Goal: Transaction & Acquisition: Book appointment/travel/reservation

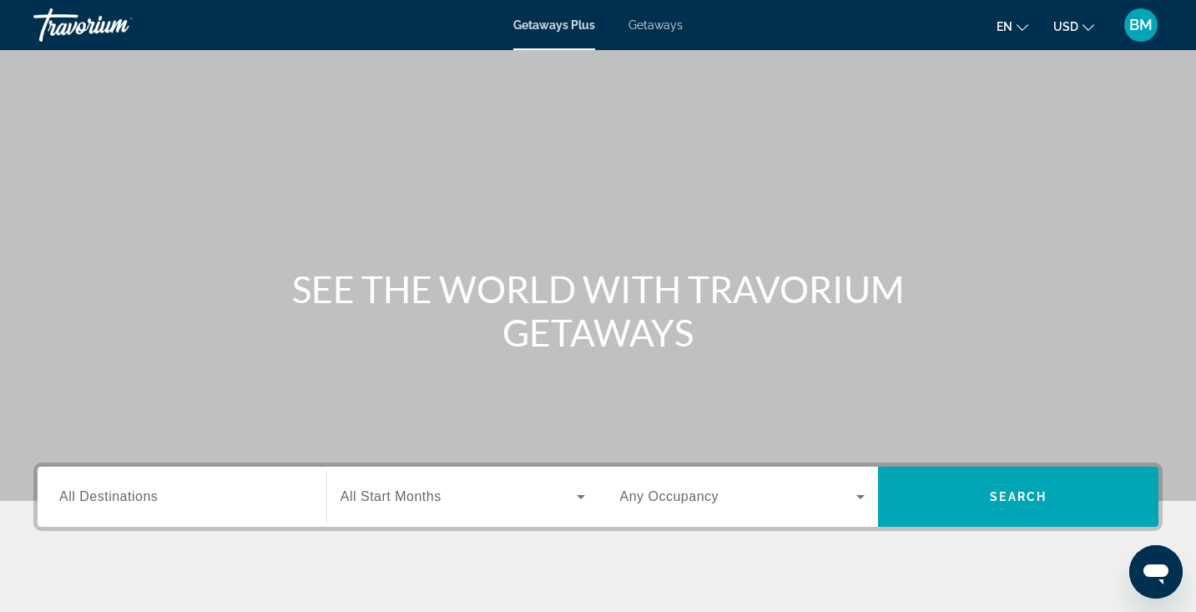
click at [650, 28] on span "Getaways" at bounding box center [656, 24] width 54 height 13
click at [234, 488] on input "Destination All Destinations" at bounding box center [181, 498] width 245 height 20
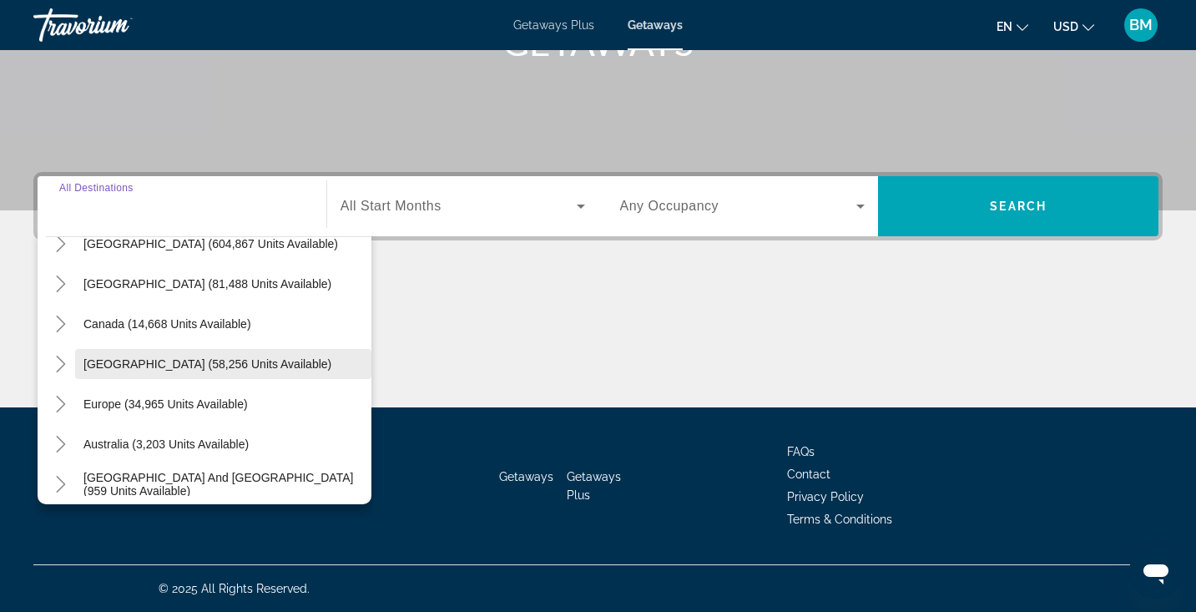
scroll to position [73, 0]
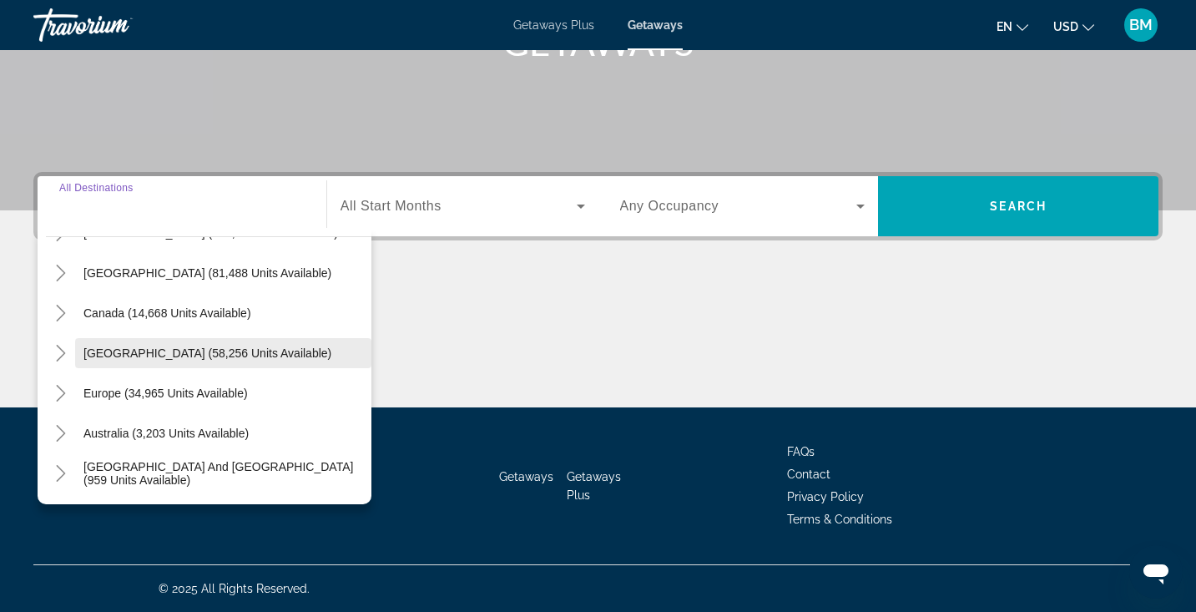
click at [169, 356] on span "Caribbean & Atlantic Islands (58,256 units available)" at bounding box center [207, 352] width 248 height 13
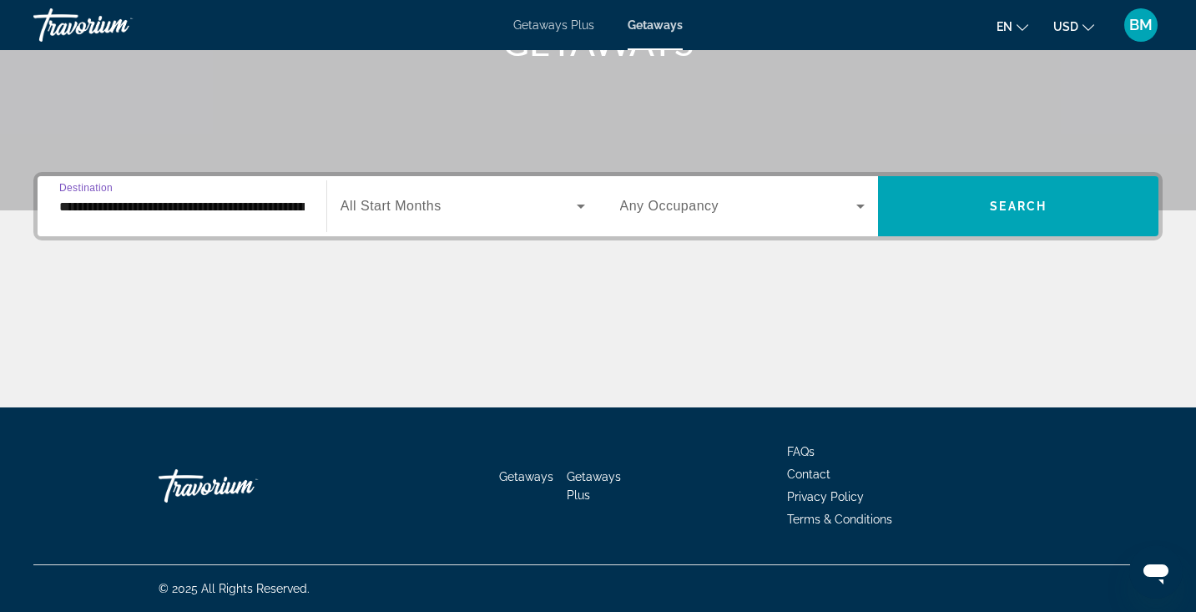
click at [190, 214] on input "**********" at bounding box center [181, 207] width 245 height 20
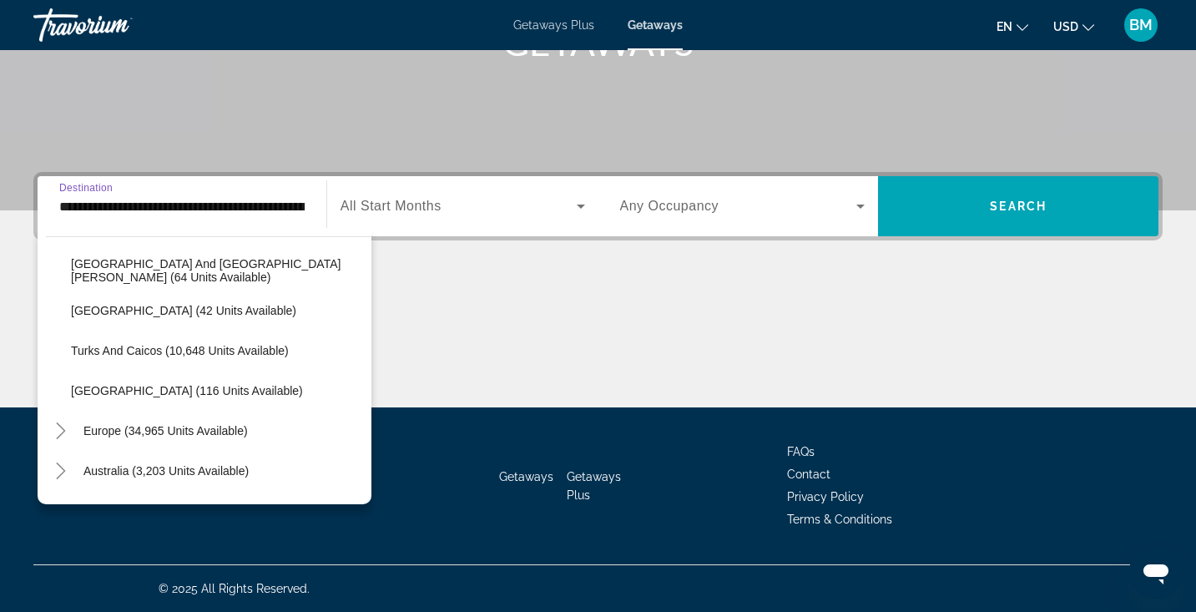
scroll to position [632, 0]
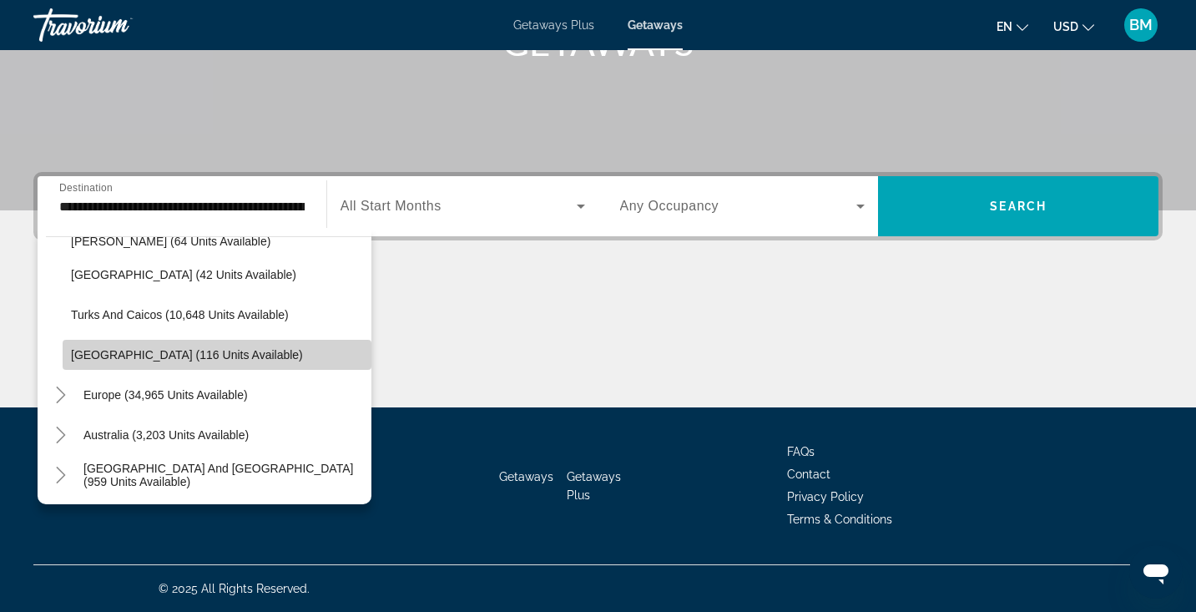
click at [73, 356] on span "Virgin Islands (116 units available)" at bounding box center [187, 354] width 232 height 13
type input "**********"
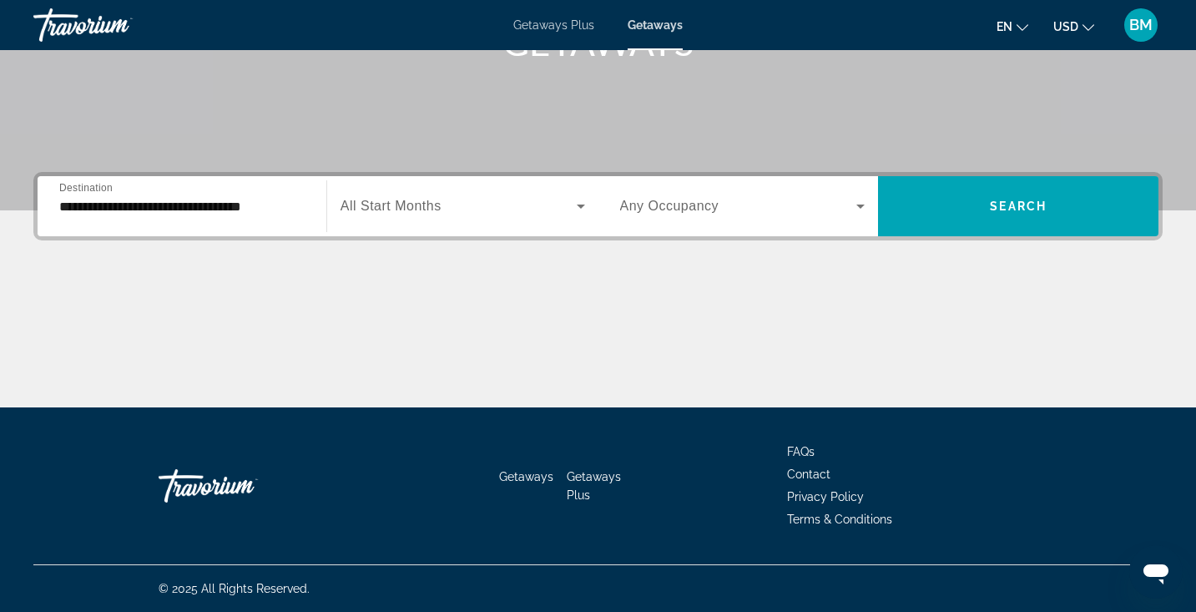
click at [432, 212] on span "All Start Months" at bounding box center [391, 206] width 101 height 14
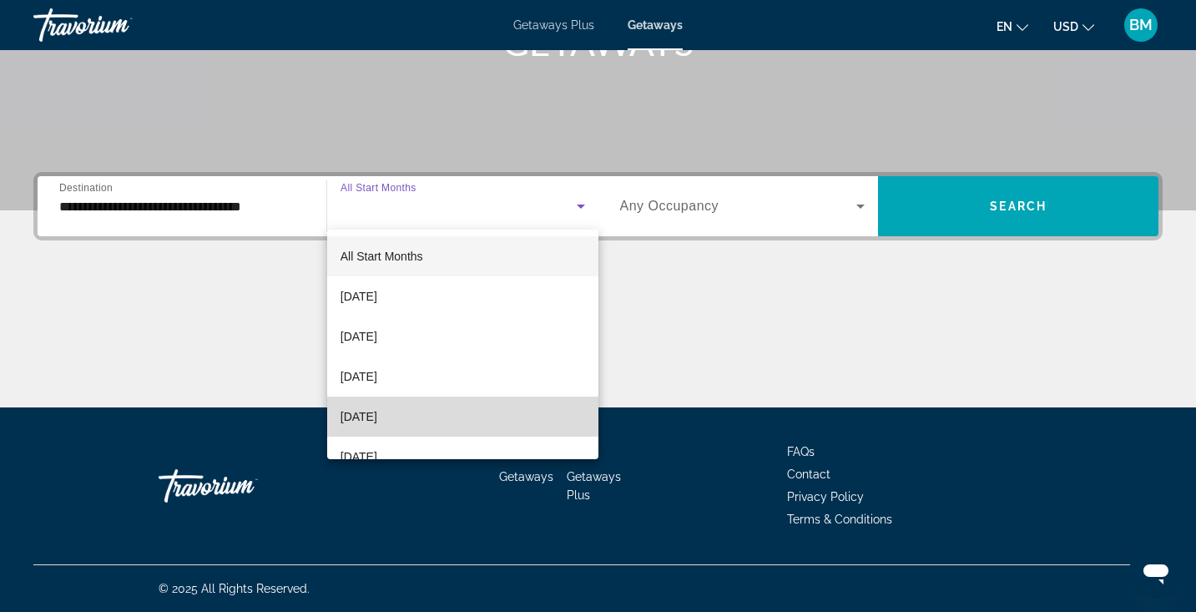
click at [377, 423] on span "[DATE]" at bounding box center [359, 417] width 37 height 20
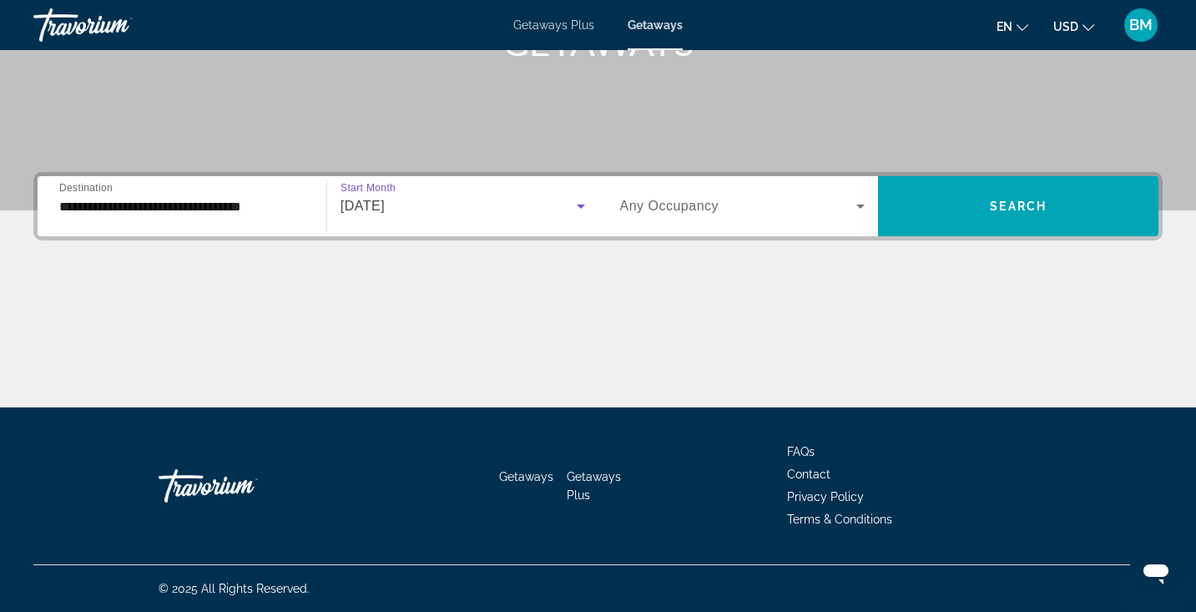
click at [847, 200] on span "Search widget" at bounding box center [738, 206] width 237 height 20
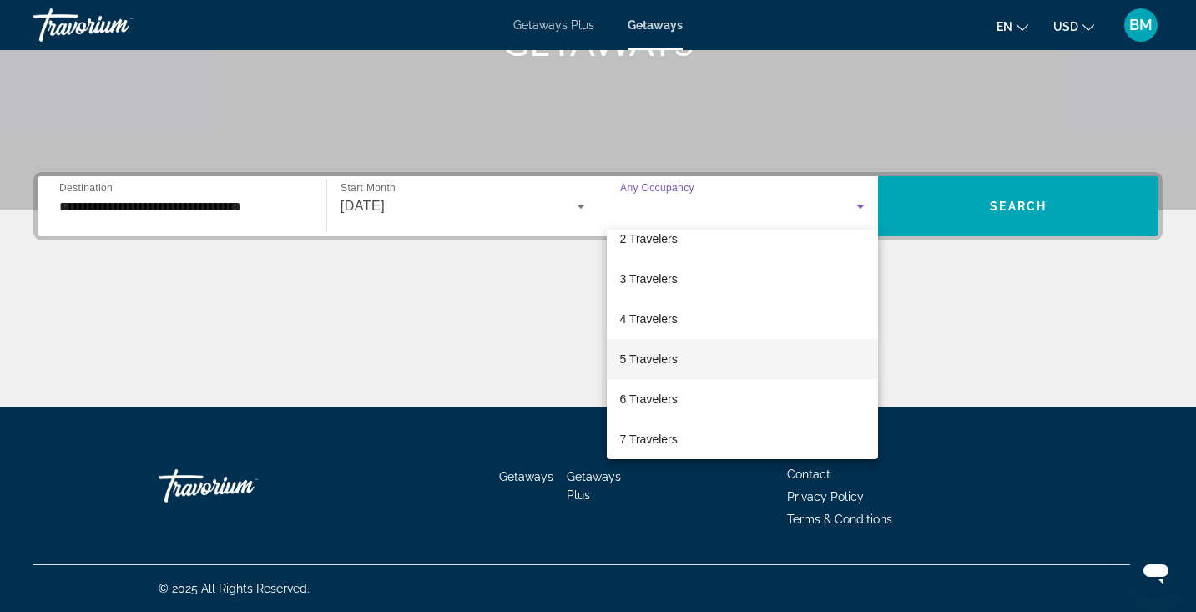
scroll to position [59, 0]
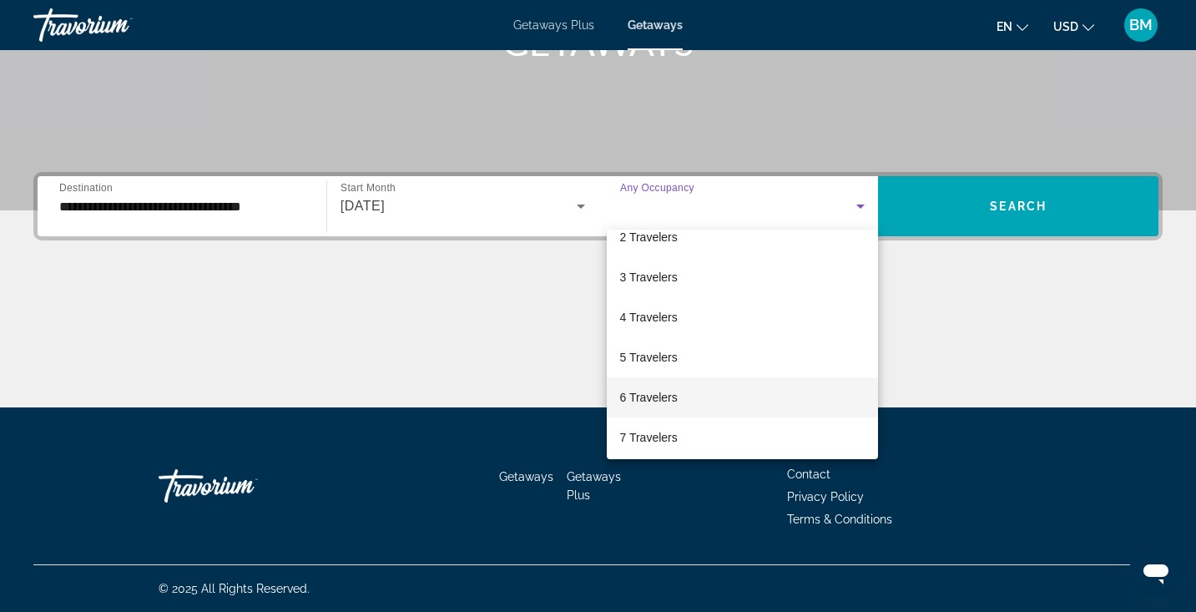
click at [676, 398] on span "6 Travelers" at bounding box center [649, 397] width 58 height 20
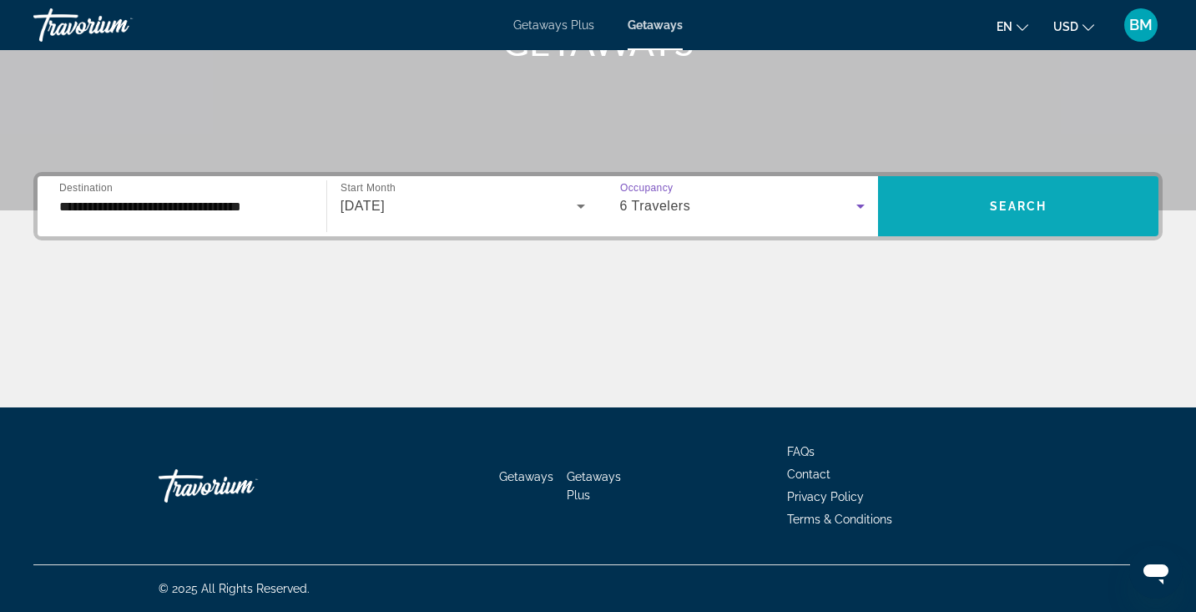
click at [917, 202] on span "Search widget" at bounding box center [1018, 206] width 281 height 40
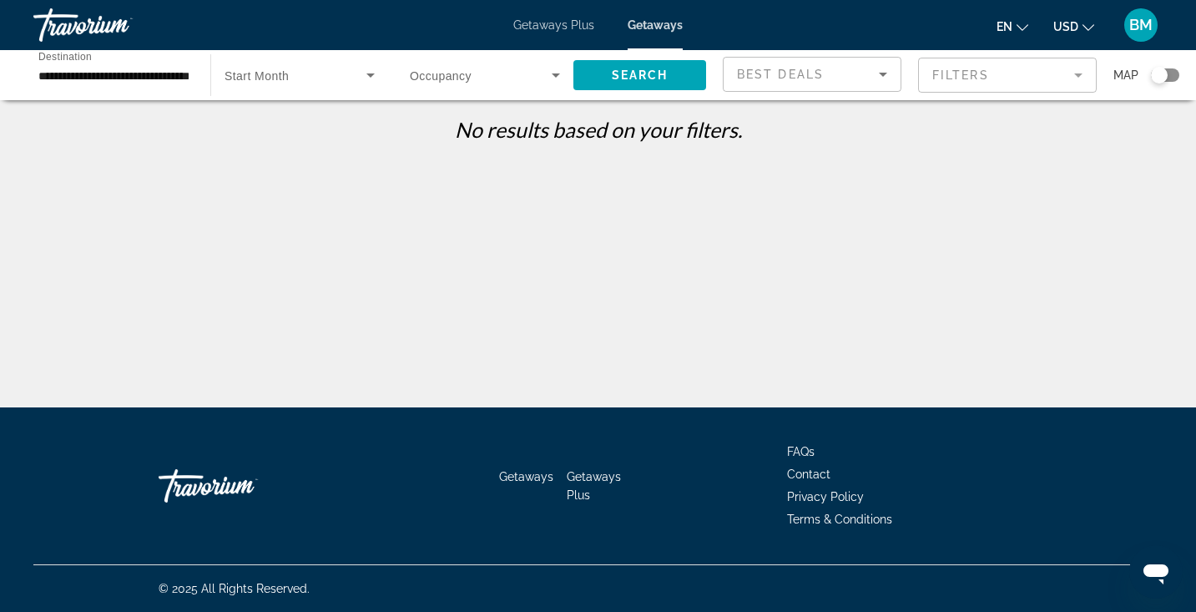
click at [549, 29] on span "Getaways Plus" at bounding box center [553, 24] width 81 height 13
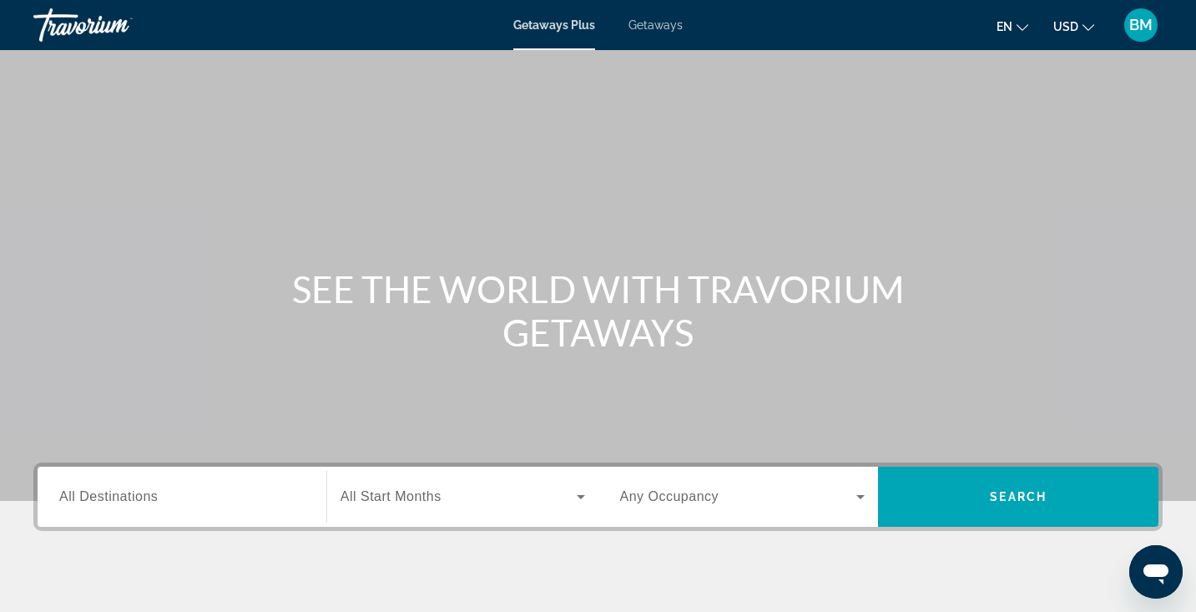
click at [203, 490] on input "Destination All Destinations" at bounding box center [181, 498] width 245 height 20
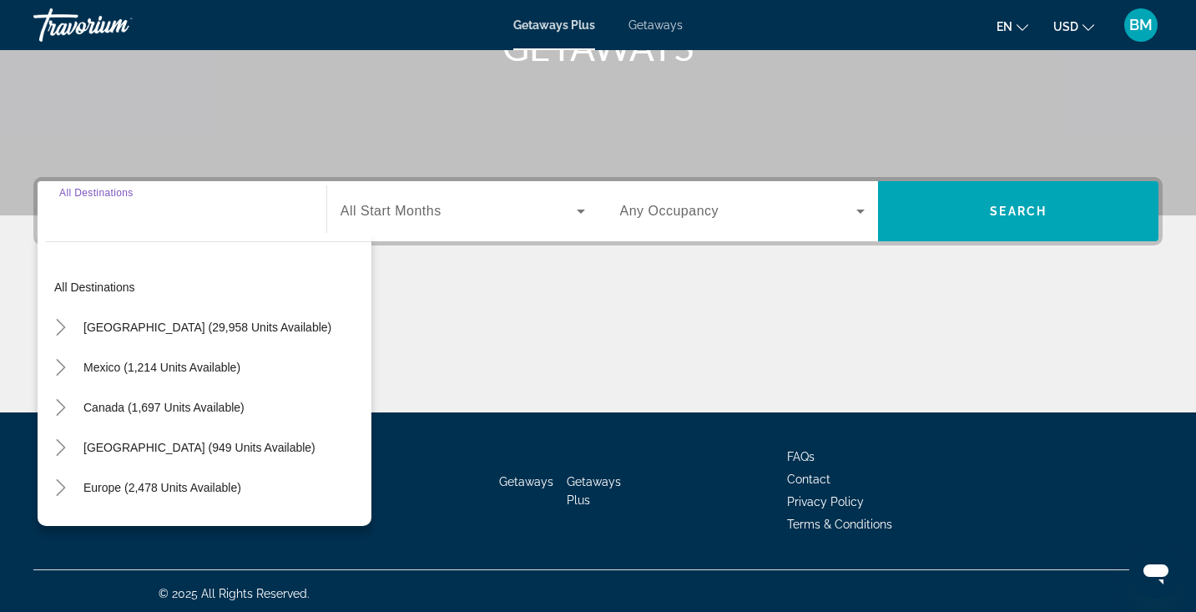
scroll to position [291, 0]
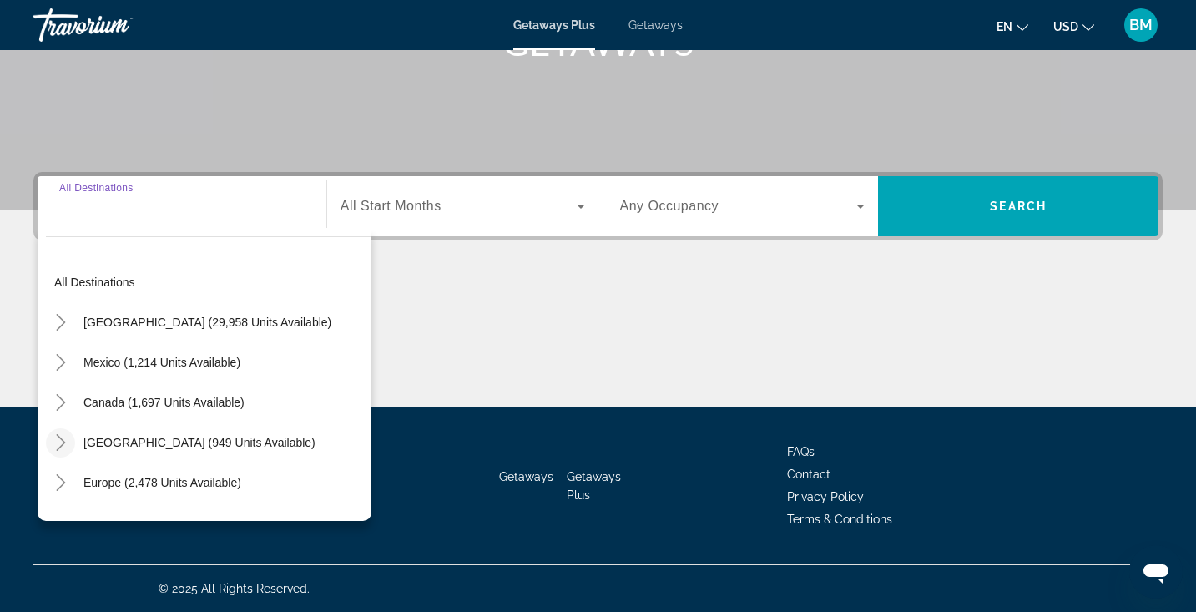
click at [59, 439] on icon "Toggle Caribbean & Atlantic Islands (949 units available)" at bounding box center [61, 442] width 17 height 17
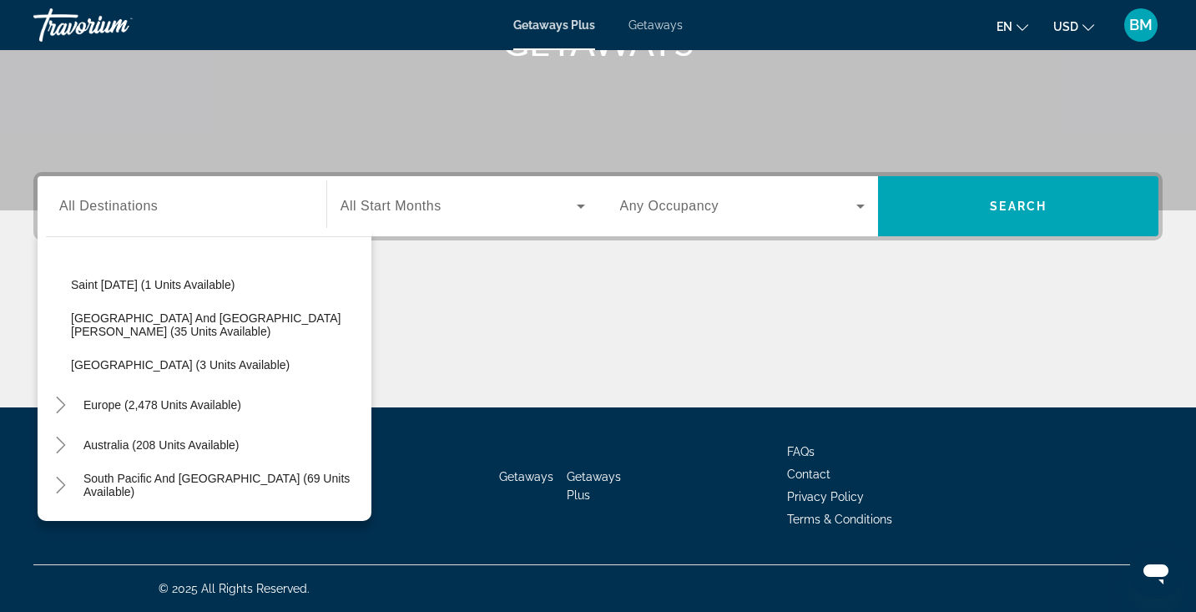
scroll to position [449, 0]
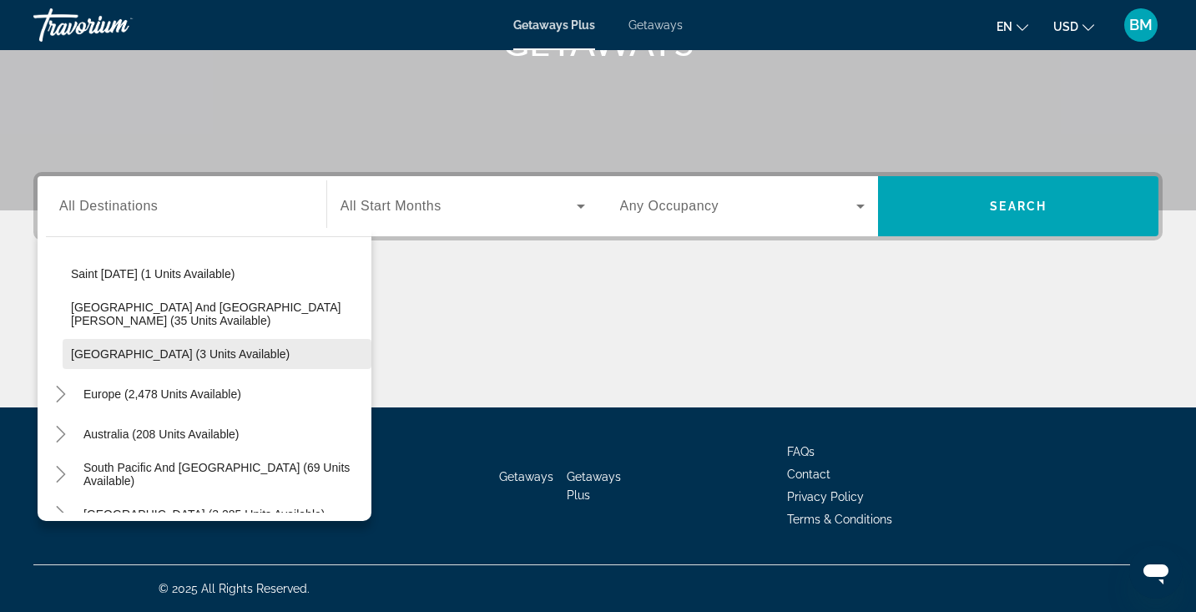
click at [96, 352] on span "Virgin Islands (3 units available)" at bounding box center [180, 353] width 219 height 13
type input "**********"
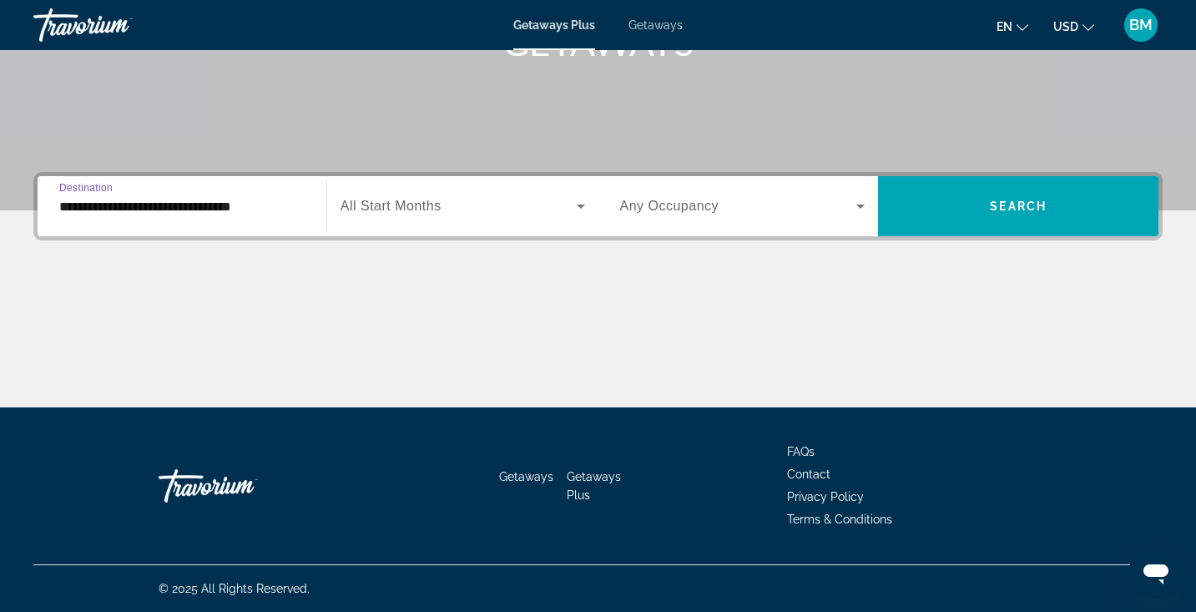
click at [392, 209] on span "All Start Months" at bounding box center [391, 206] width 101 height 14
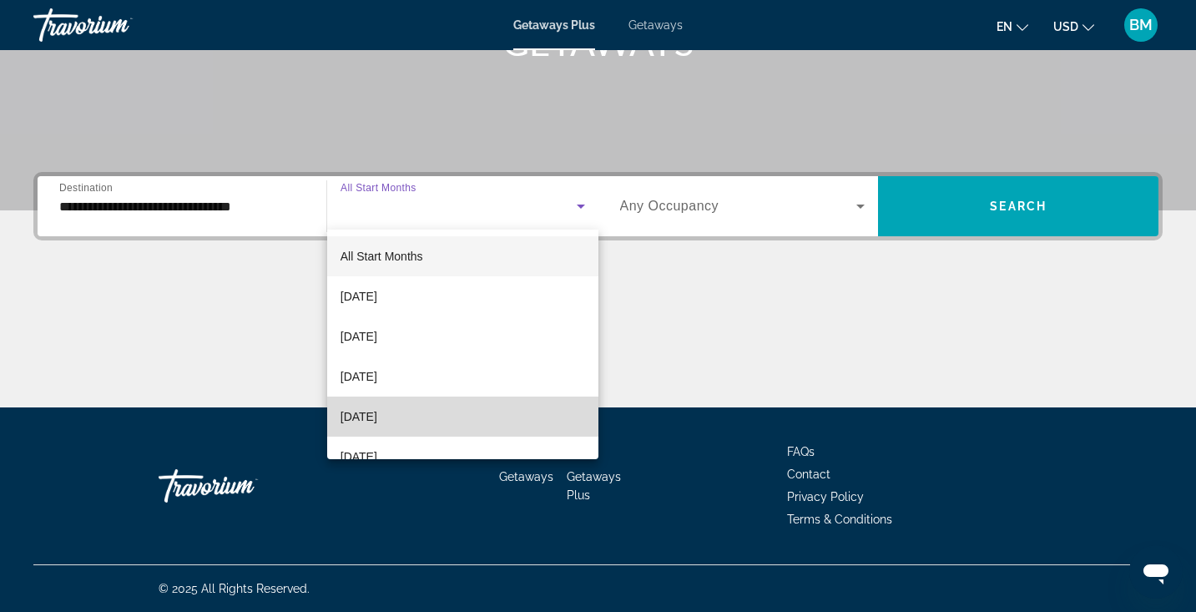
click at [377, 410] on span "December 2025" at bounding box center [359, 417] width 37 height 20
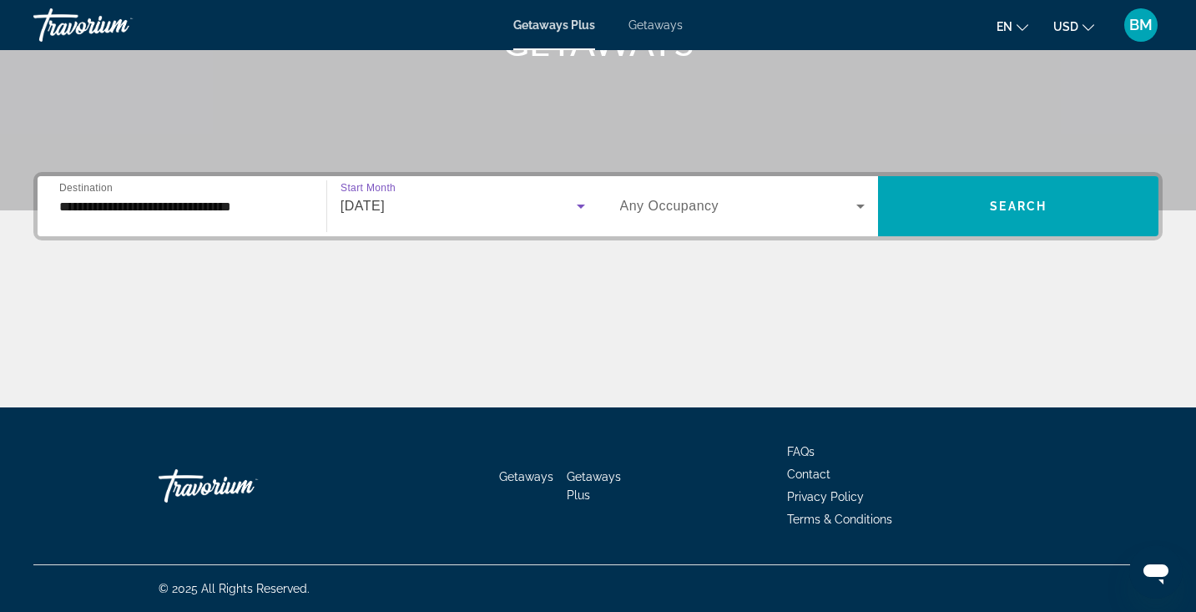
click at [784, 205] on span "Search widget" at bounding box center [738, 206] width 237 height 20
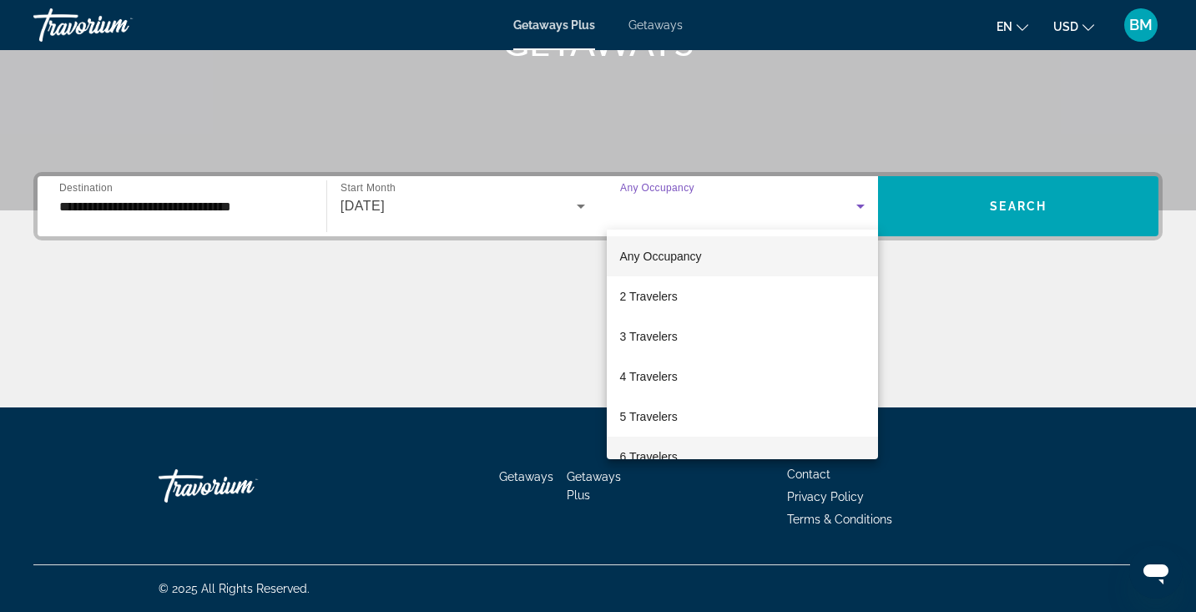
click at [671, 447] on span "6 Travelers" at bounding box center [649, 457] width 58 height 20
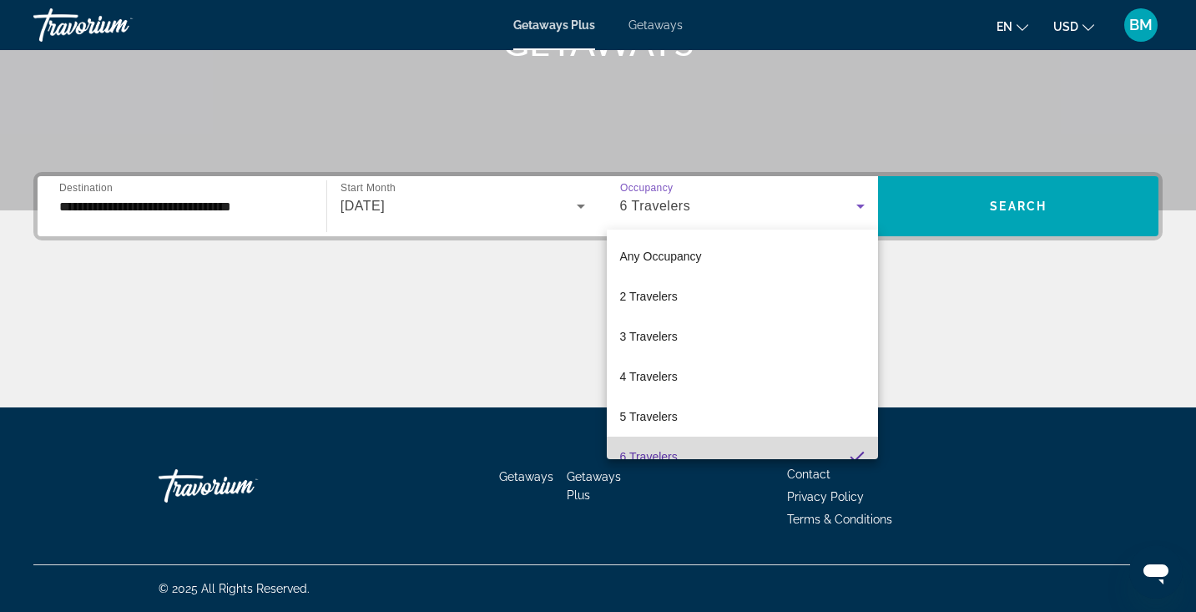
scroll to position [0, 0]
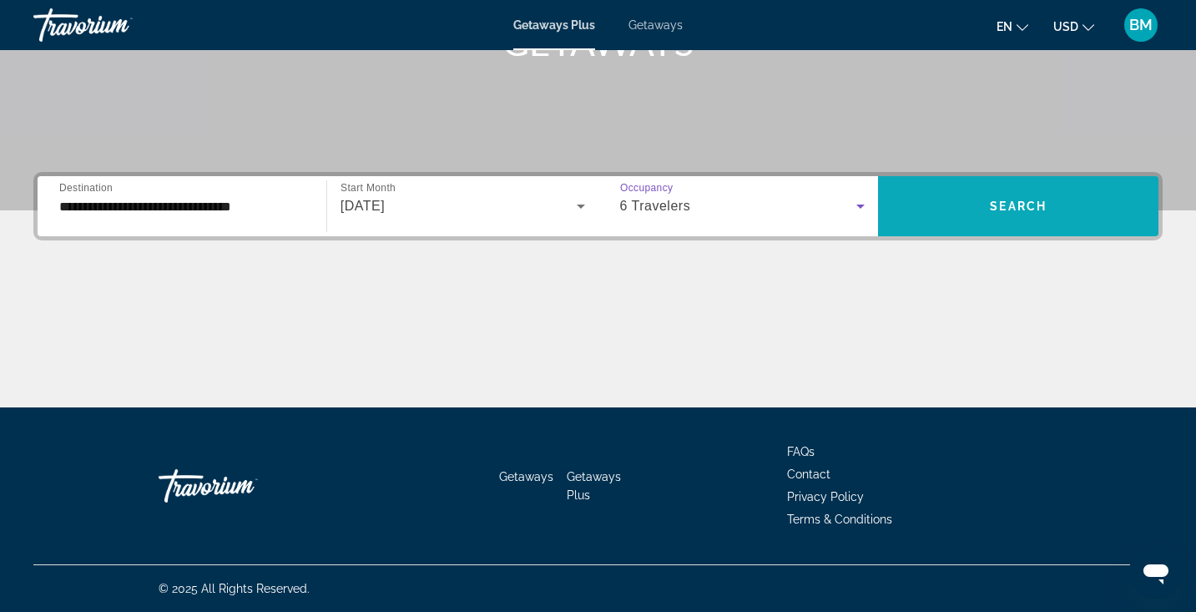
click at [924, 188] on span "Search widget" at bounding box center [1018, 206] width 281 height 40
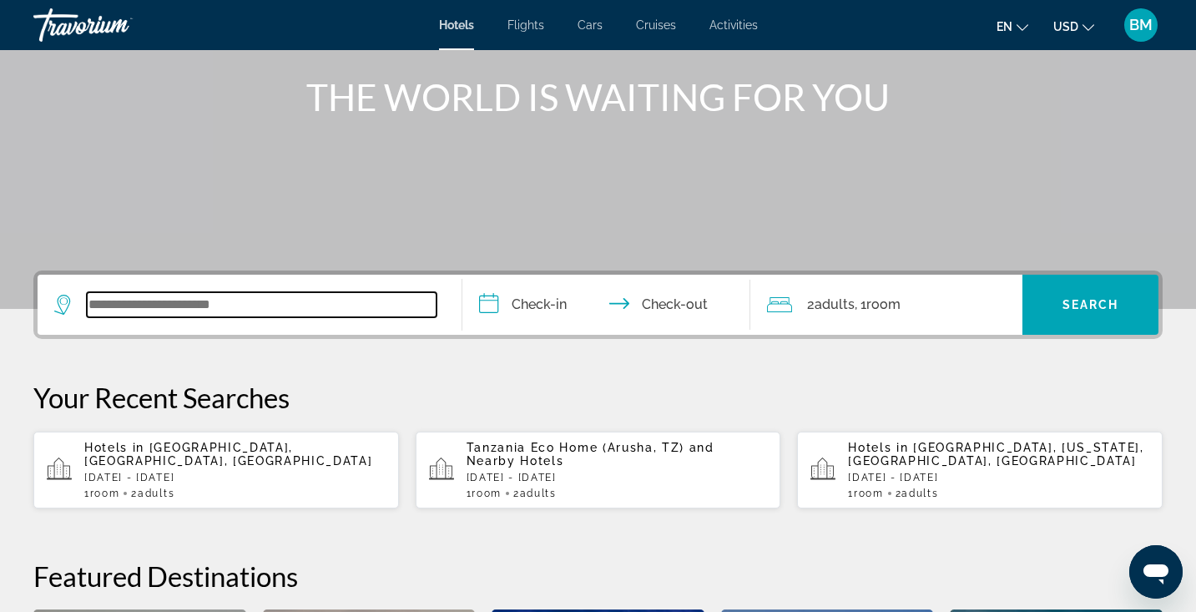
click at [252, 305] on input "Search widget" at bounding box center [262, 304] width 350 height 25
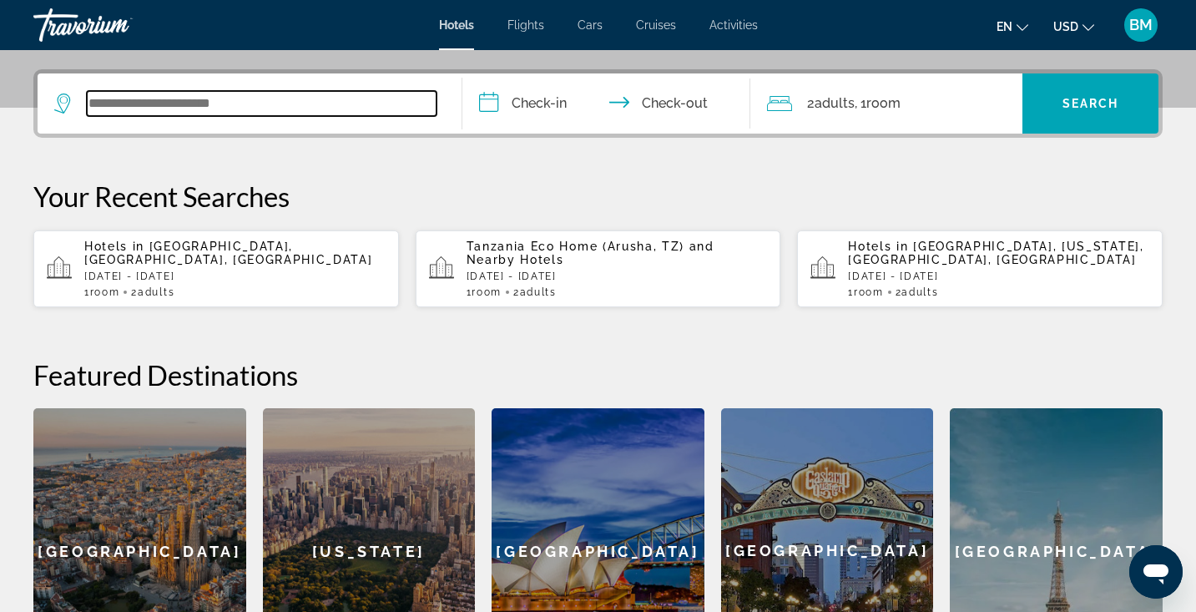
scroll to position [408, 0]
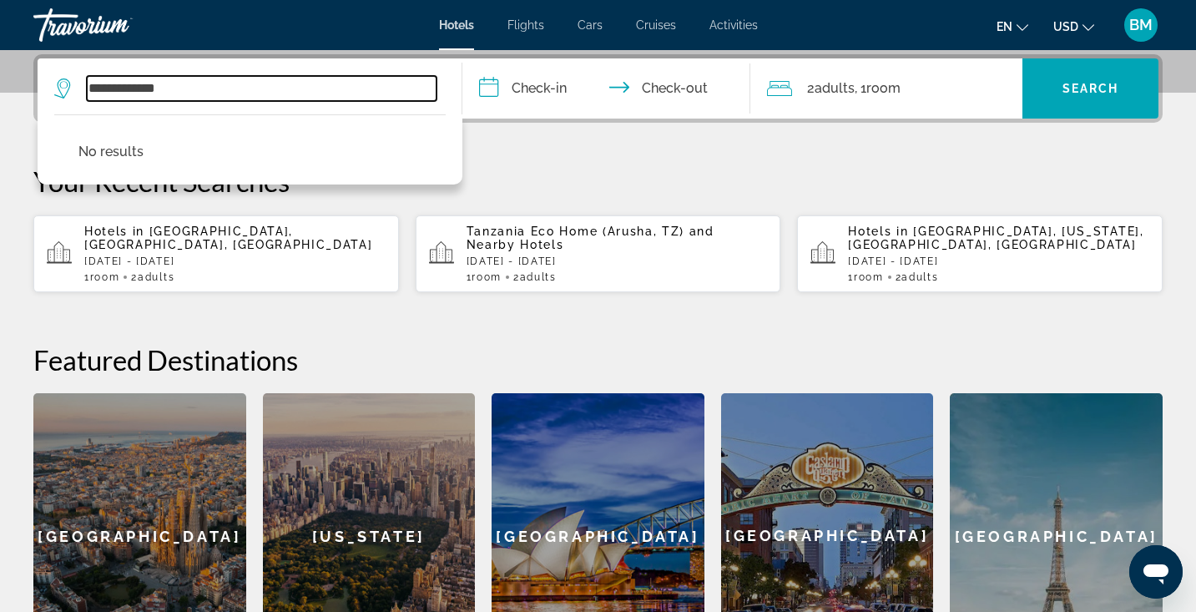
click at [191, 89] on input "**********" at bounding box center [262, 88] width 350 height 25
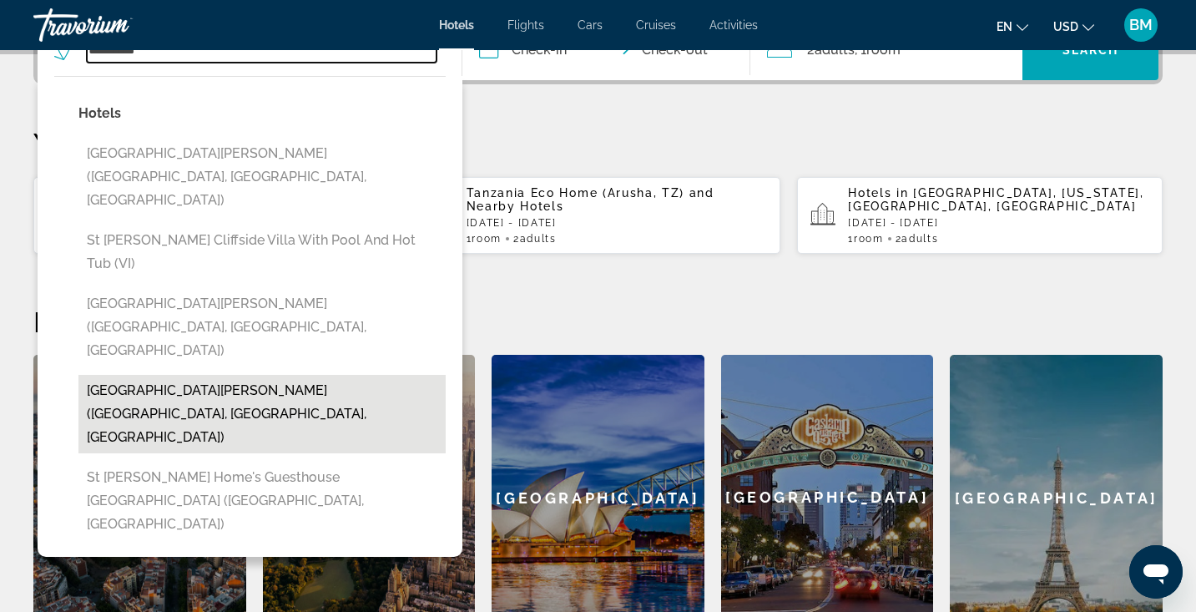
scroll to position [447, 0]
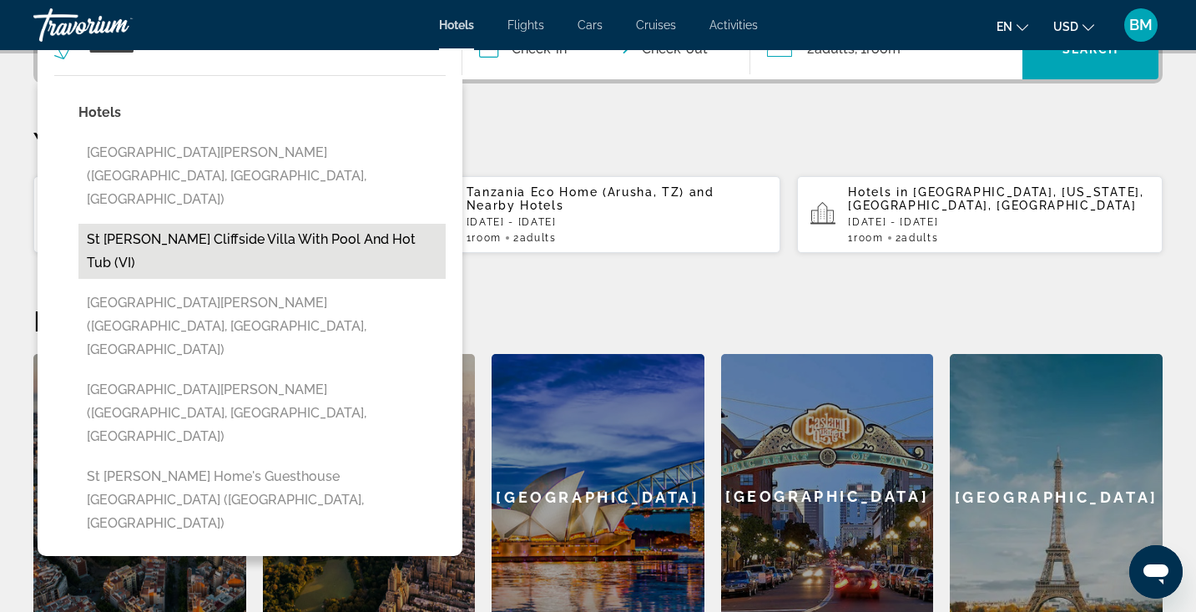
click at [205, 224] on button "St [PERSON_NAME] Cliffside Villa with Pool and Hot Tub (VI)" at bounding box center [261, 251] width 367 height 55
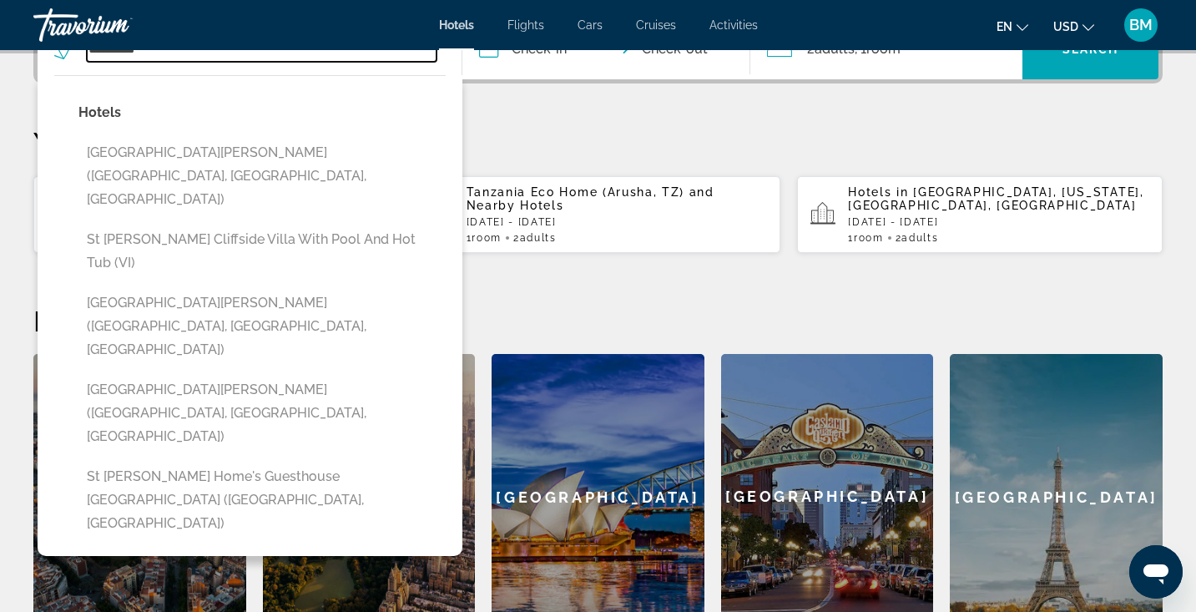
type input "**********"
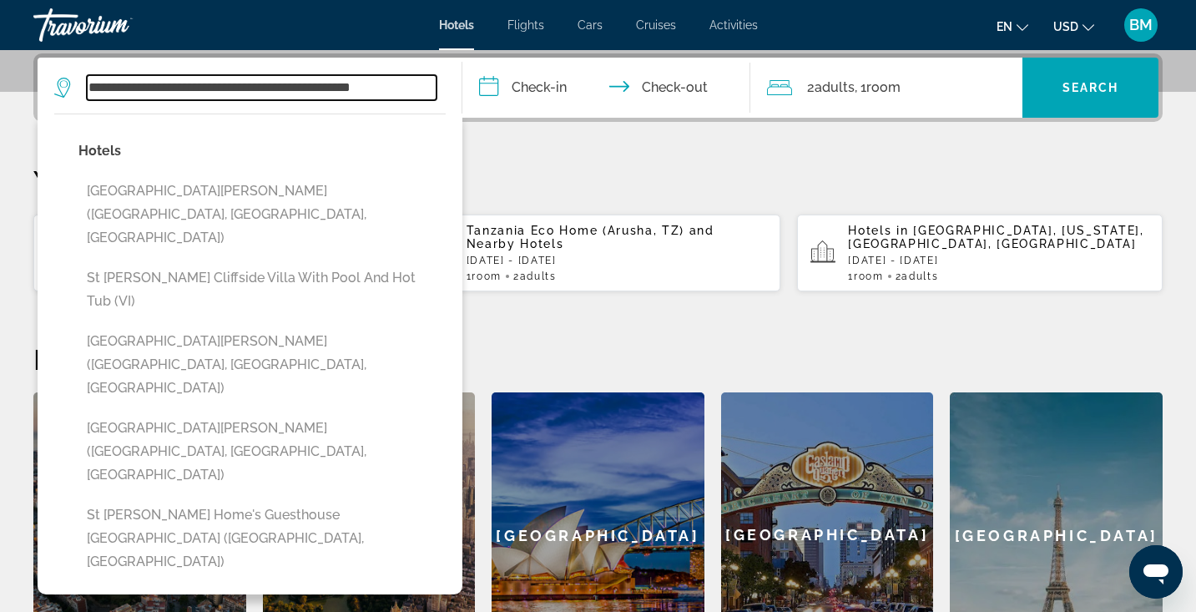
scroll to position [408, 0]
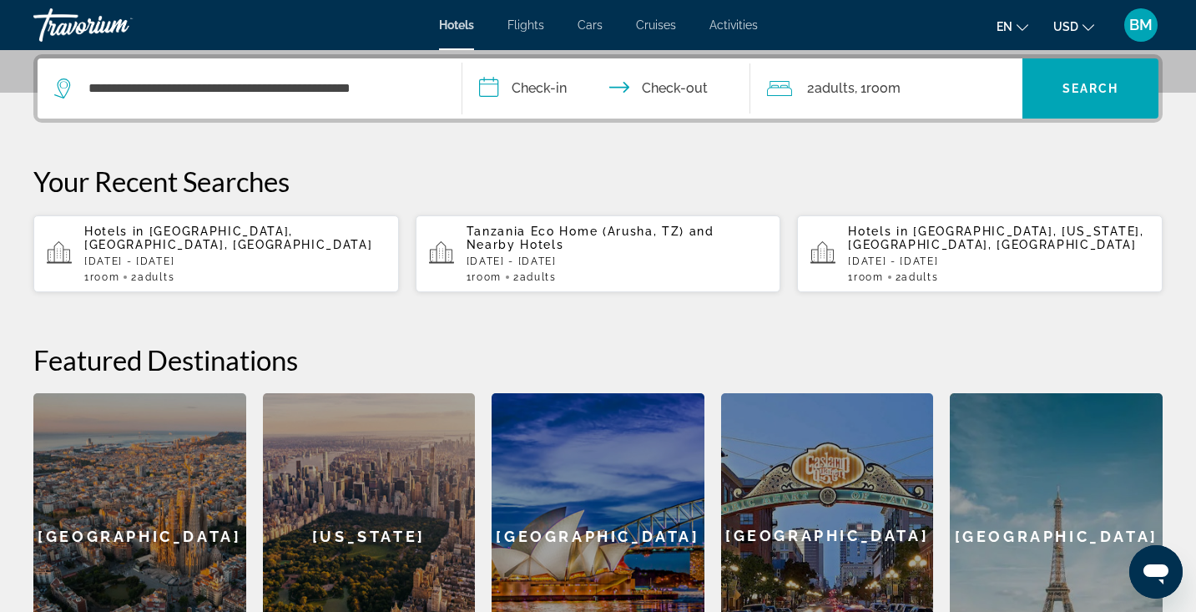
click at [550, 78] on input "**********" at bounding box center [611, 90] width 296 height 65
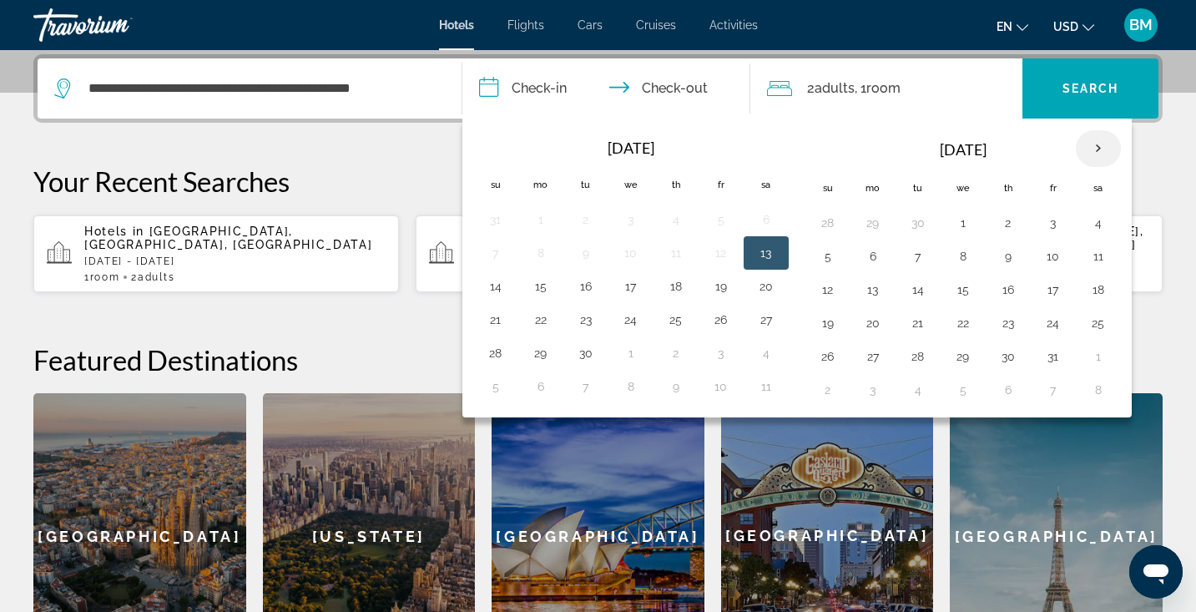
click at [1095, 148] on th "Next month" at bounding box center [1098, 148] width 45 height 37
click at [1012, 219] on button "4" at bounding box center [1008, 222] width 27 height 23
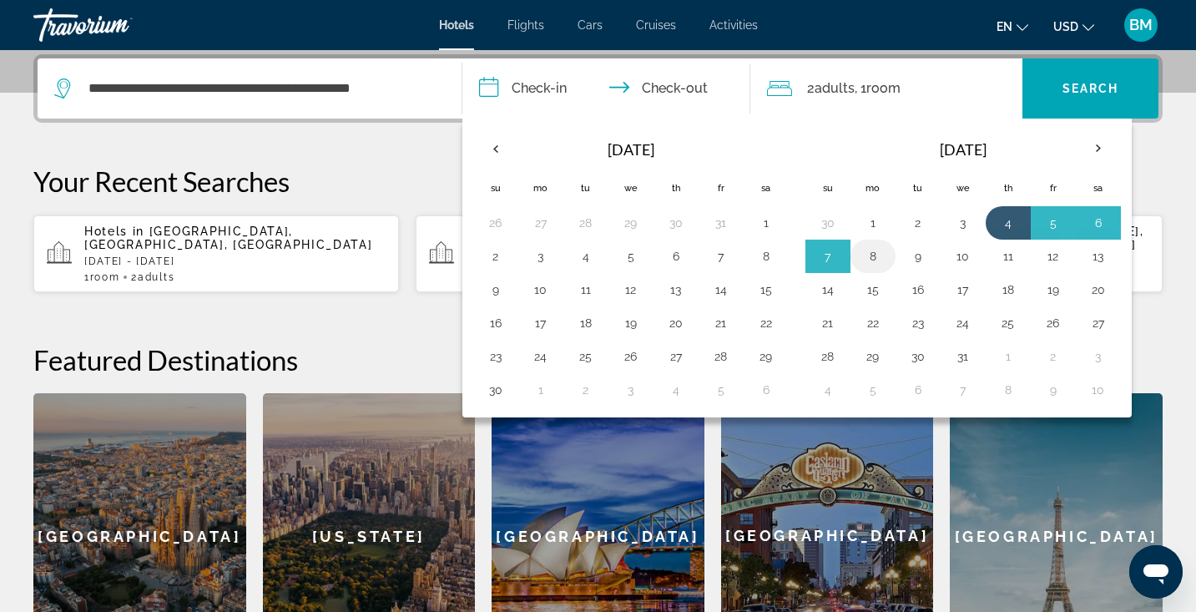
click at [874, 256] on button "8" at bounding box center [873, 256] width 27 height 23
type input "**********"
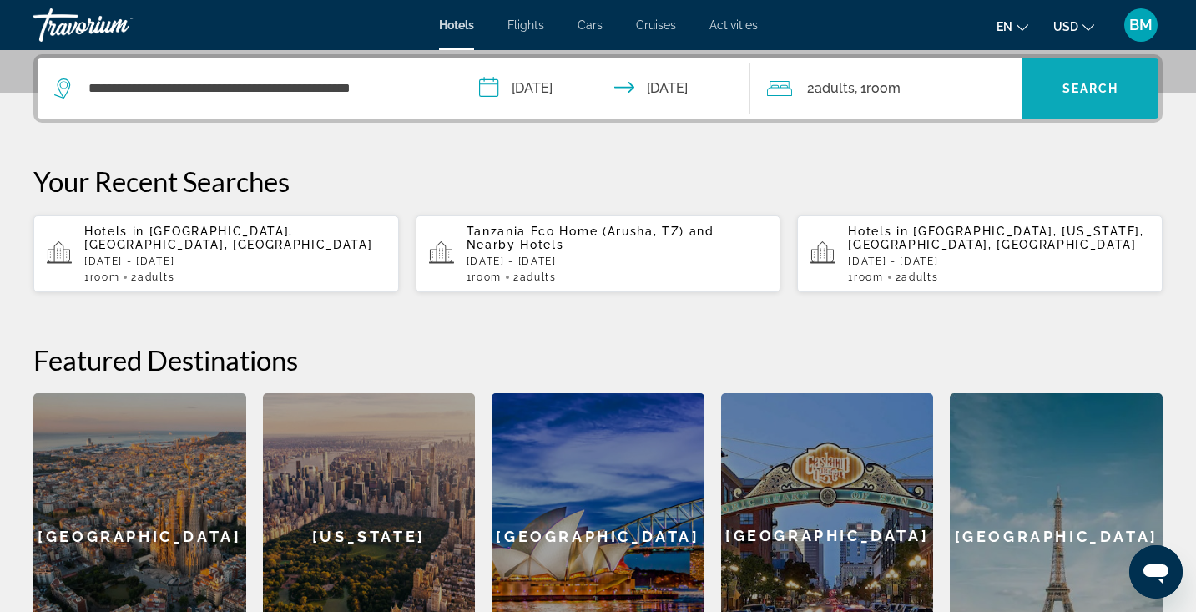
click at [1098, 99] on span "Search widget" at bounding box center [1091, 88] width 136 height 40
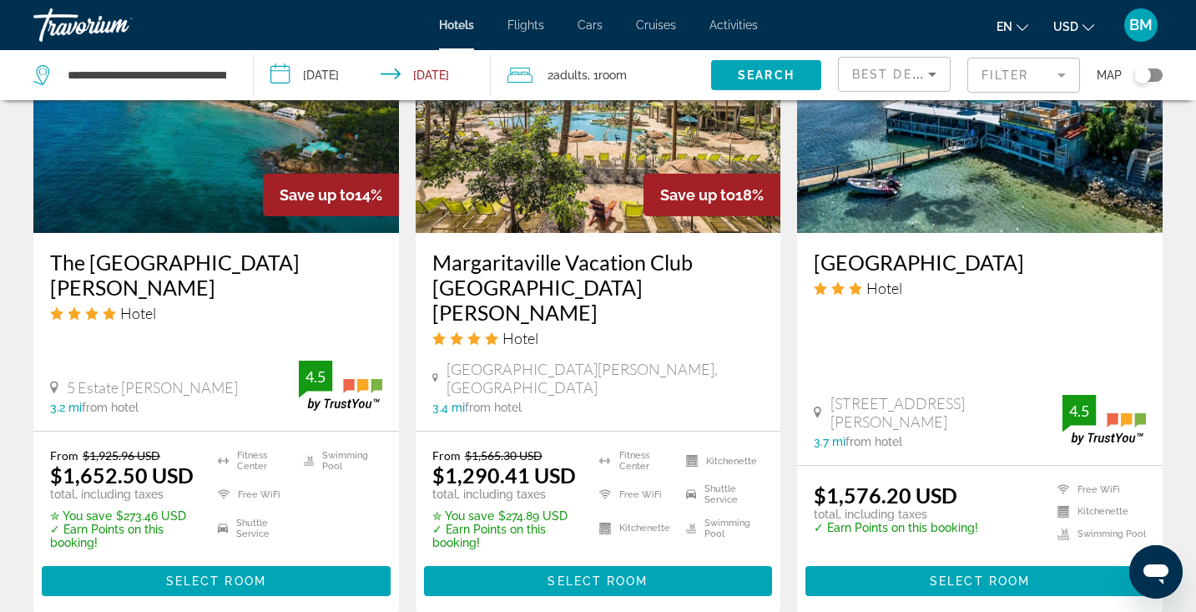
scroll to position [2146, 0]
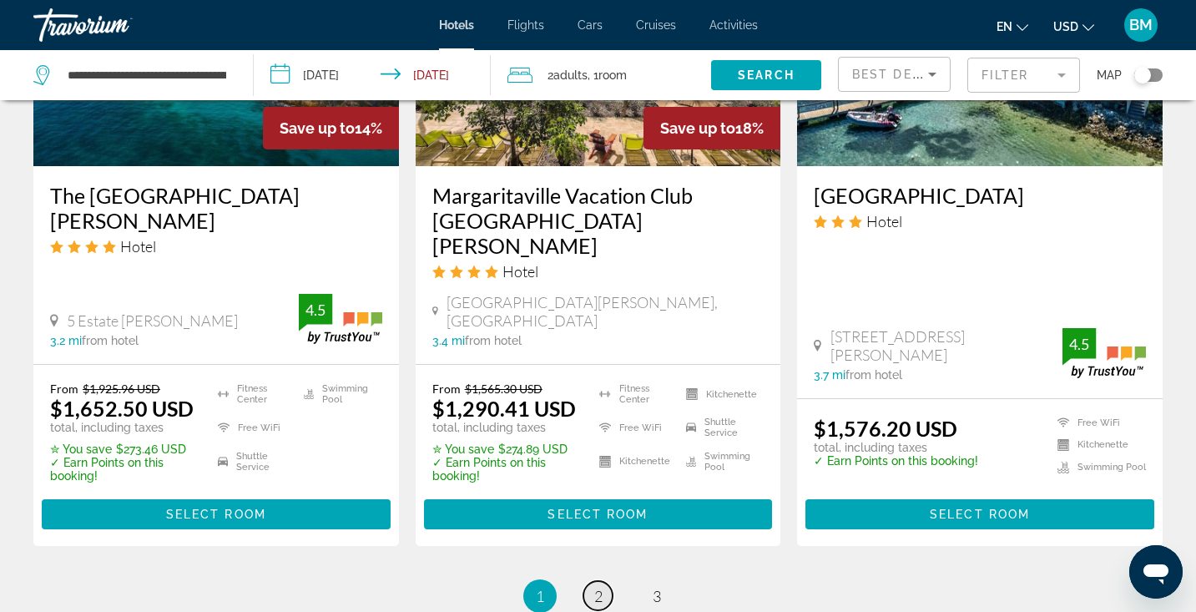
click at [594, 587] on span "2" at bounding box center [598, 596] width 8 height 18
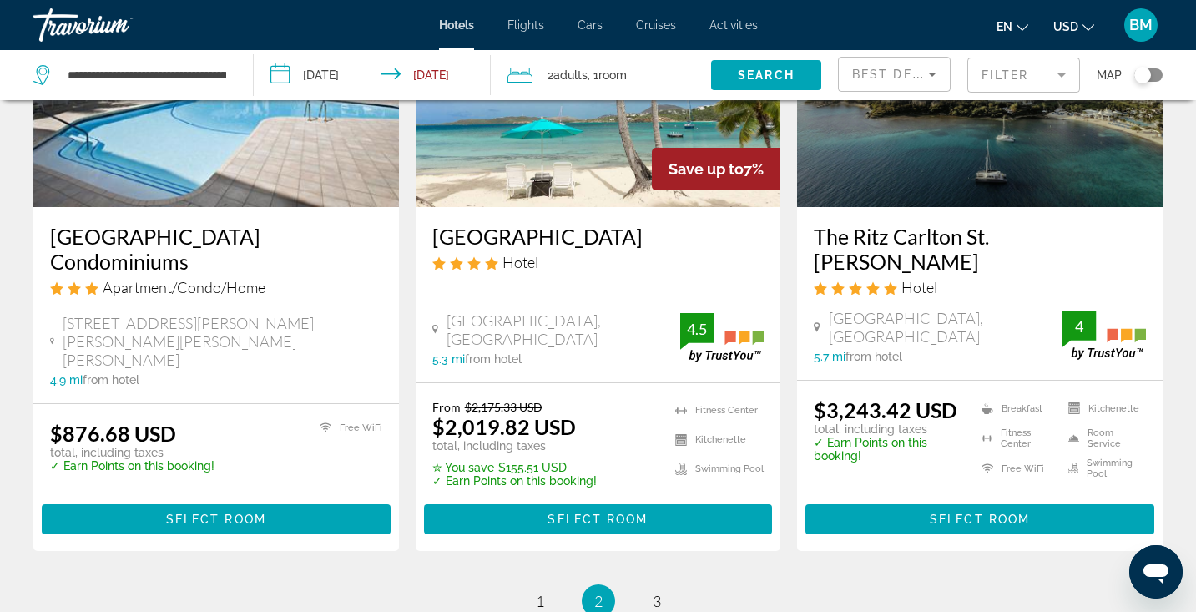
scroll to position [2195, 0]
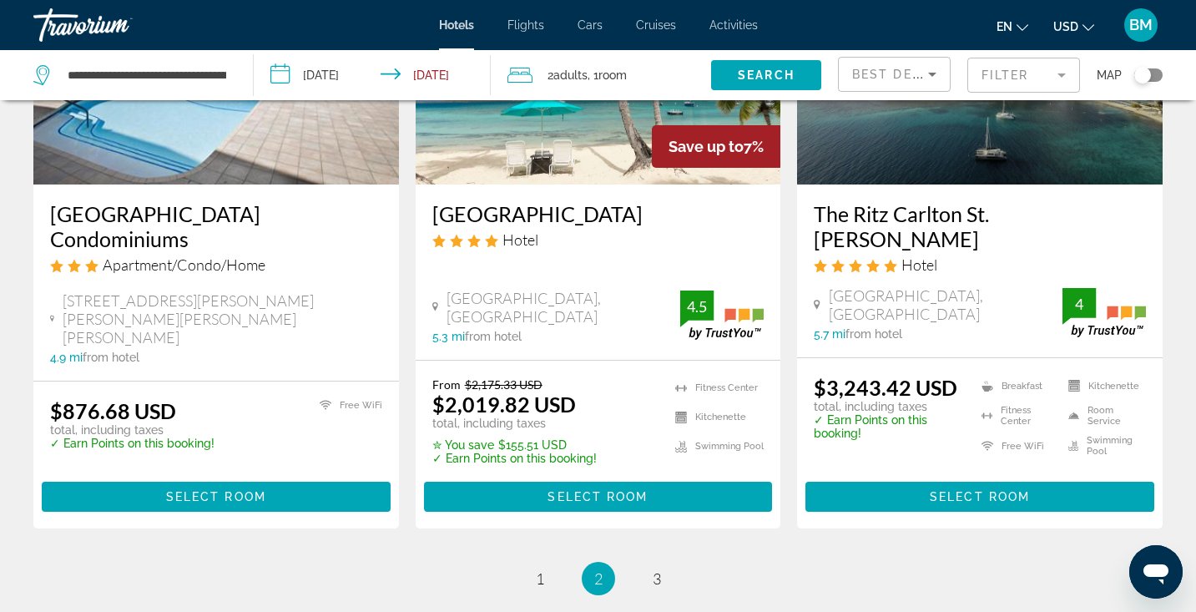
click at [866, 201] on h3 "The Ritz Carlton St. Thomas" at bounding box center [980, 226] width 332 height 50
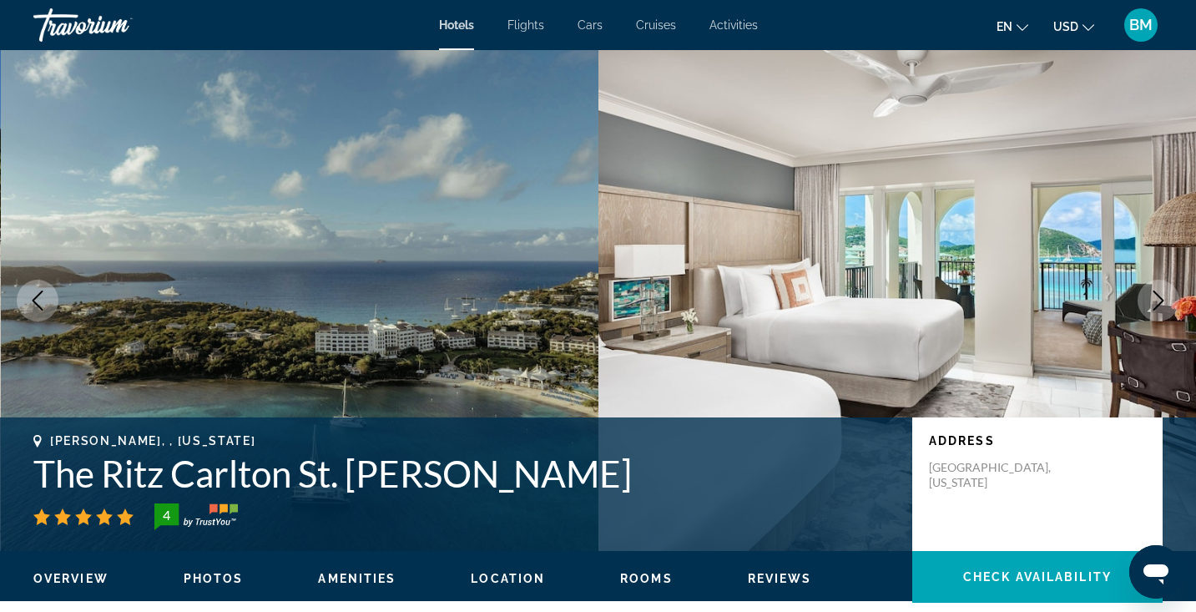
click at [1156, 295] on icon "Next image" at bounding box center [1159, 301] width 11 height 20
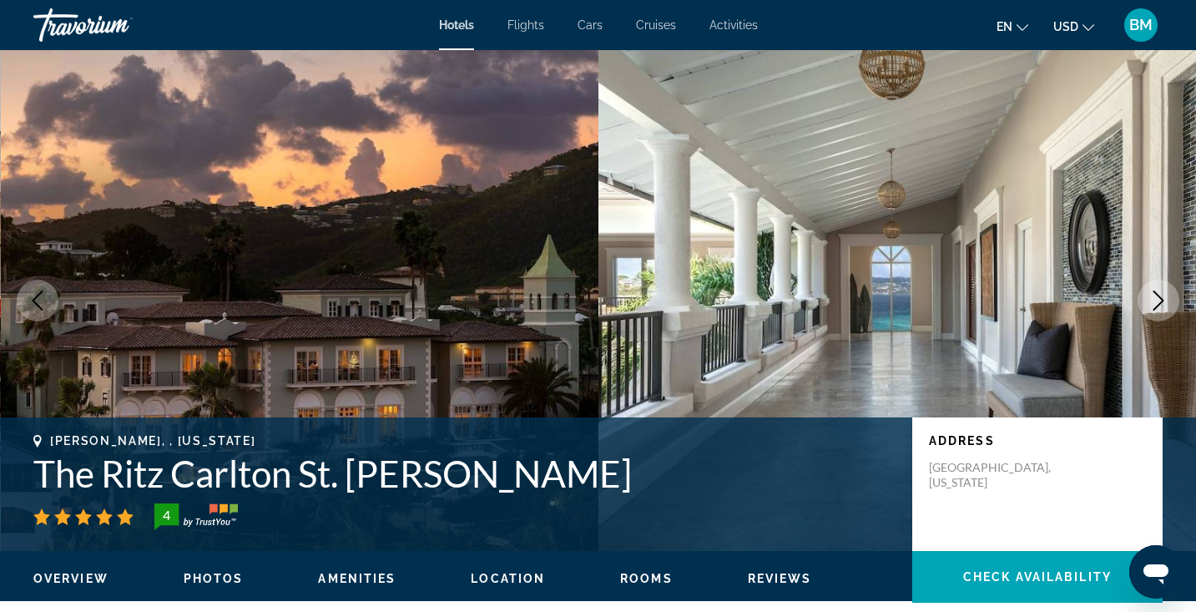
click at [1156, 295] on icon "Next image" at bounding box center [1159, 301] width 11 height 20
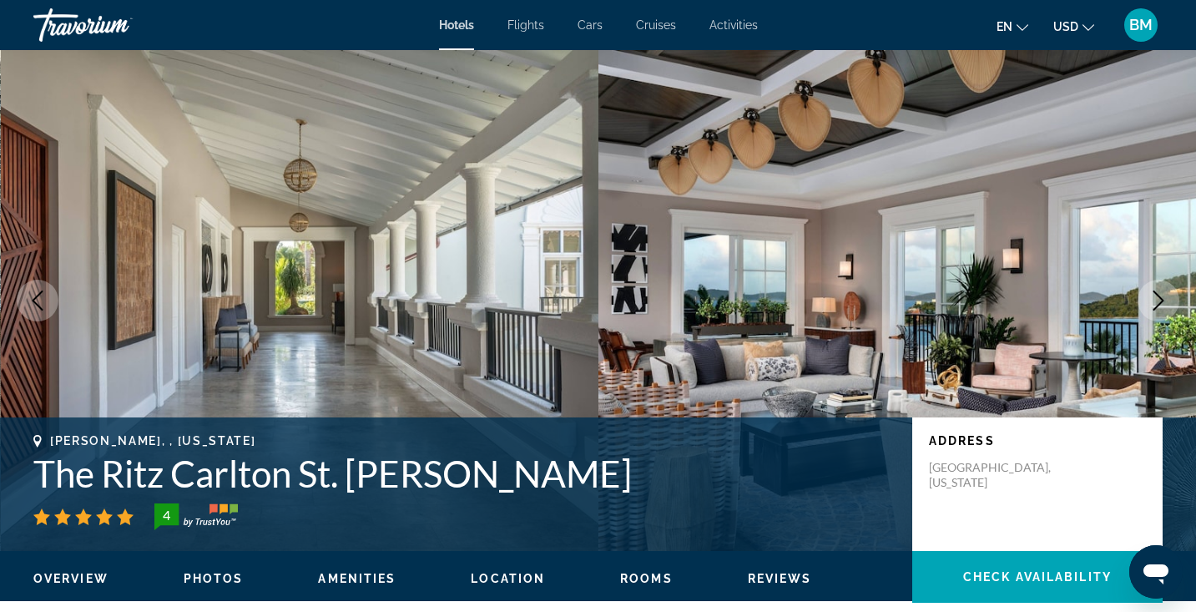
click at [1156, 295] on icon "Next image" at bounding box center [1159, 301] width 11 height 20
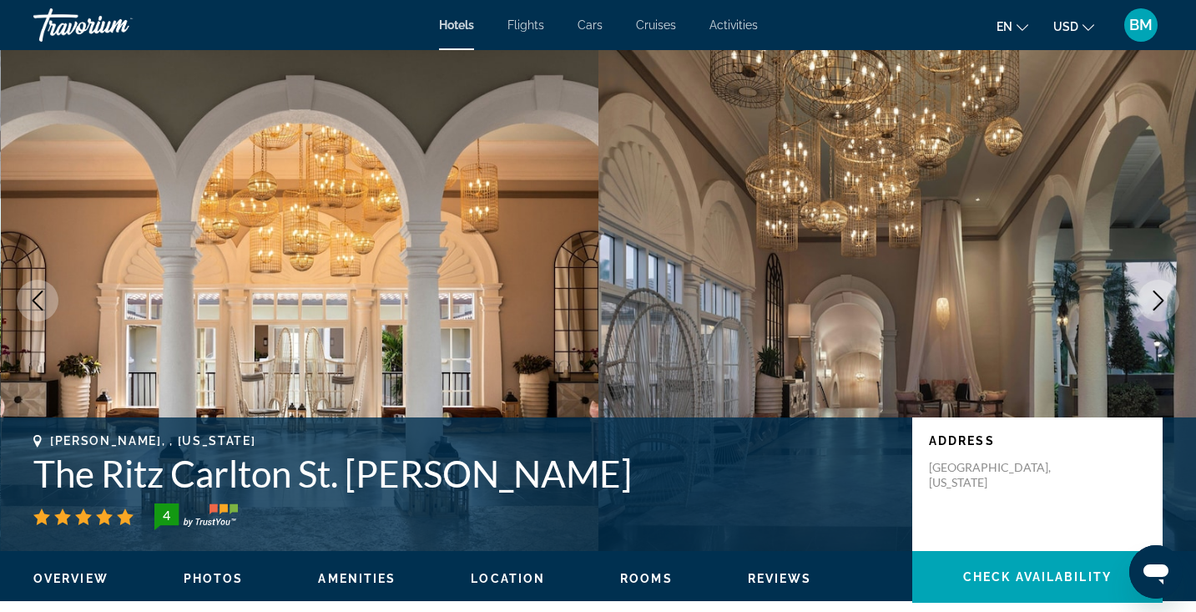
click at [1156, 295] on icon "Next image" at bounding box center [1159, 301] width 11 height 20
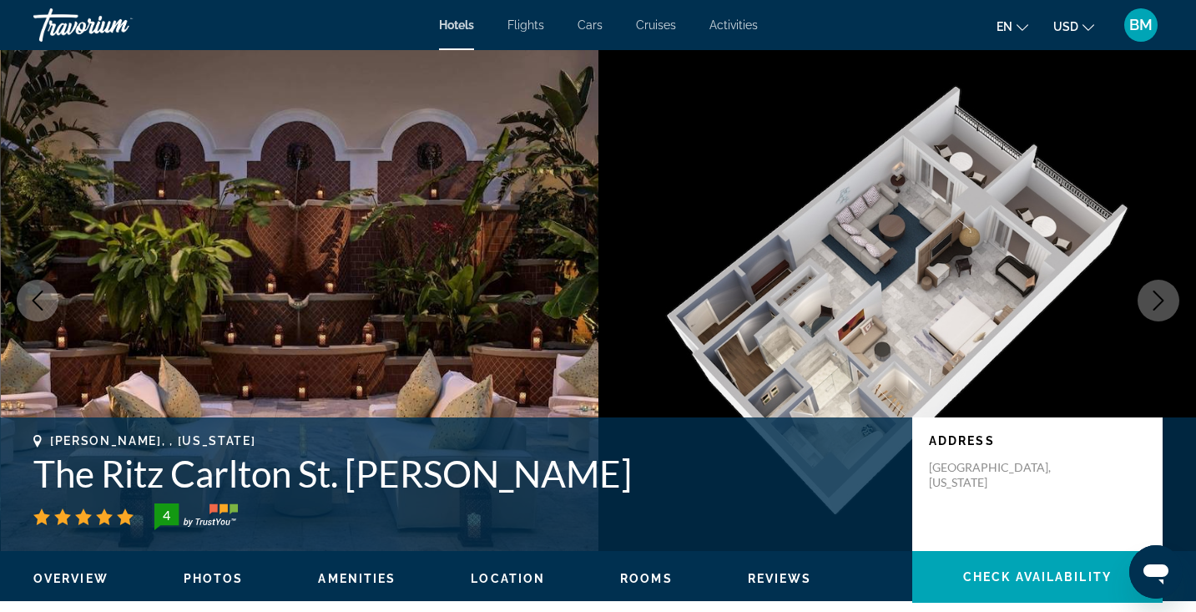
click at [1156, 295] on icon "Next image" at bounding box center [1159, 301] width 11 height 20
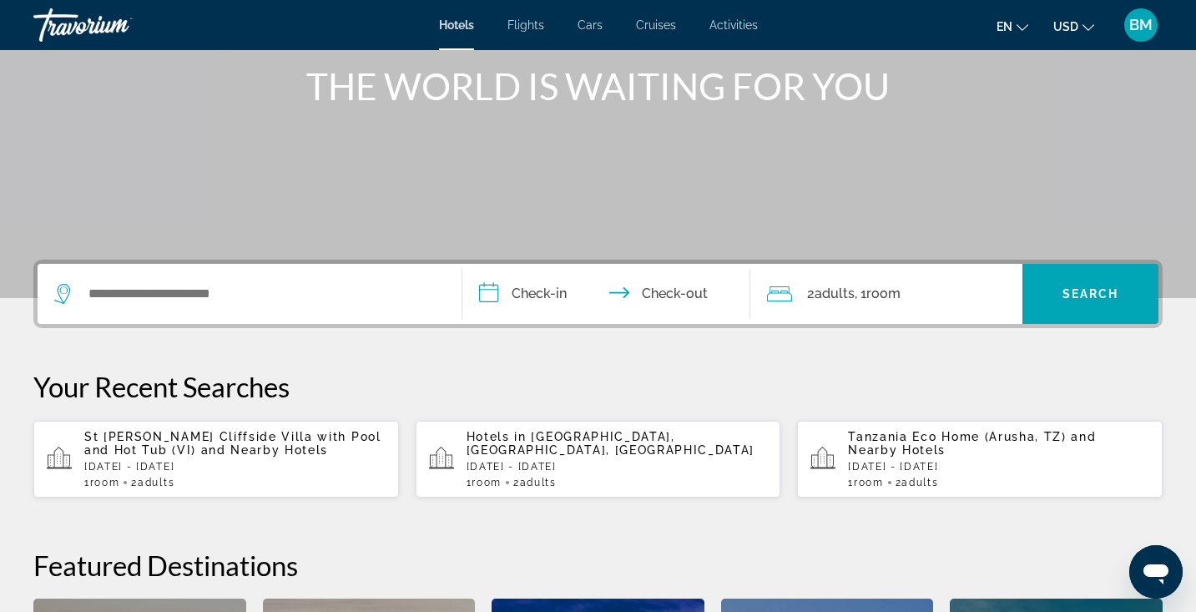
scroll to position [209, 0]
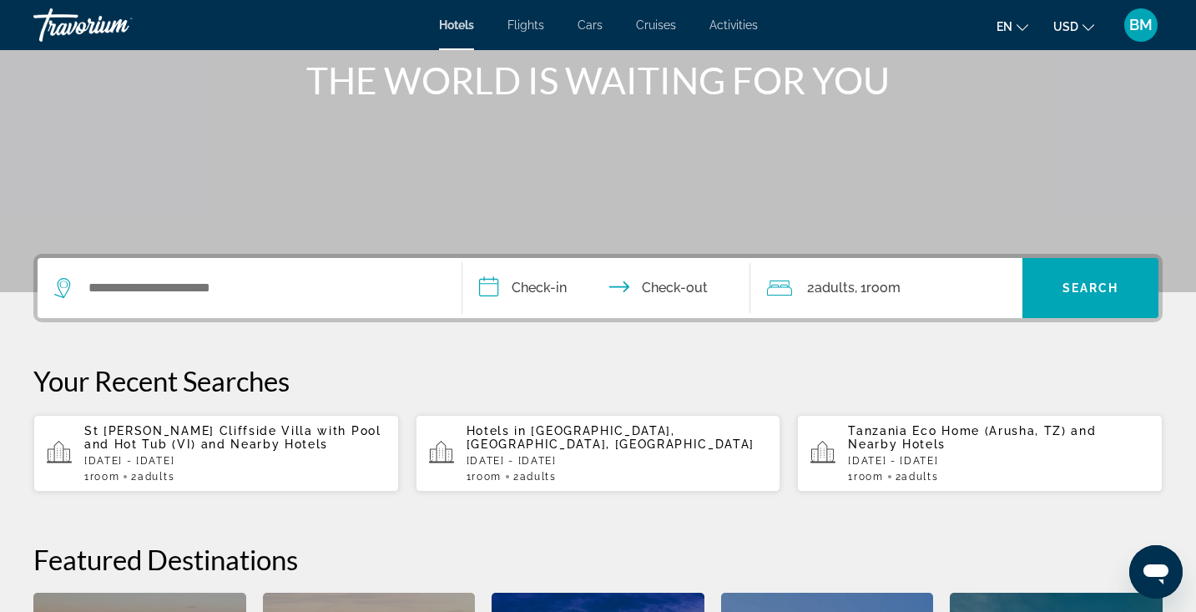
click at [215, 448] on span "and Nearby Hotels" at bounding box center [265, 443] width 128 height 13
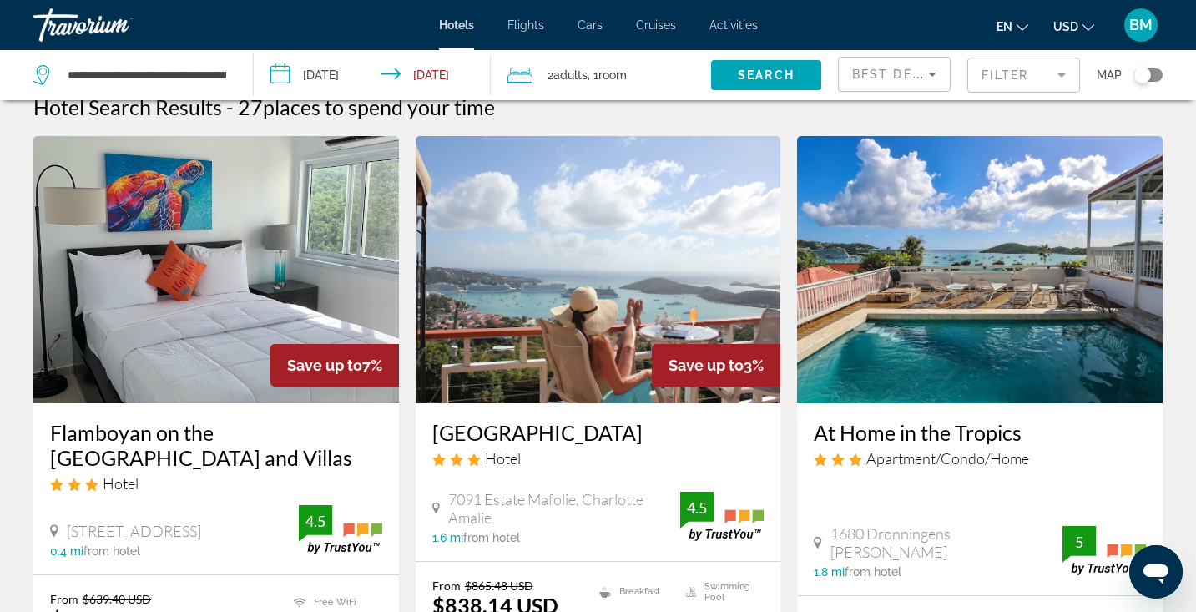
scroll to position [8, 0]
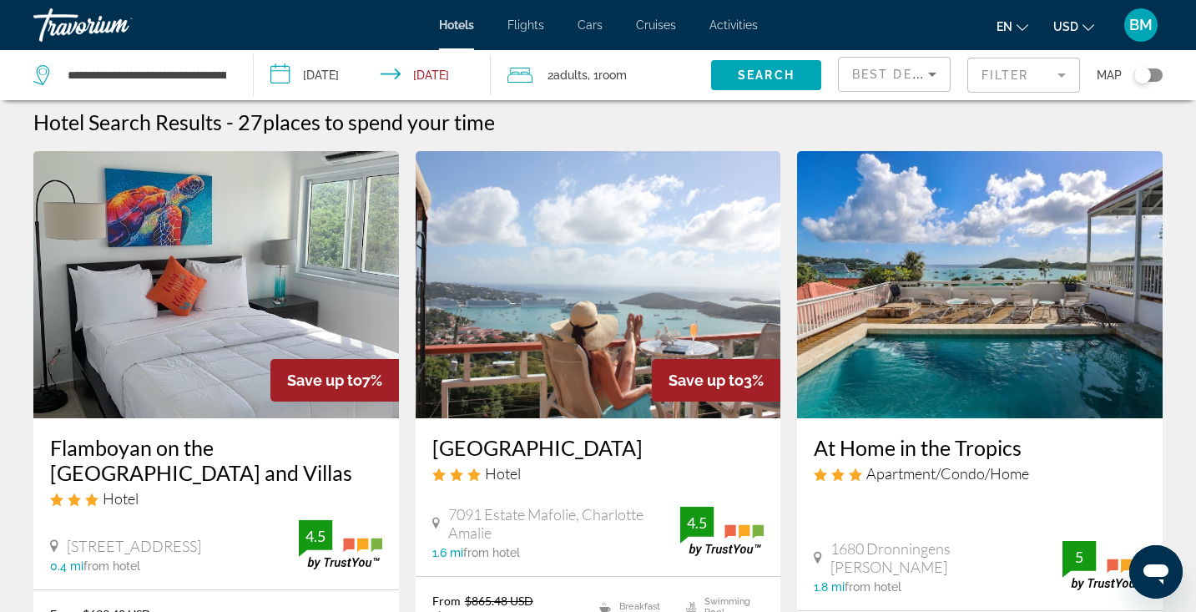
click at [1074, 82] on mat-form-field "Filter" at bounding box center [1024, 75] width 113 height 35
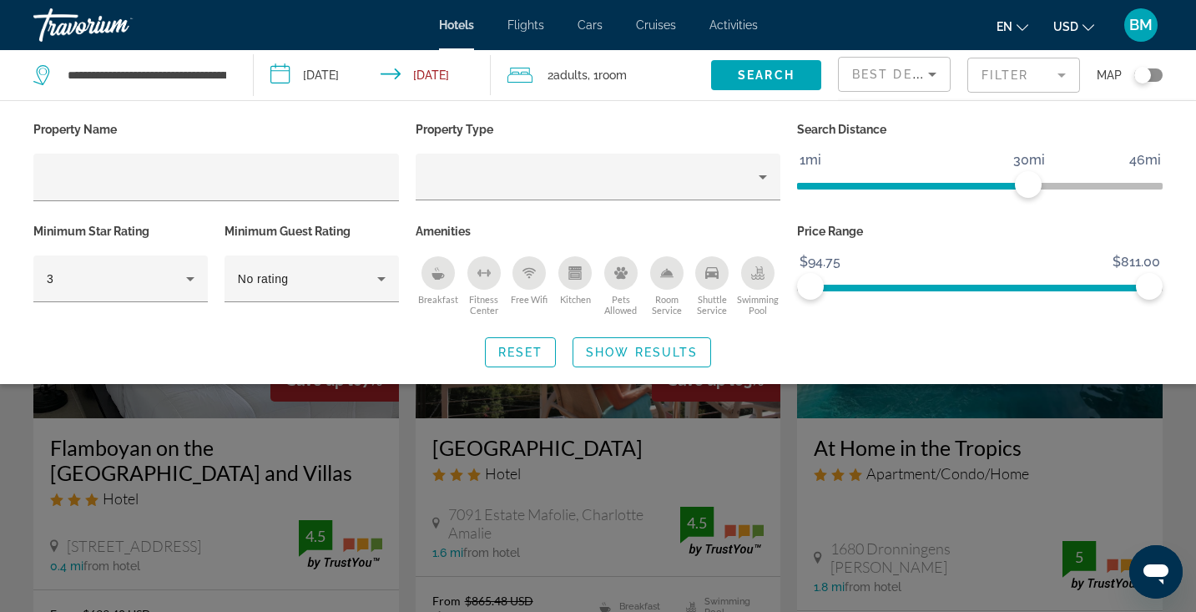
click at [443, 272] on icon "Breakfast" at bounding box center [438, 272] width 13 height 13
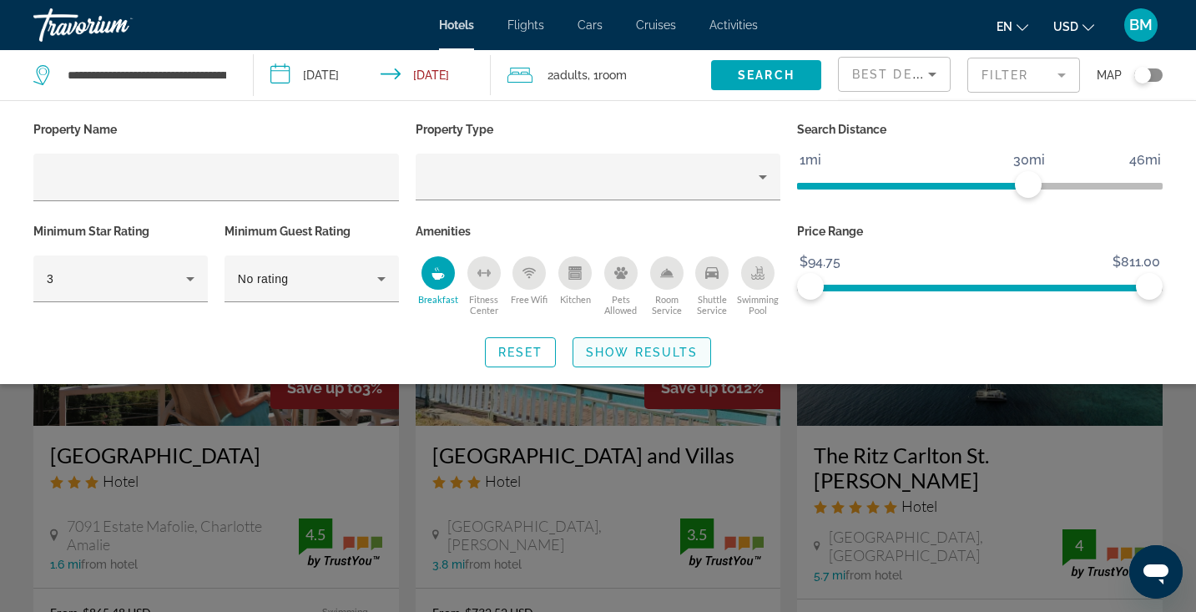
click at [608, 348] on span "Show Results" at bounding box center [642, 352] width 112 height 13
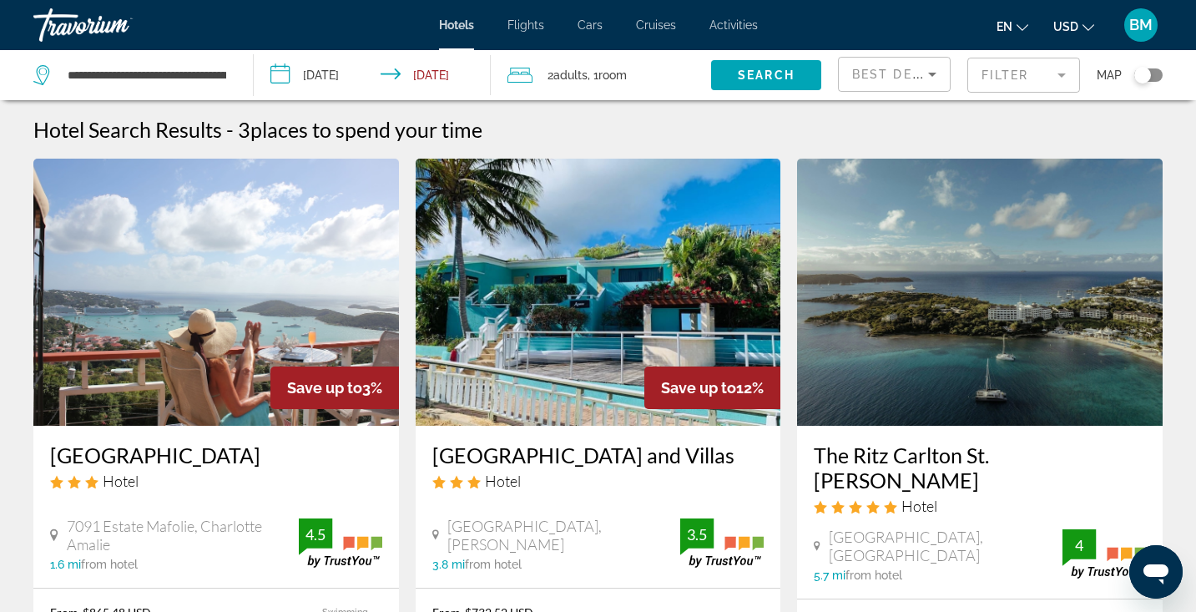
click at [837, 130] on div "Hotel Search Results - 3 places to spend your time" at bounding box center [598, 129] width 1130 height 25
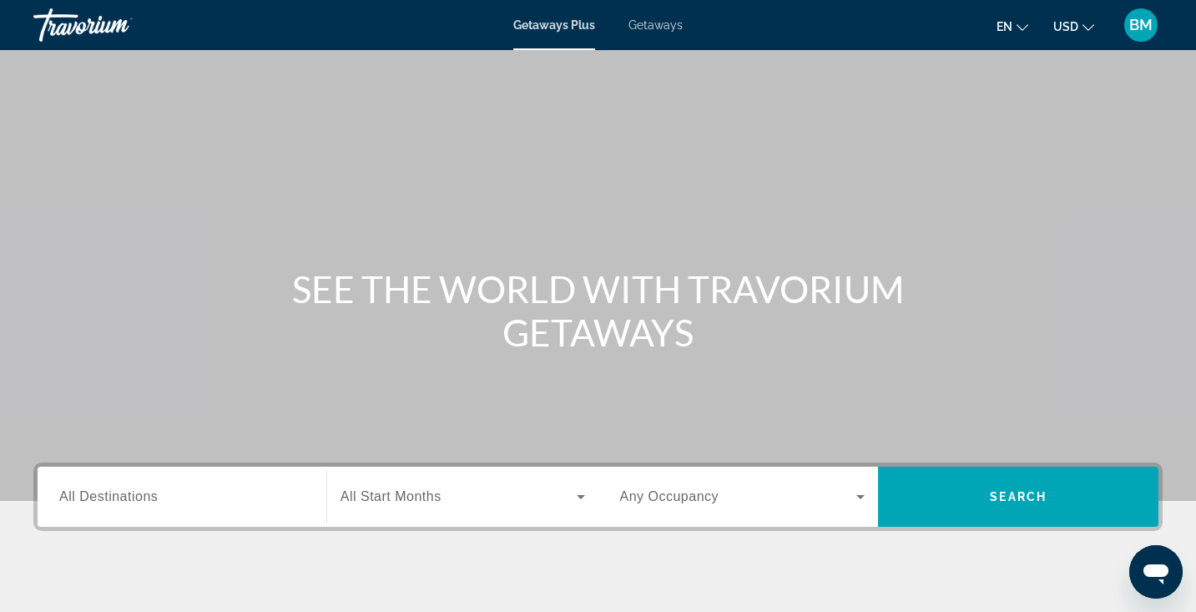
click at [239, 497] on input "Destination All Destinations" at bounding box center [181, 498] width 245 height 20
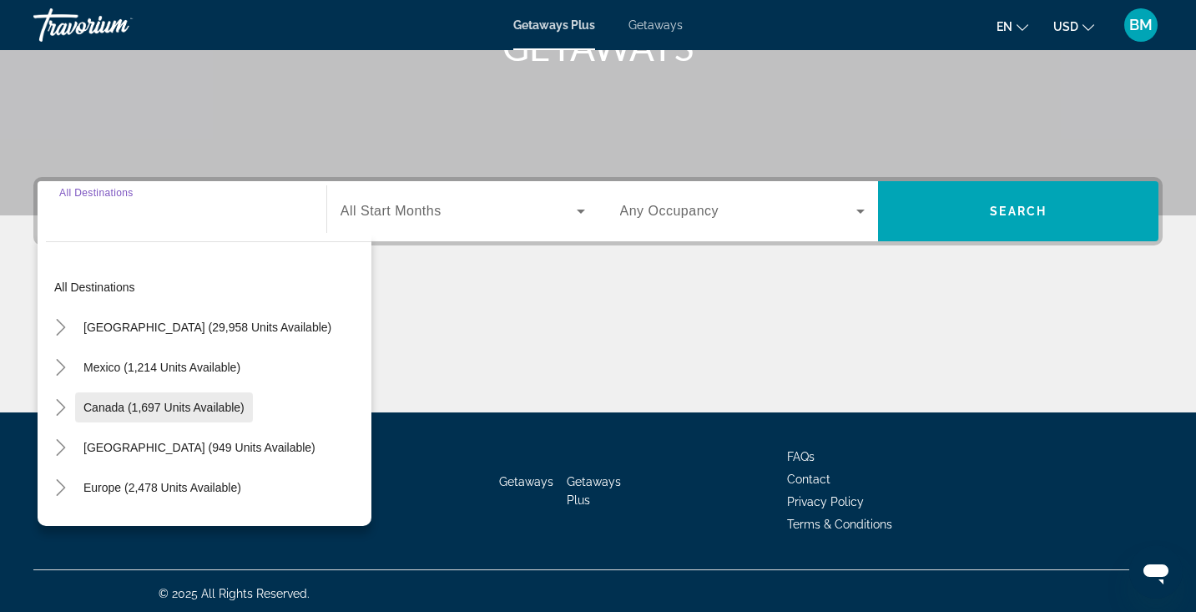
scroll to position [291, 0]
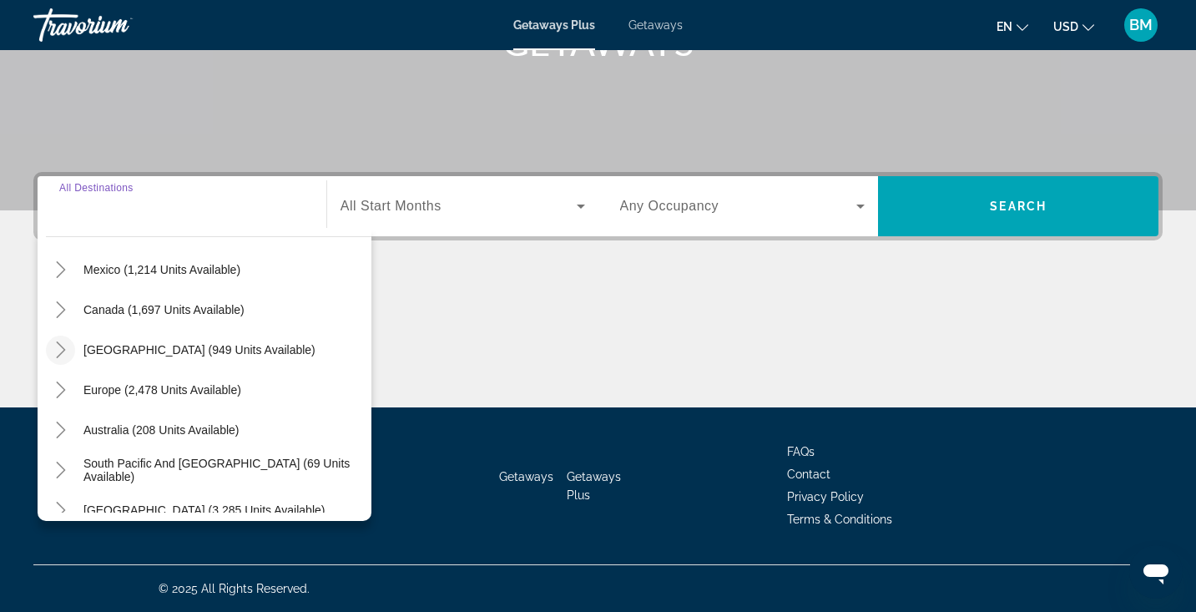
click at [48, 348] on mat-icon "Toggle Caribbean & Atlantic Islands (949 units available)" at bounding box center [60, 350] width 29 height 29
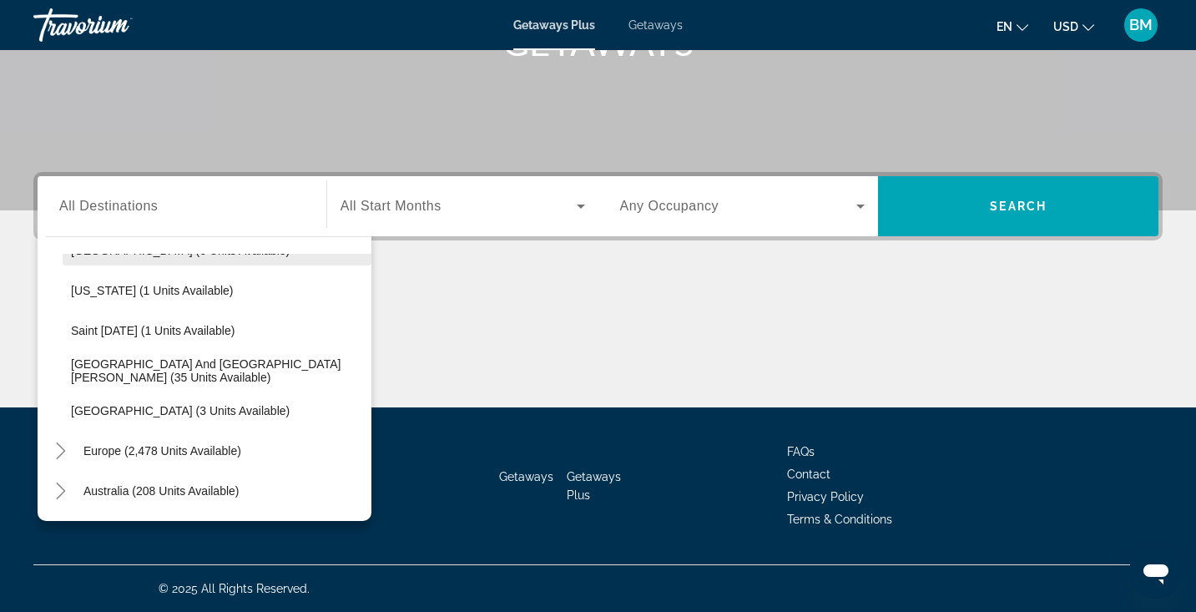
scroll to position [395, 0]
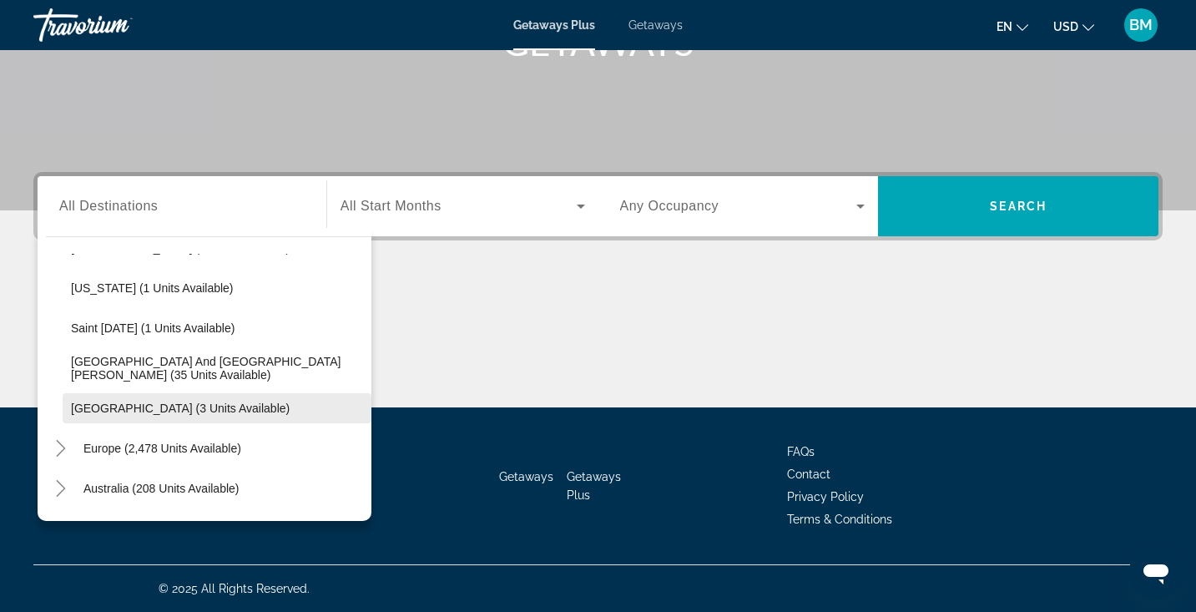
click at [73, 404] on span "[GEOGRAPHIC_DATA] (3 units available)" at bounding box center [180, 408] width 219 height 13
type input "**********"
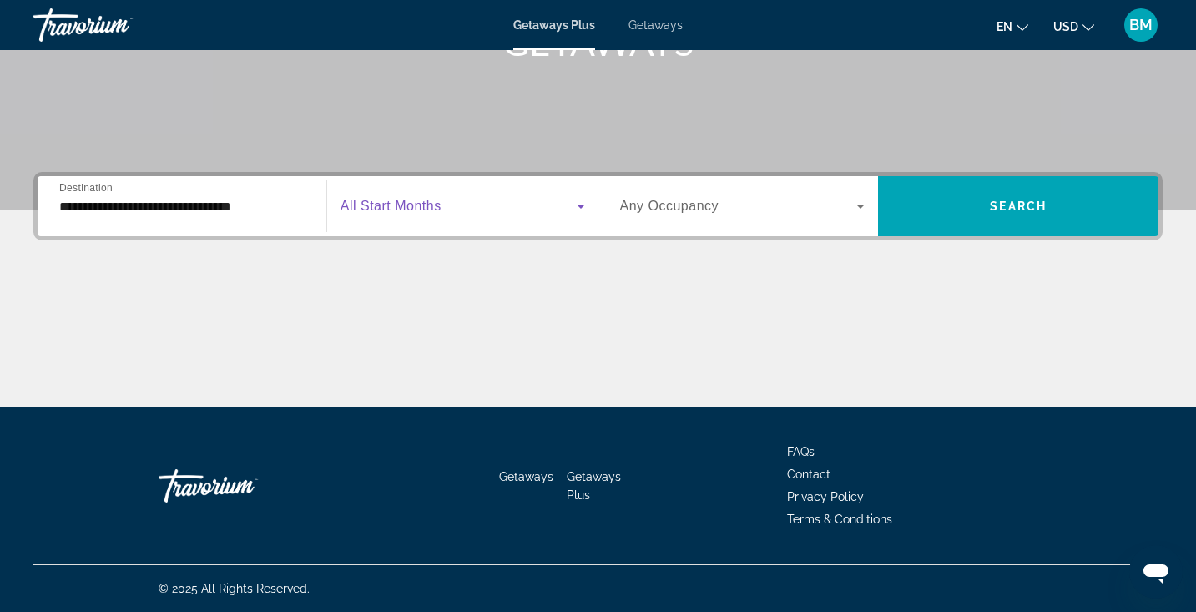
click at [557, 200] on span "Search widget" at bounding box center [459, 206] width 236 height 20
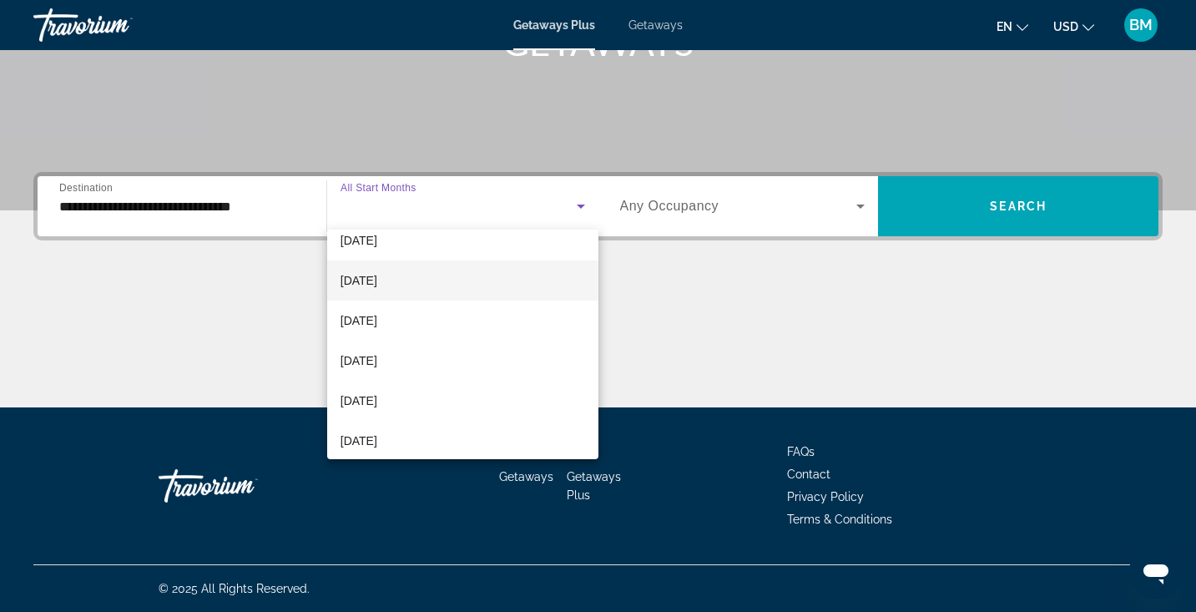
scroll to position [179, 0]
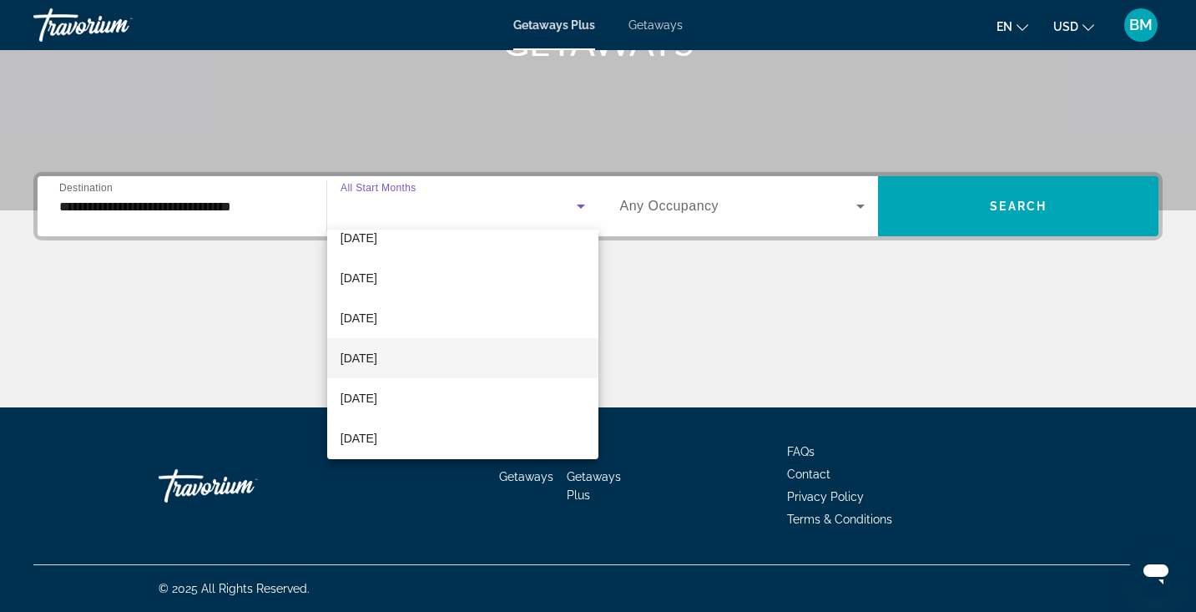
click at [377, 362] on span "[DATE]" at bounding box center [359, 358] width 37 height 20
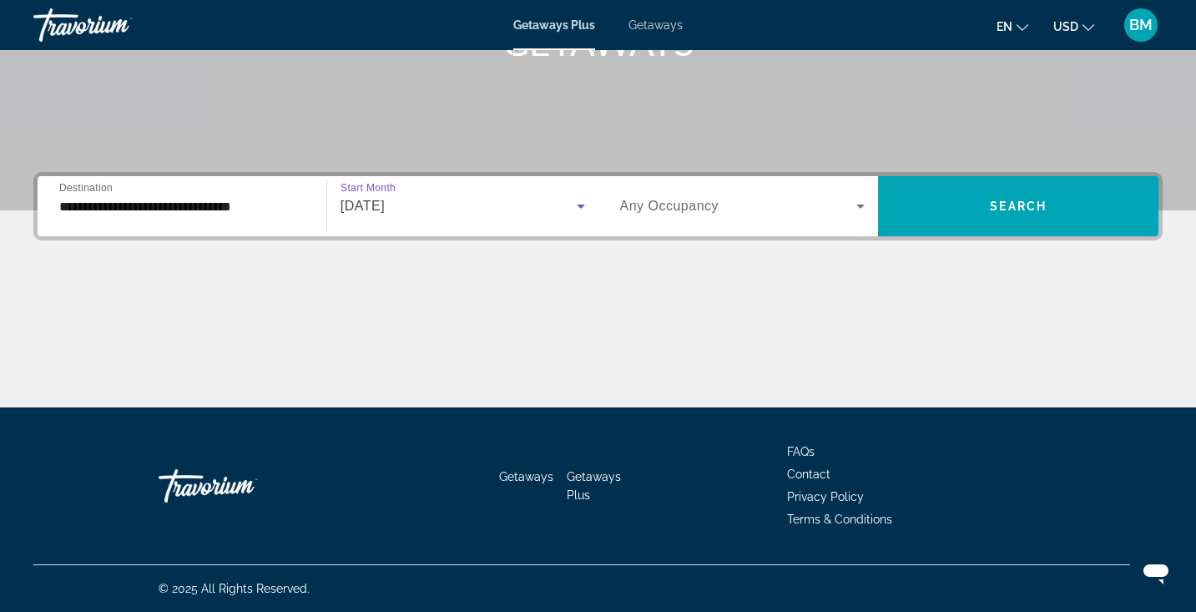
click at [842, 210] on span "Search widget" at bounding box center [738, 206] width 237 height 20
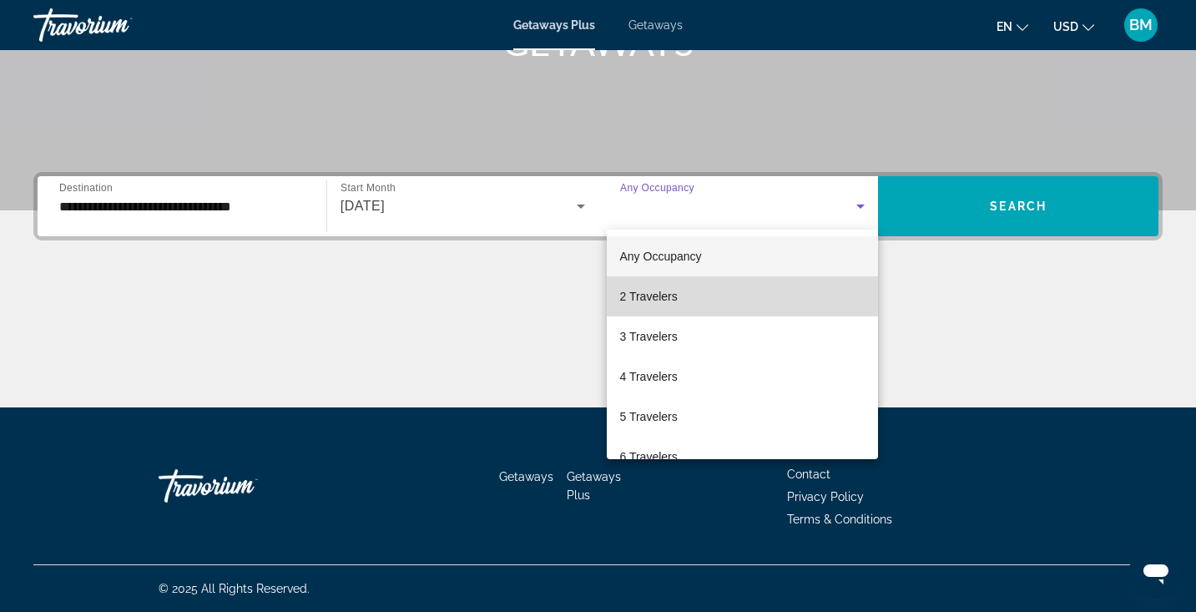
click at [729, 306] on mat-option "2 Travelers" at bounding box center [743, 296] width 272 height 40
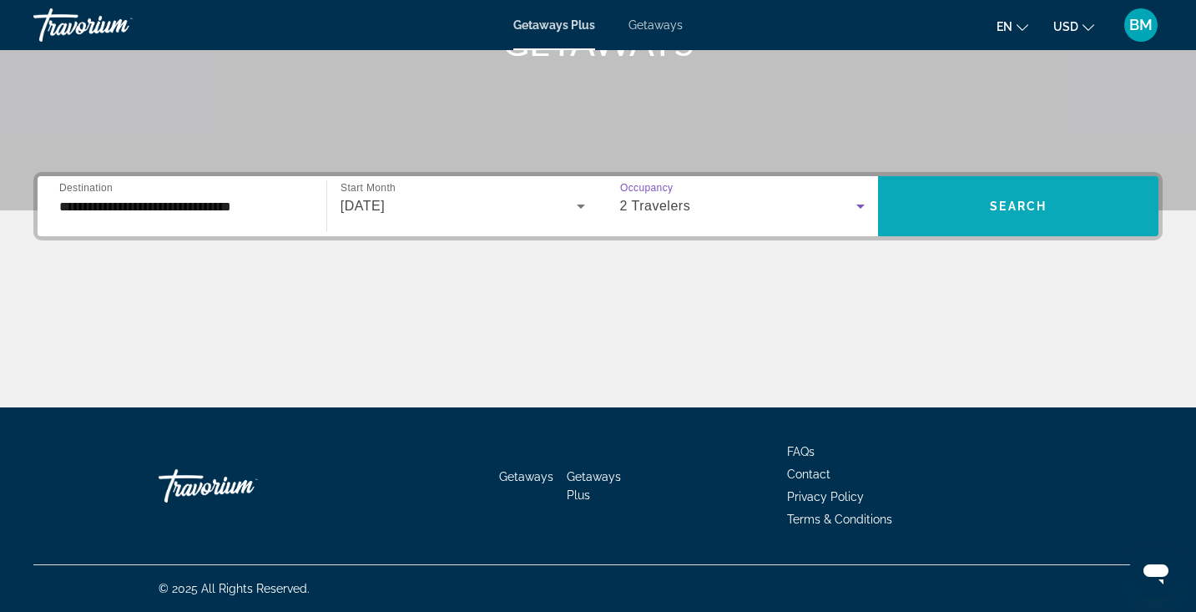
click at [971, 213] on span "Search widget" at bounding box center [1018, 206] width 281 height 40
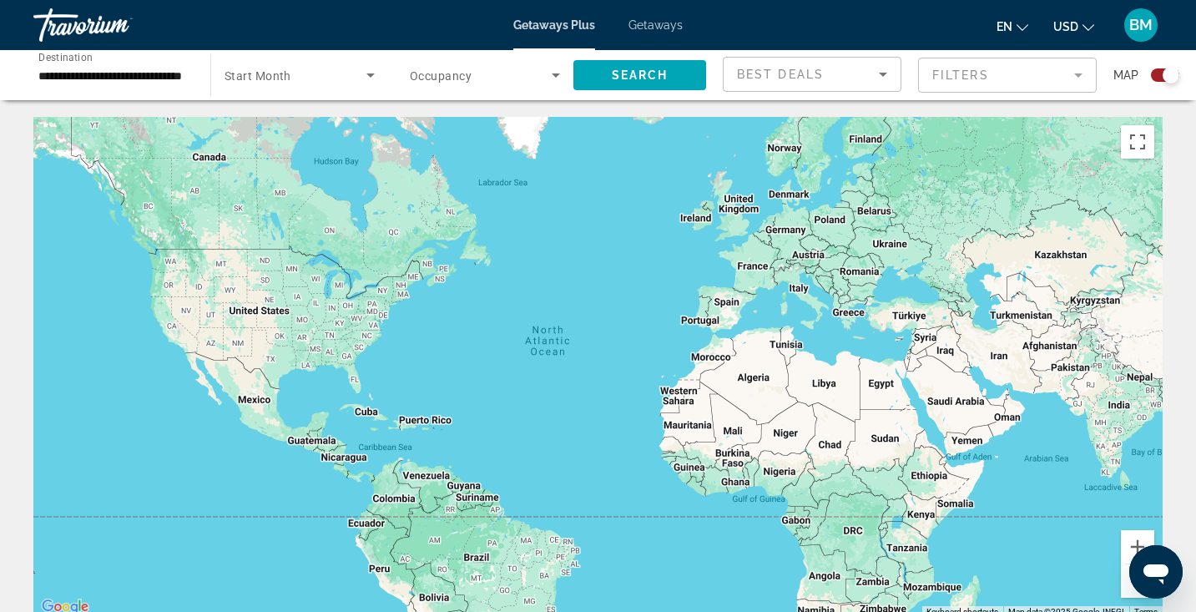
click at [650, 25] on span "Getaways" at bounding box center [656, 24] width 54 height 13
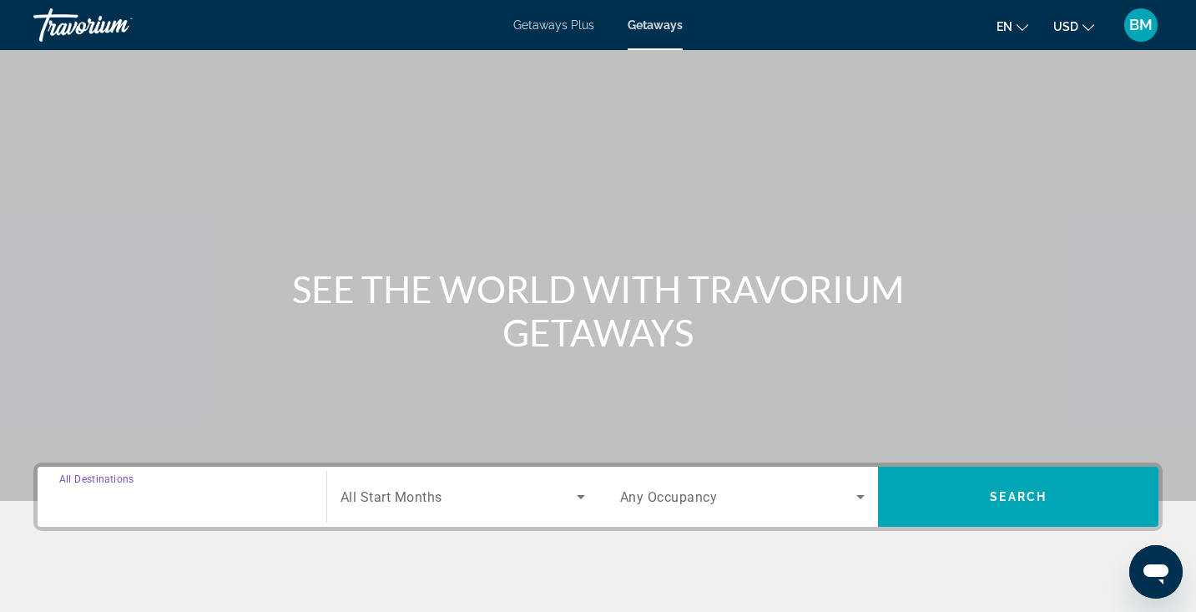
click at [220, 503] on input "Destination All Destinations" at bounding box center [181, 498] width 245 height 20
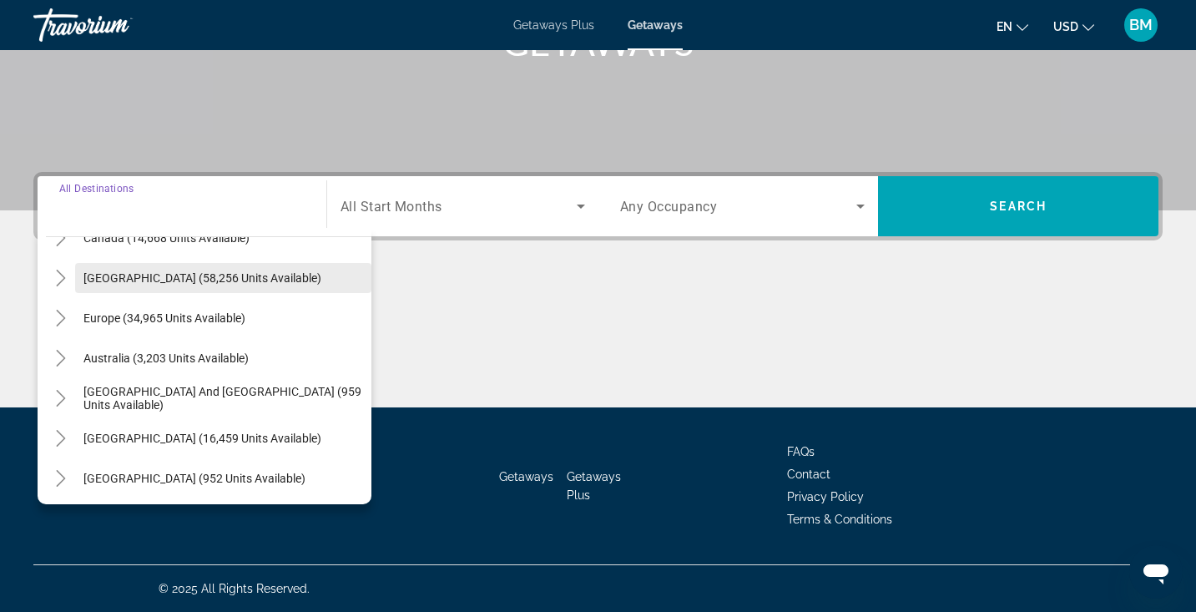
scroll to position [179, 0]
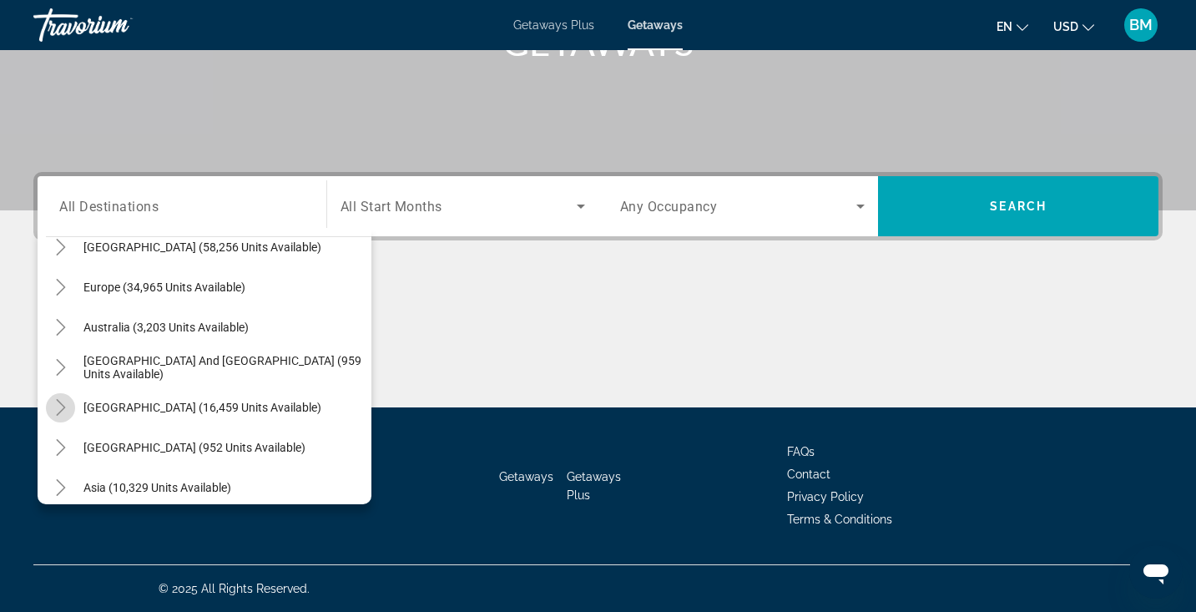
click at [63, 402] on icon "Toggle South America (16,459 units available)" at bounding box center [61, 407] width 17 height 17
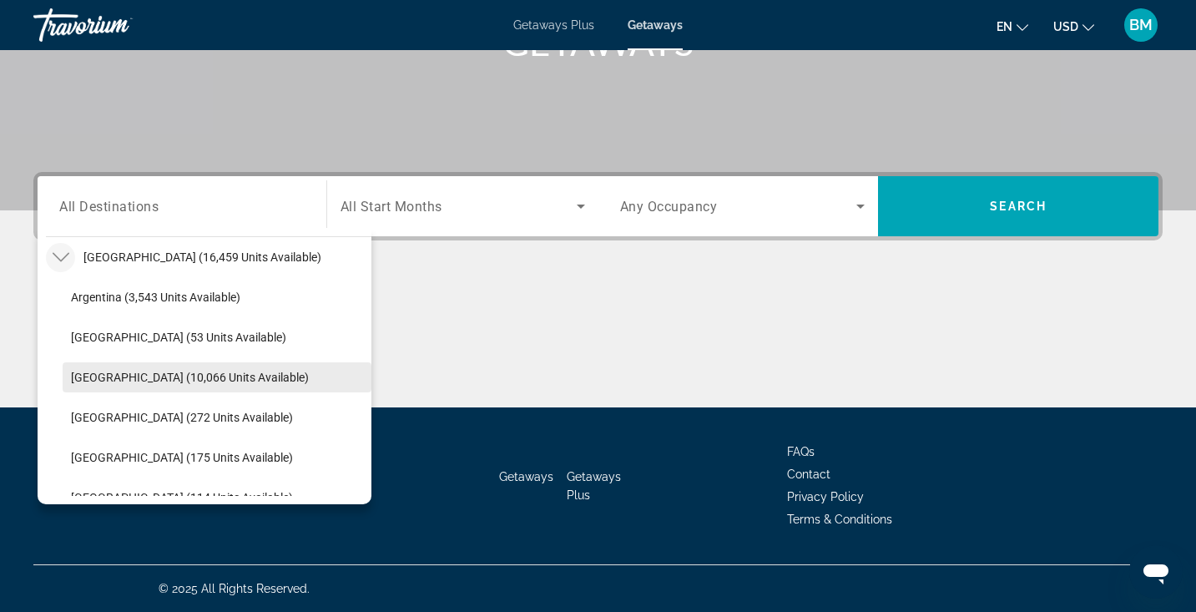
click at [74, 371] on span "[GEOGRAPHIC_DATA] (10,066 units available)" at bounding box center [190, 377] width 238 height 13
type input "**********"
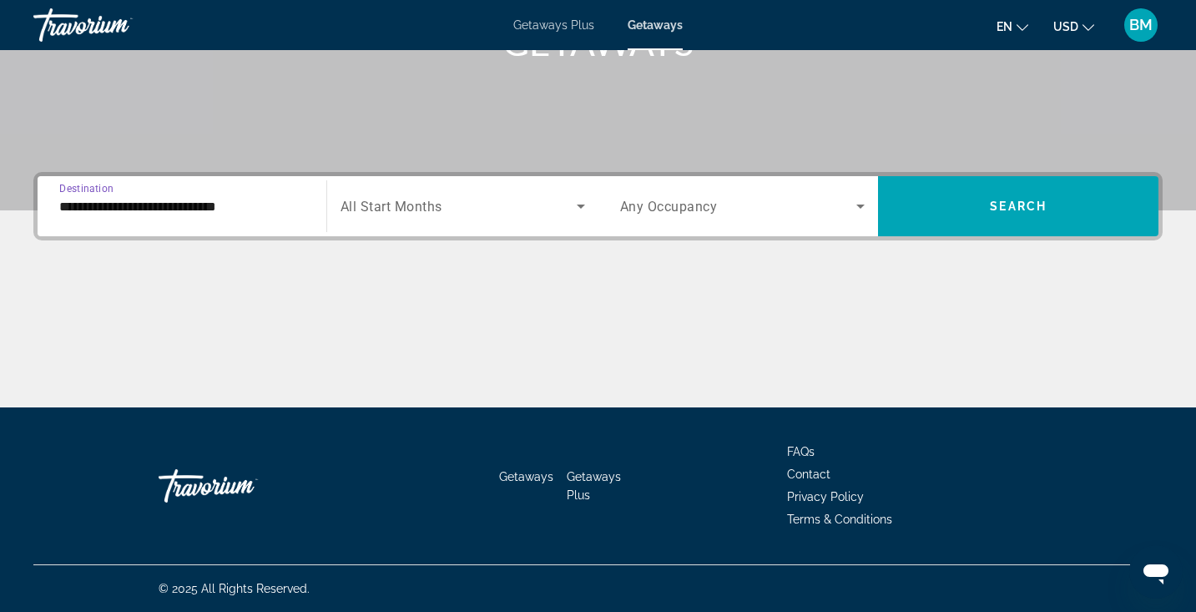
click at [504, 209] on span "Search widget" at bounding box center [459, 206] width 236 height 20
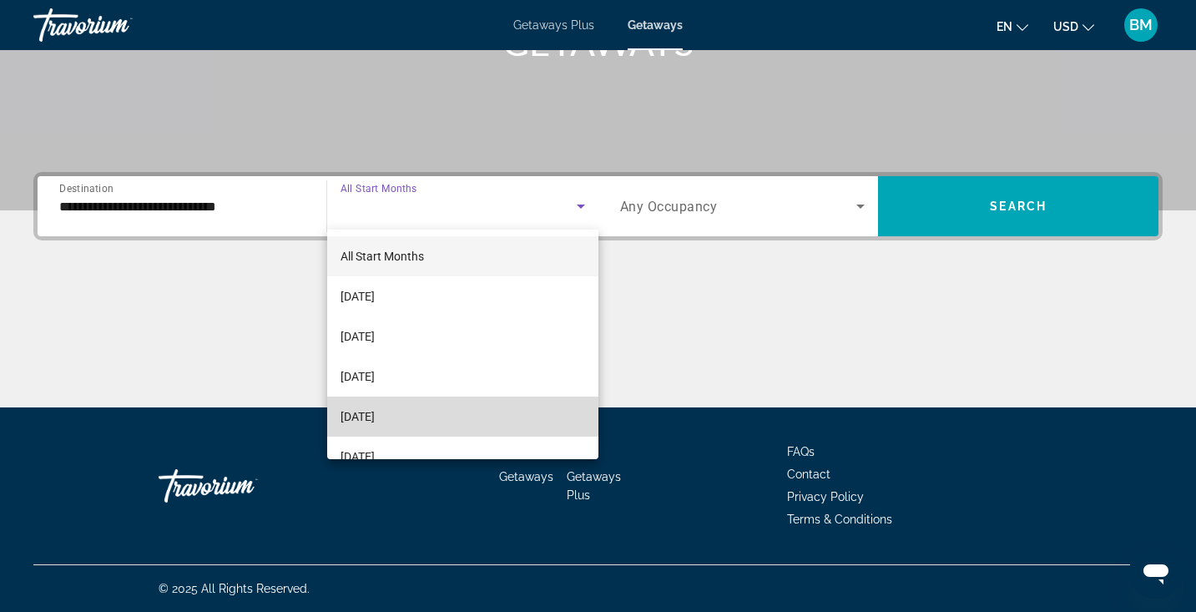
click at [375, 409] on span "December 2025" at bounding box center [358, 417] width 34 height 20
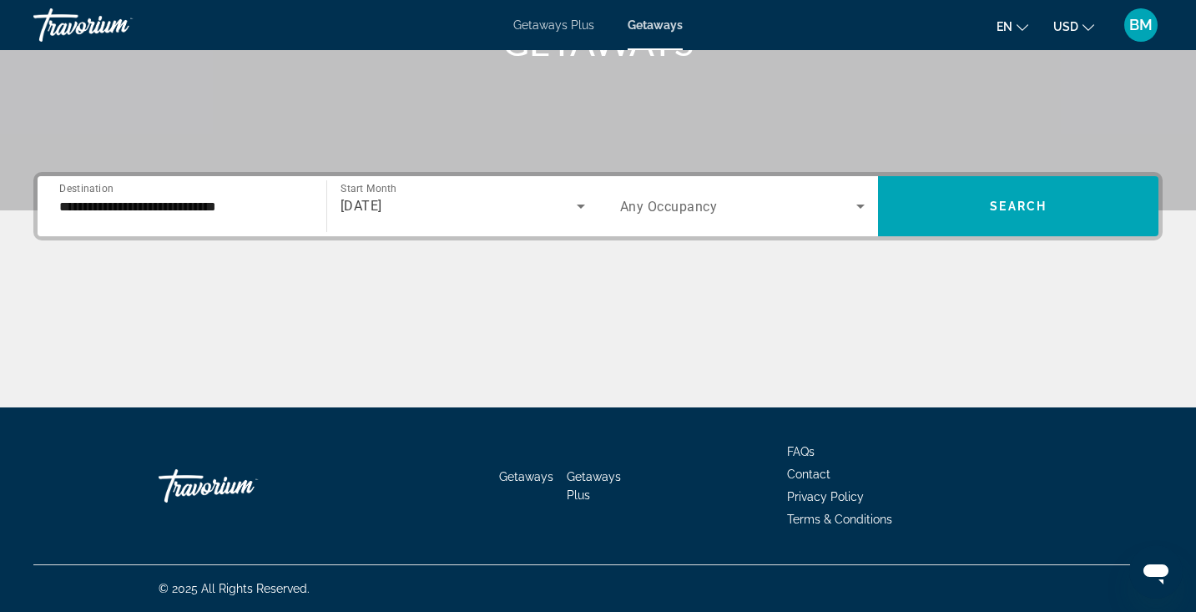
click at [853, 216] on div "Search widget" at bounding box center [742, 206] width 245 height 47
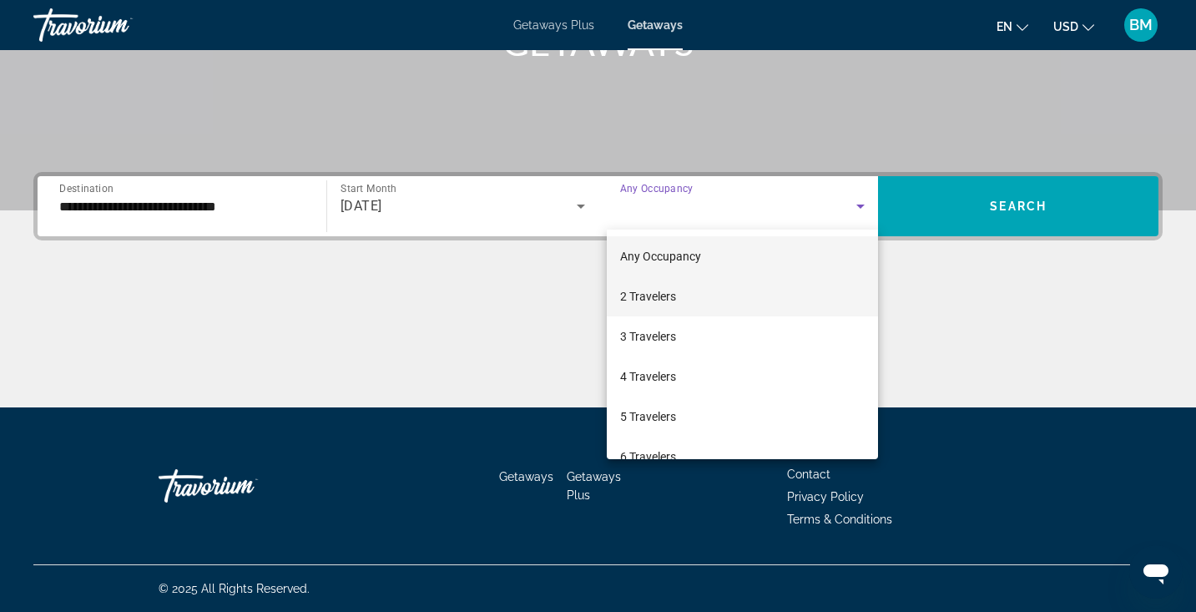
click at [710, 302] on mat-option "2 Travelers" at bounding box center [743, 296] width 272 height 40
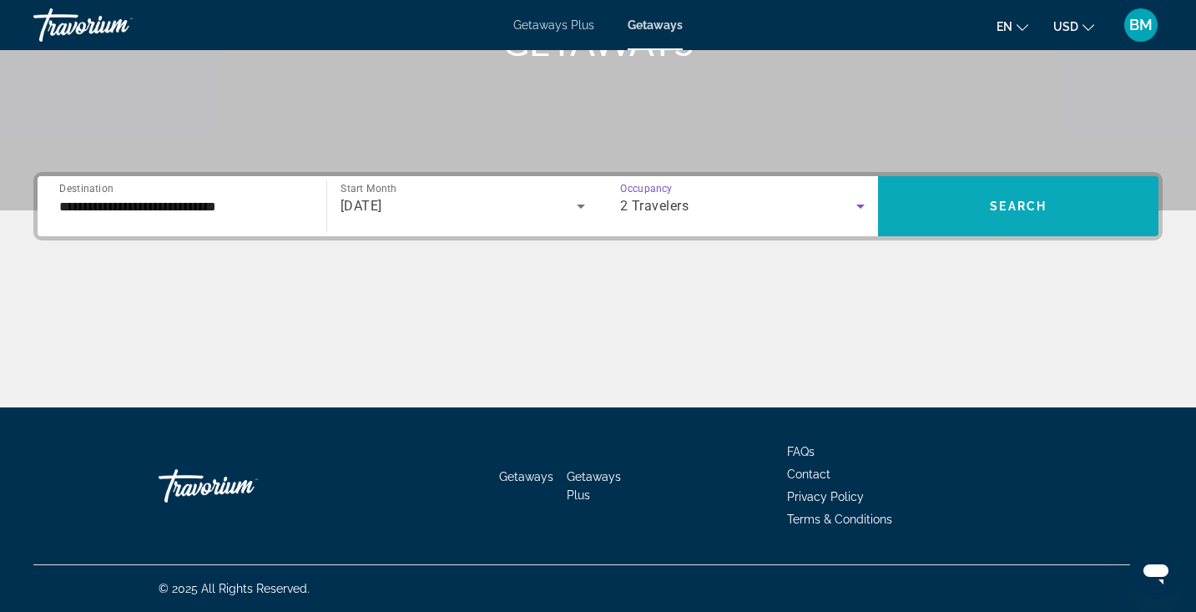
click at [965, 215] on span "Search widget" at bounding box center [1018, 206] width 281 height 40
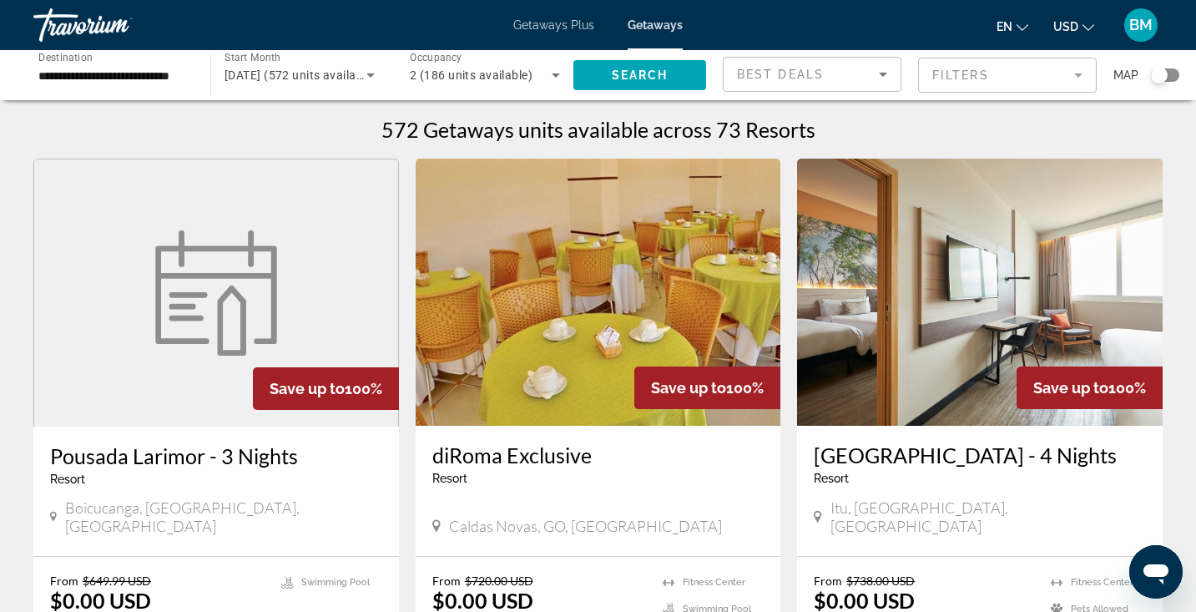
click at [774, 28] on div "en English Español Français Italiano Português русский USD USD ($) MXN (Mex$) C…" at bounding box center [931, 25] width 463 height 35
click at [165, 76] on input "**********" at bounding box center [113, 76] width 150 height 20
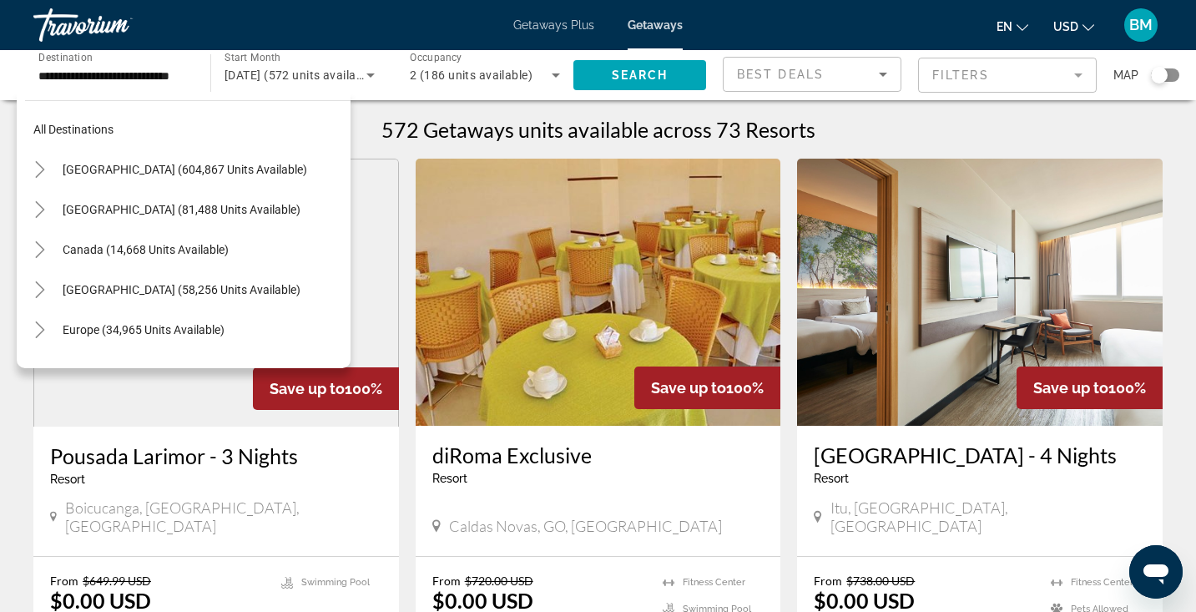
click at [539, 23] on span "Getaways Plus" at bounding box center [553, 24] width 81 height 13
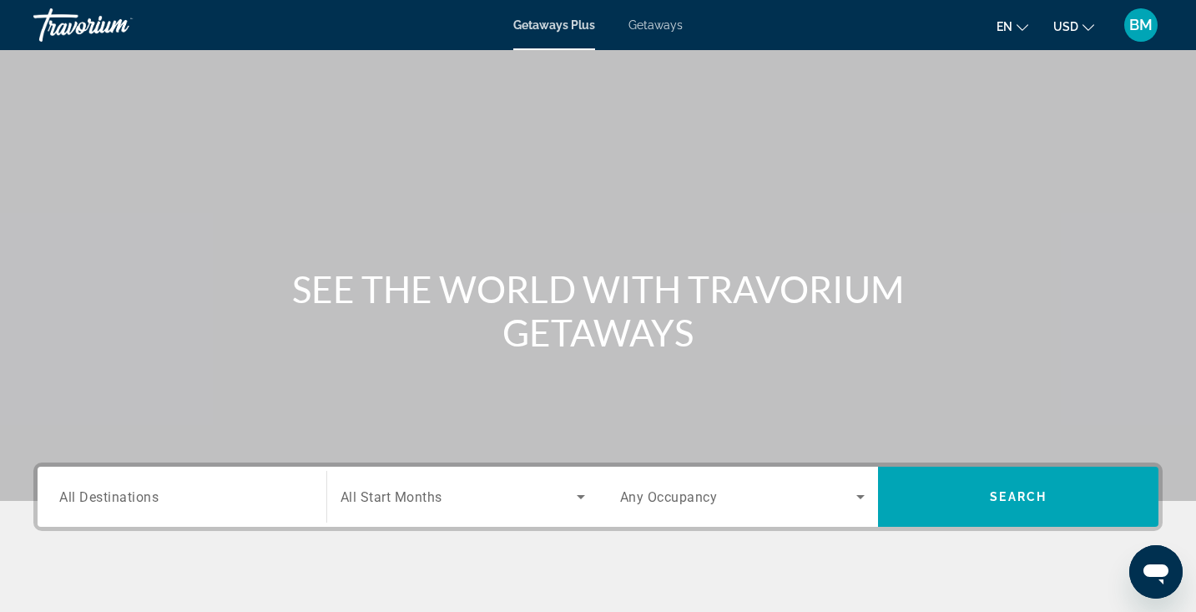
click at [132, 495] on span "All Destinations" at bounding box center [108, 496] width 99 height 16
click at [132, 495] on input "Destination All Destinations" at bounding box center [181, 498] width 245 height 20
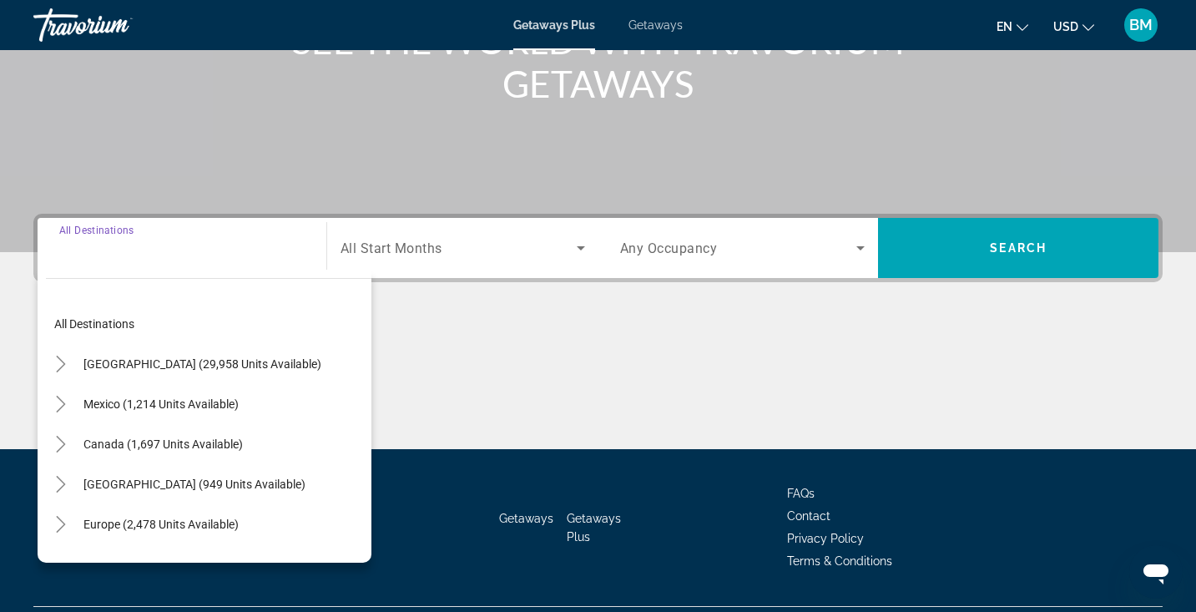
scroll to position [291, 0]
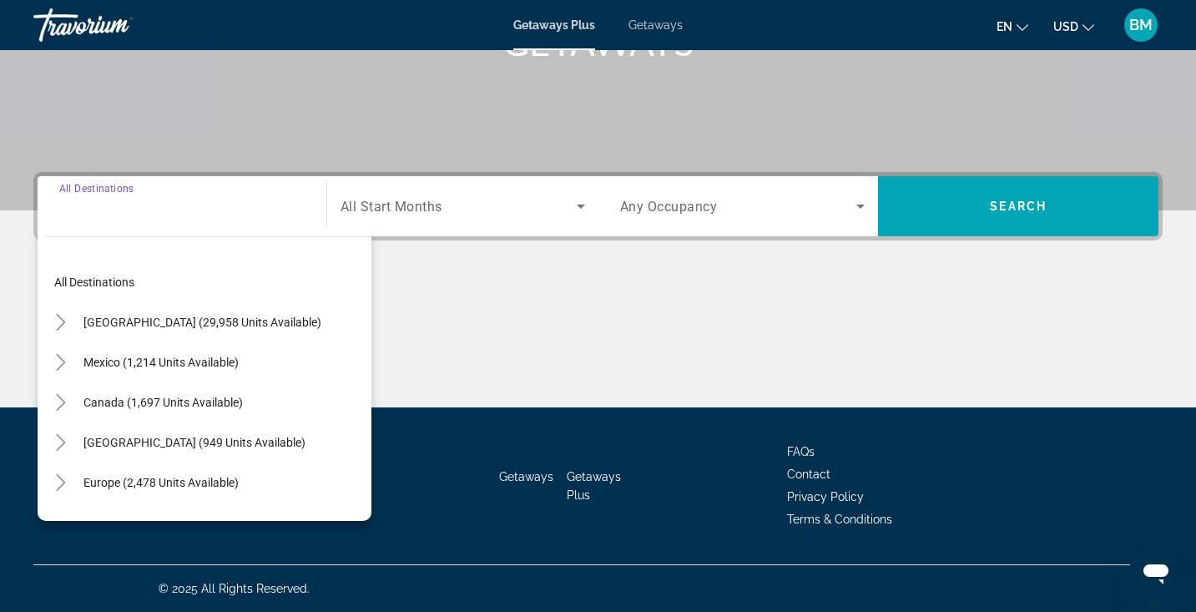
click at [118, 225] on div "Search widget" at bounding box center [181, 207] width 245 height 48
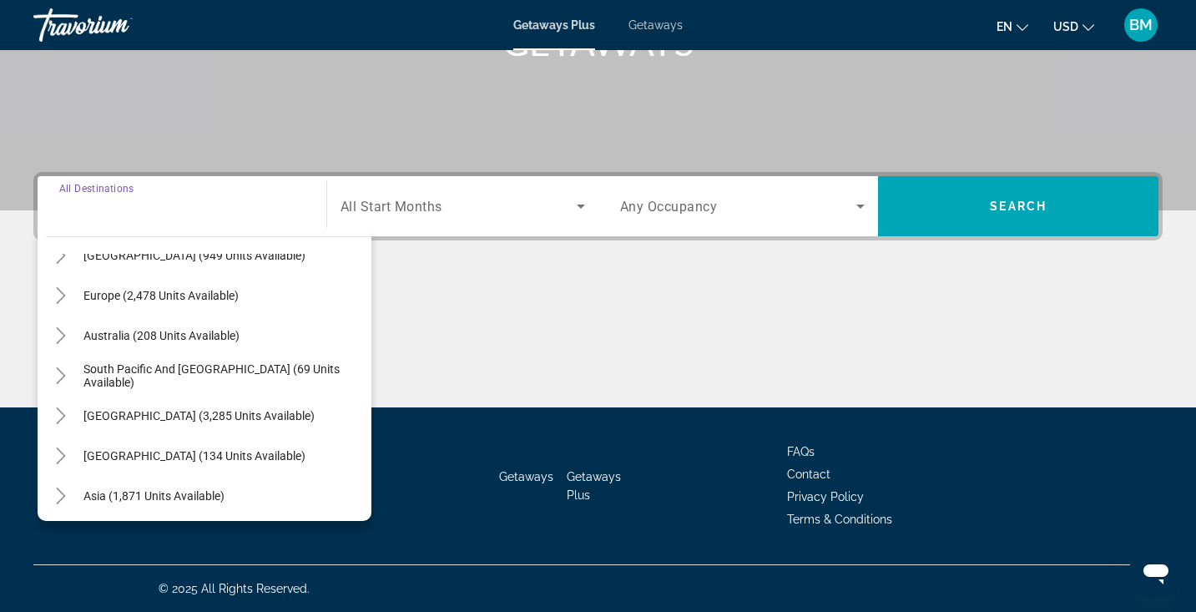
scroll to position [271, 0]
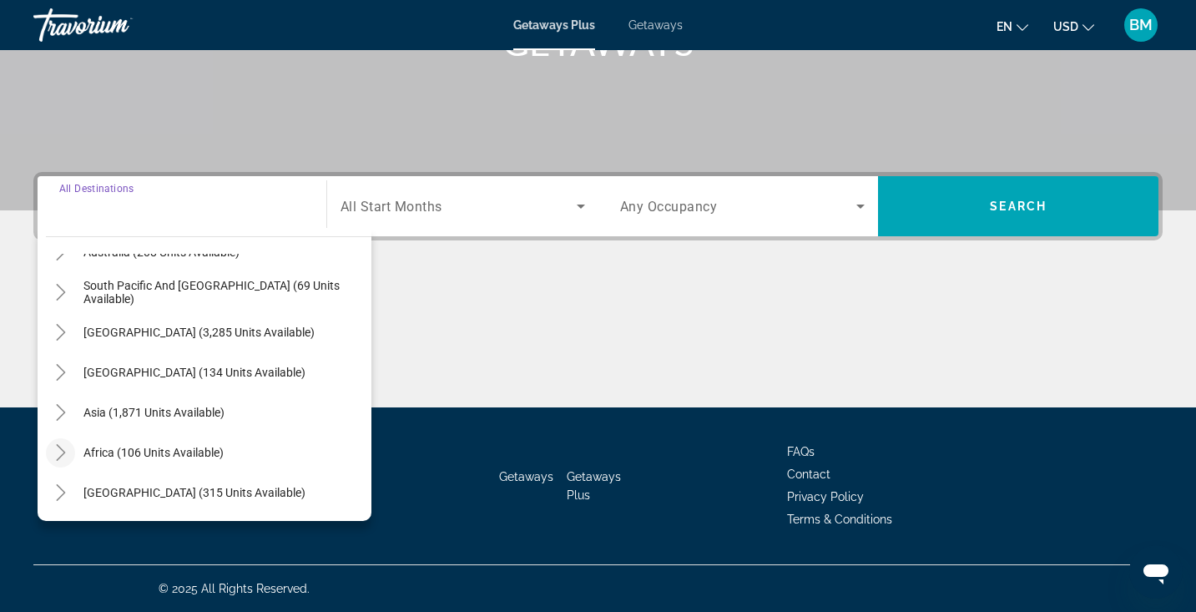
click at [58, 456] on icon "Toggle Africa (106 units available)" at bounding box center [61, 452] width 17 height 17
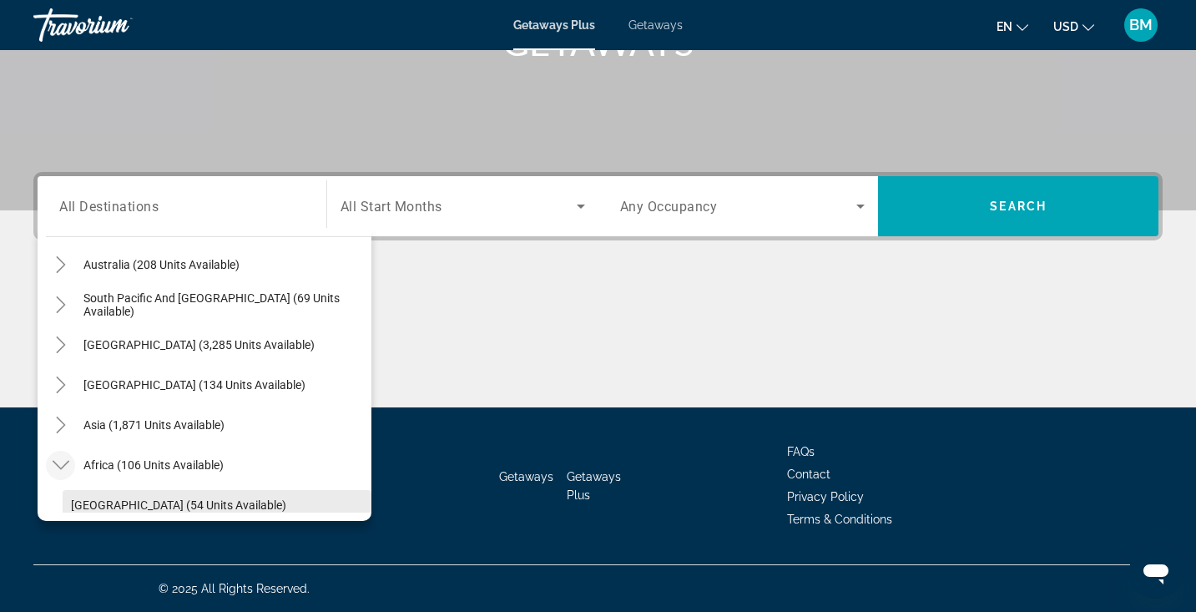
scroll to position [351, 0]
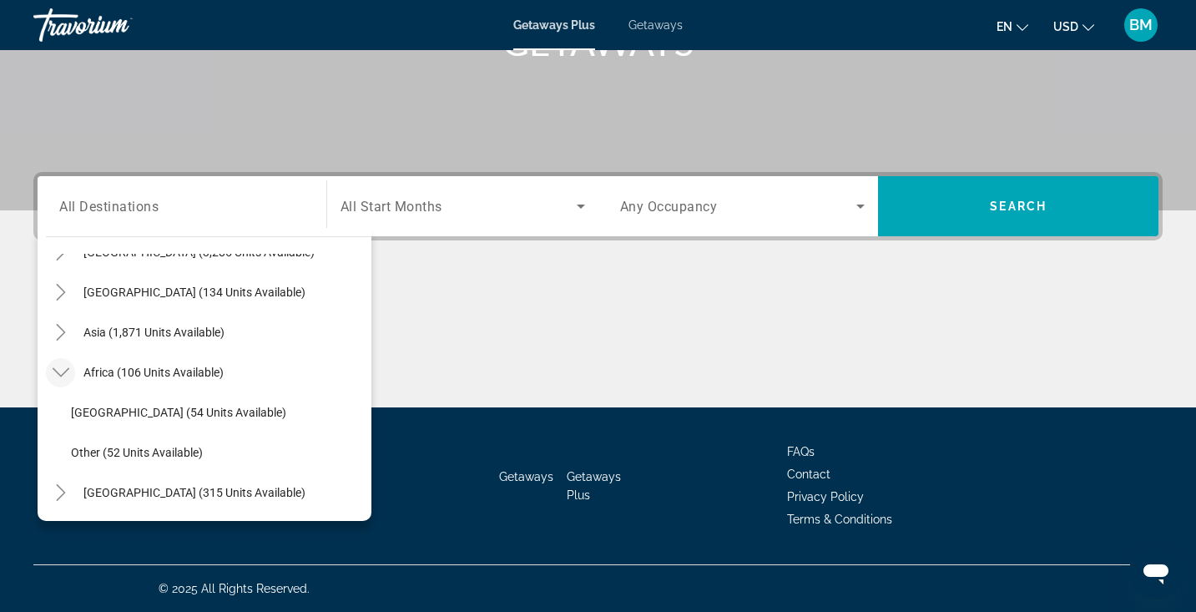
click at [428, 358] on div "Main content" at bounding box center [598, 344] width 1130 height 125
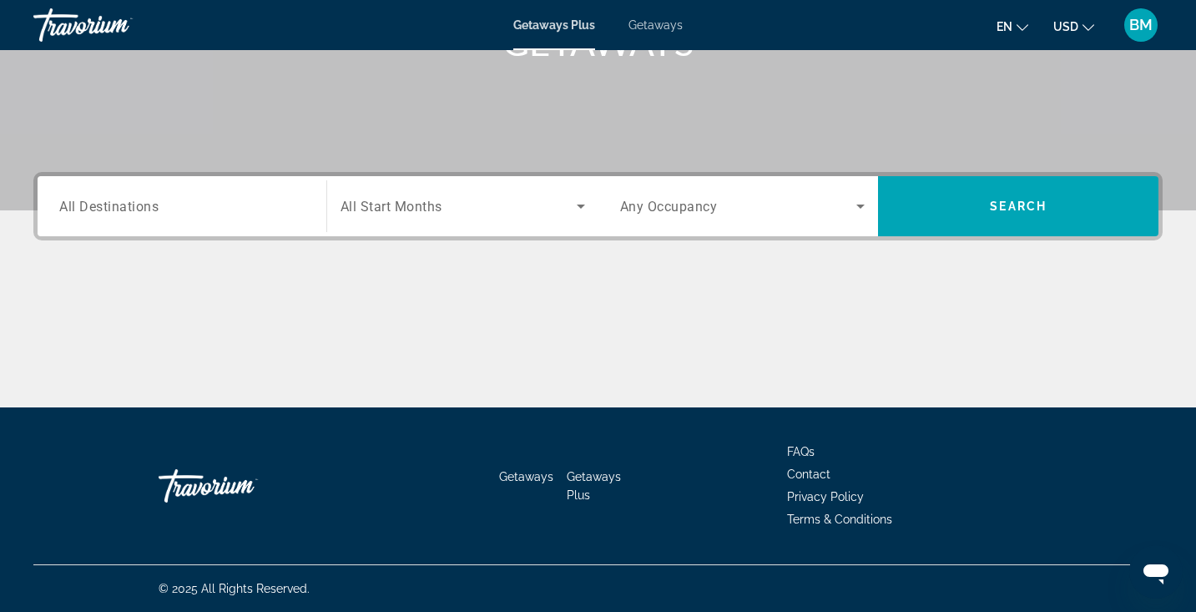
click at [616, 301] on div "Main content" at bounding box center [598, 344] width 1130 height 125
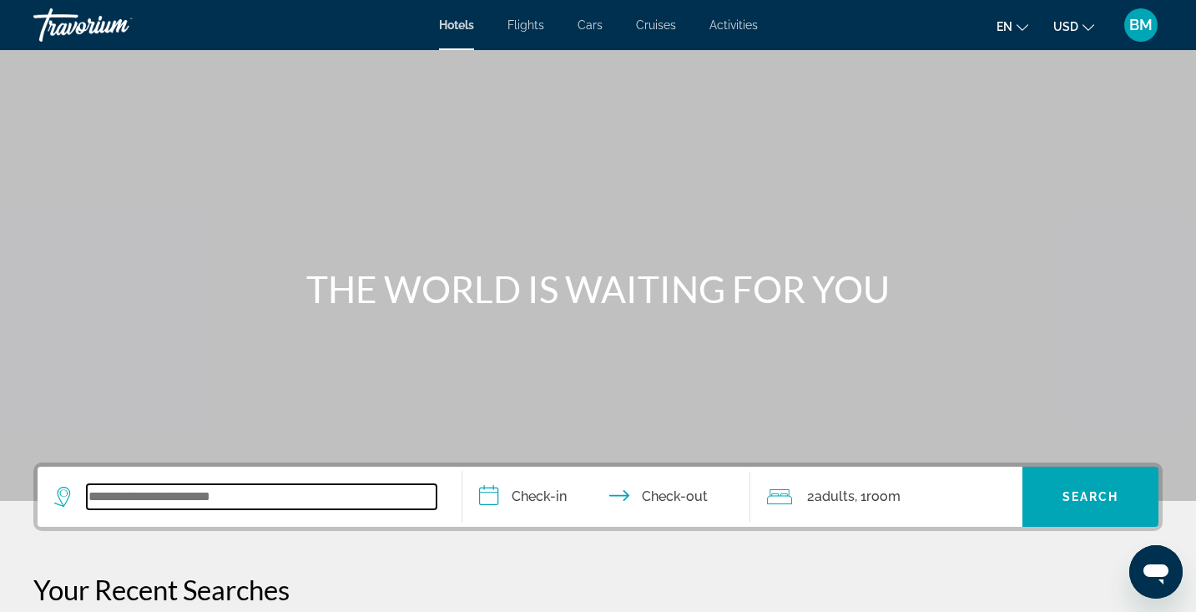
click at [280, 495] on input "Search widget" at bounding box center [262, 496] width 350 height 25
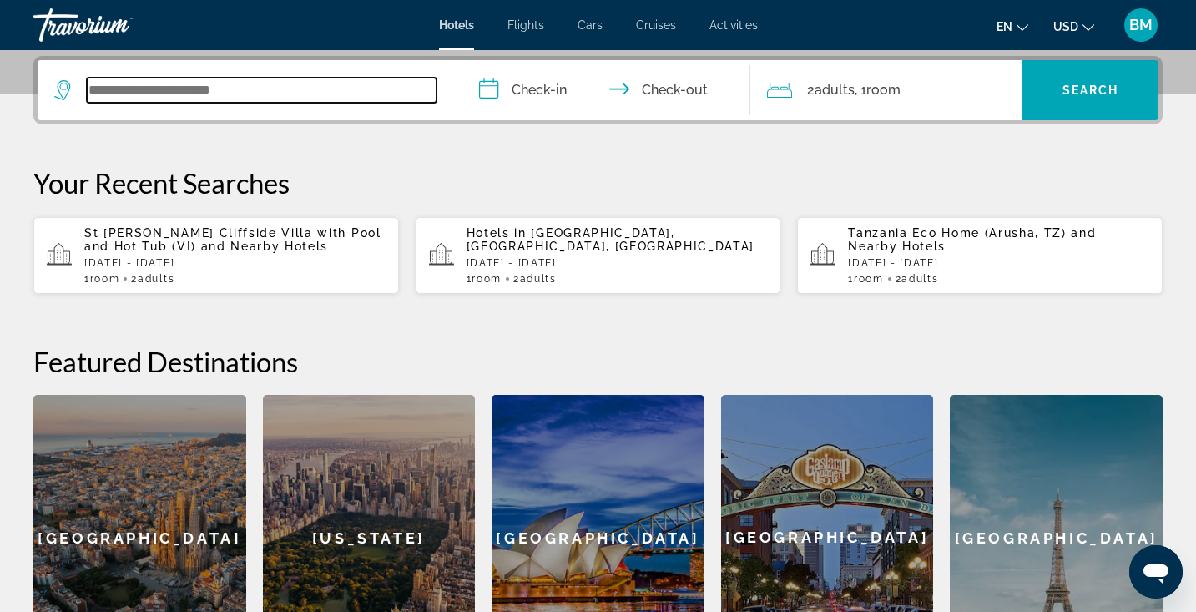
scroll to position [408, 0]
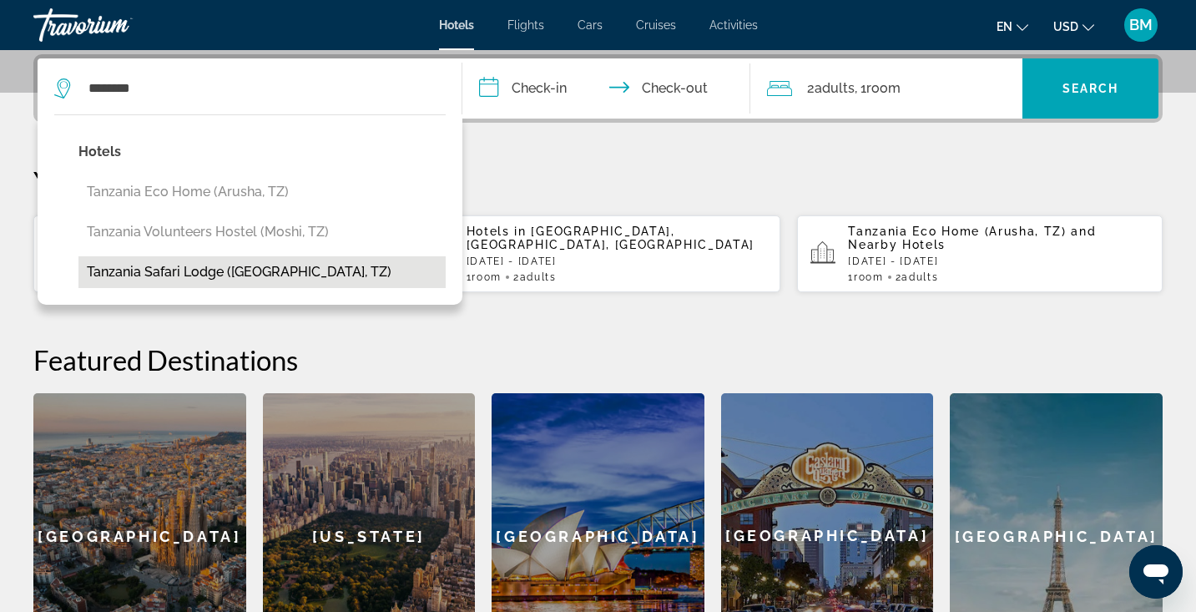
click at [154, 275] on button "Tanzania Safari Lodge ([GEOGRAPHIC_DATA], TZ)" at bounding box center [261, 272] width 367 height 32
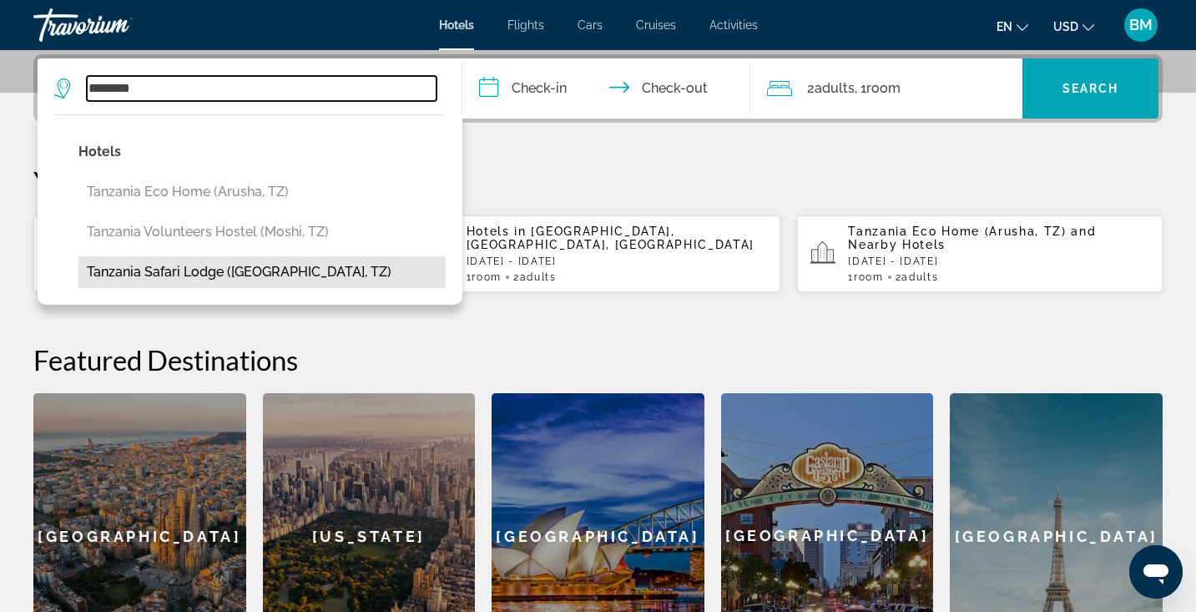
type input "**********"
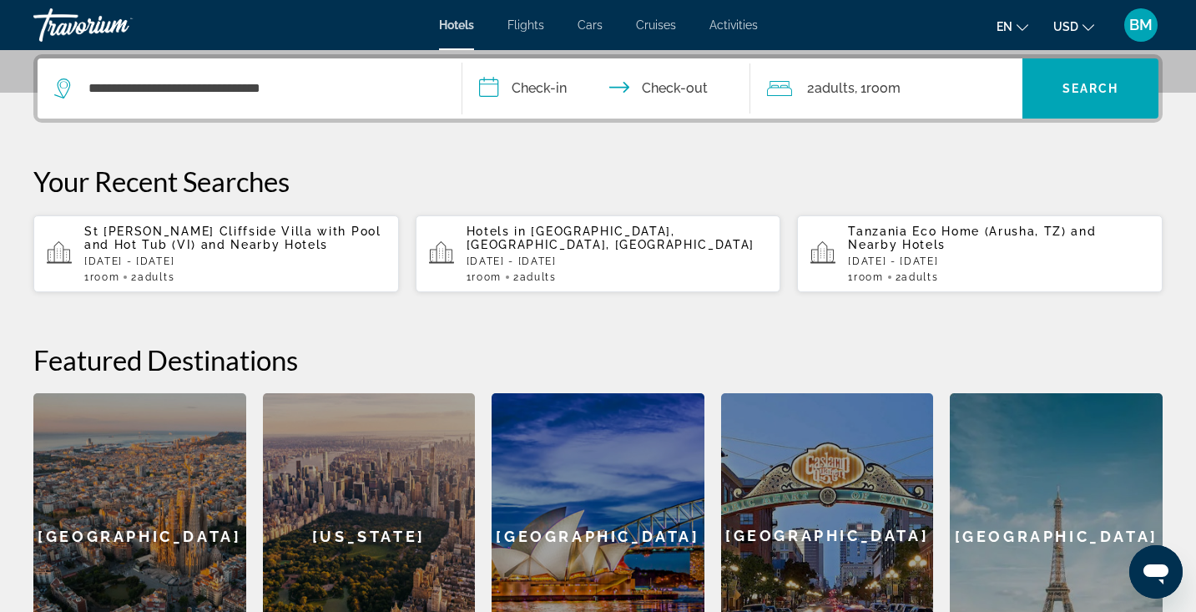
click at [538, 91] on input "**********" at bounding box center [611, 90] width 296 height 65
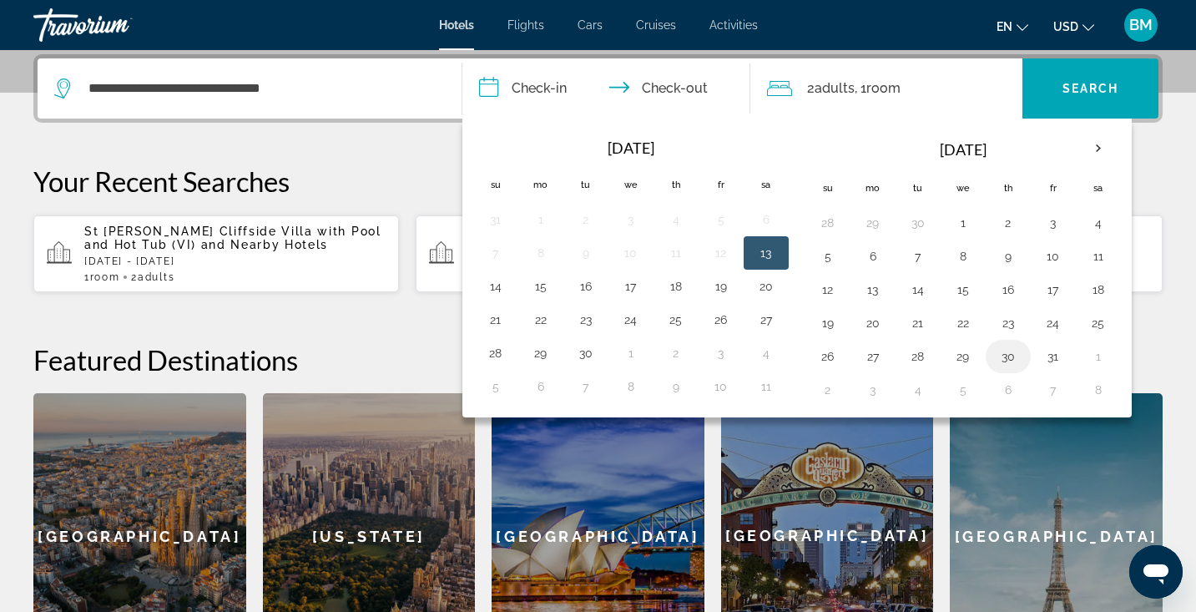
click at [1014, 353] on button "30" at bounding box center [1008, 356] width 27 height 23
click at [1094, 147] on th "Next month" at bounding box center [1098, 148] width 45 height 37
click at [535, 96] on input "**********" at bounding box center [611, 90] width 296 height 65
click at [633, 361] on button "29" at bounding box center [631, 356] width 27 height 23
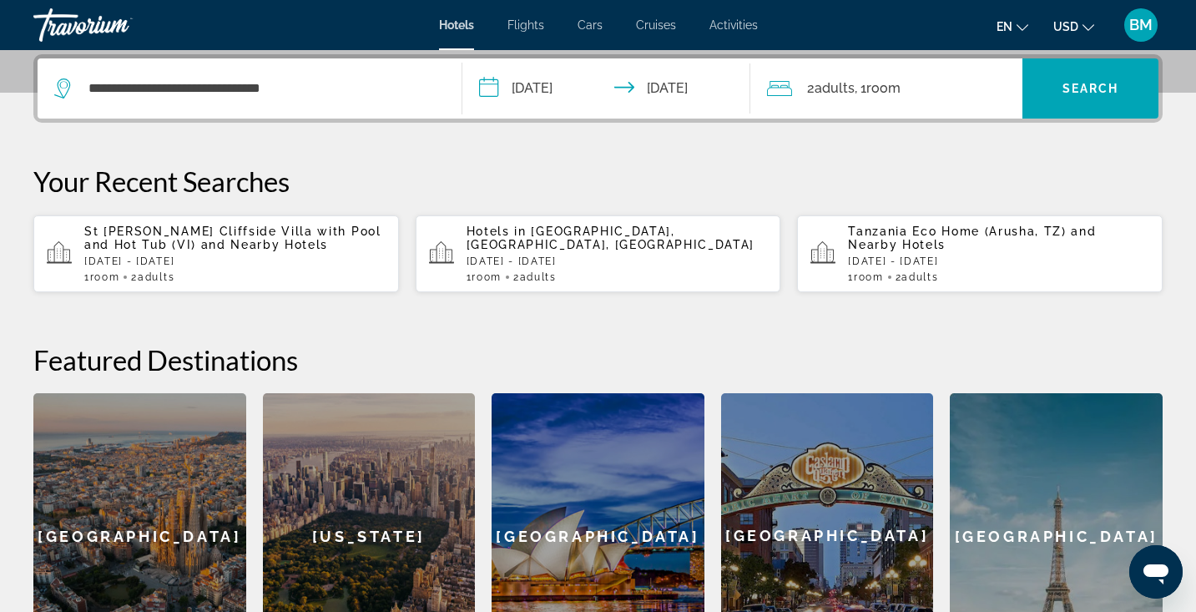
click at [578, 83] on input "**********" at bounding box center [611, 90] width 296 height 65
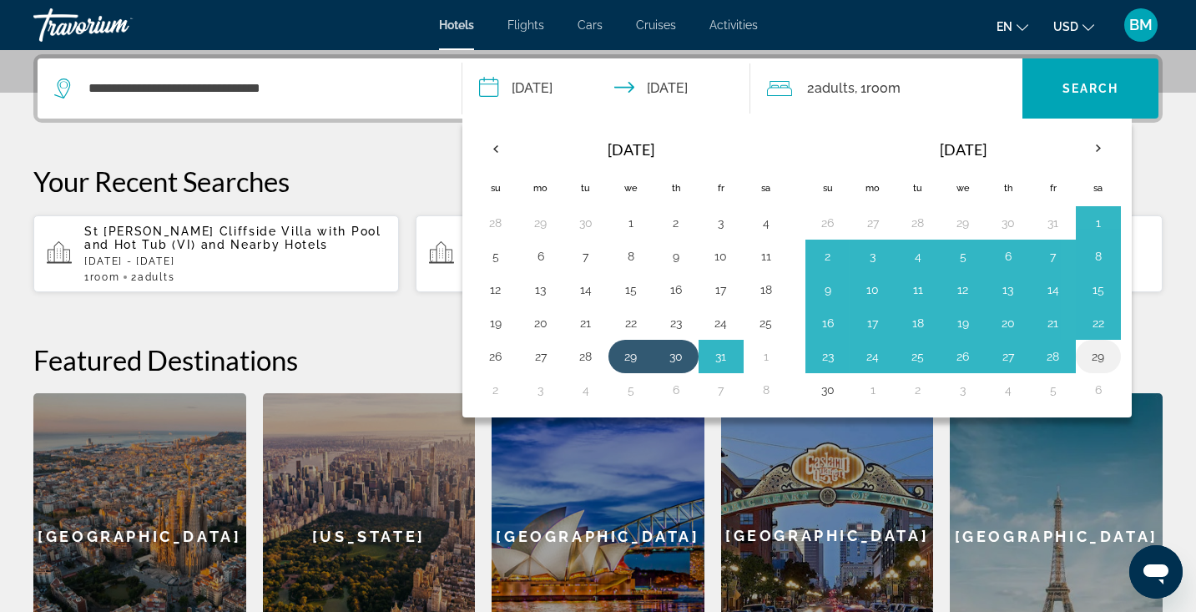
click at [1105, 350] on button "29" at bounding box center [1098, 356] width 27 height 23
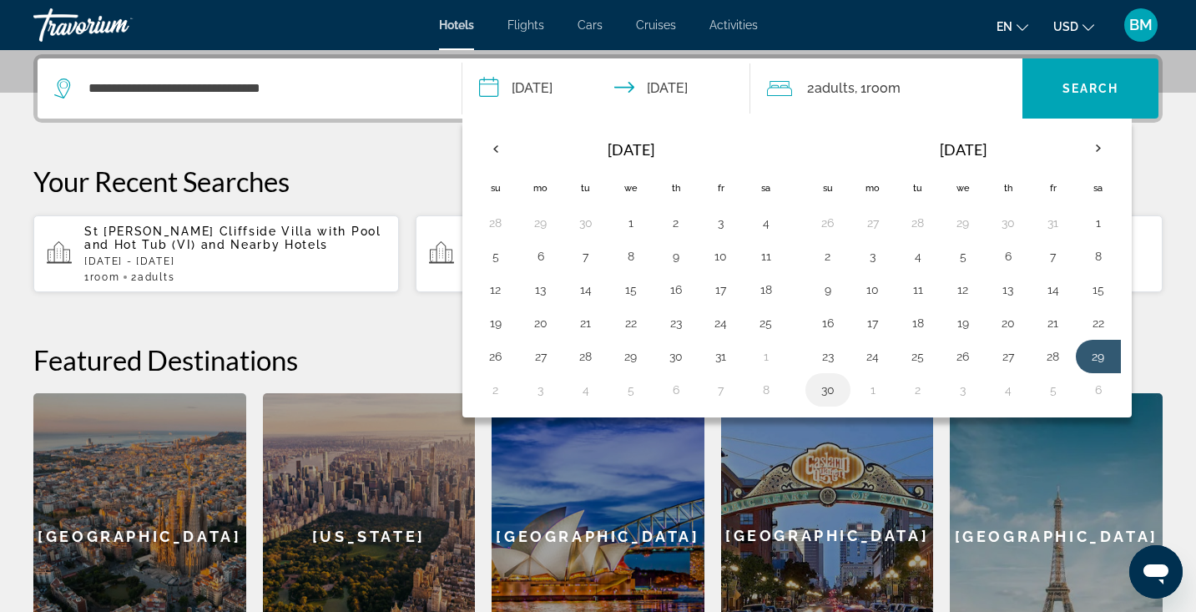
click at [819, 397] on button "30" at bounding box center [828, 389] width 27 height 23
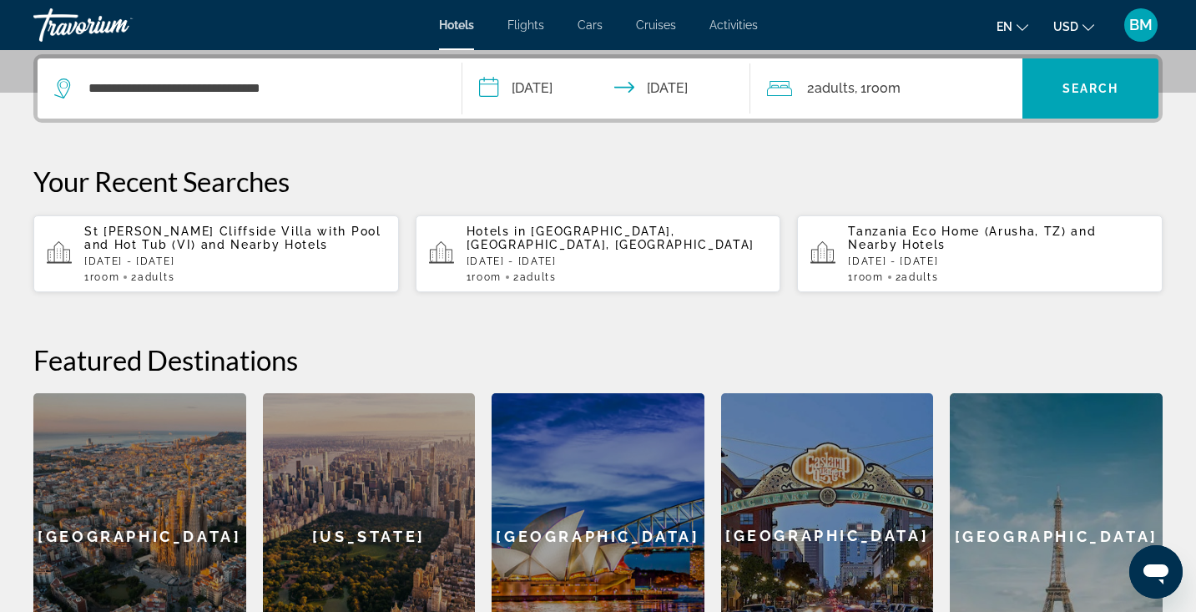
click at [538, 85] on input "**********" at bounding box center [611, 90] width 296 height 65
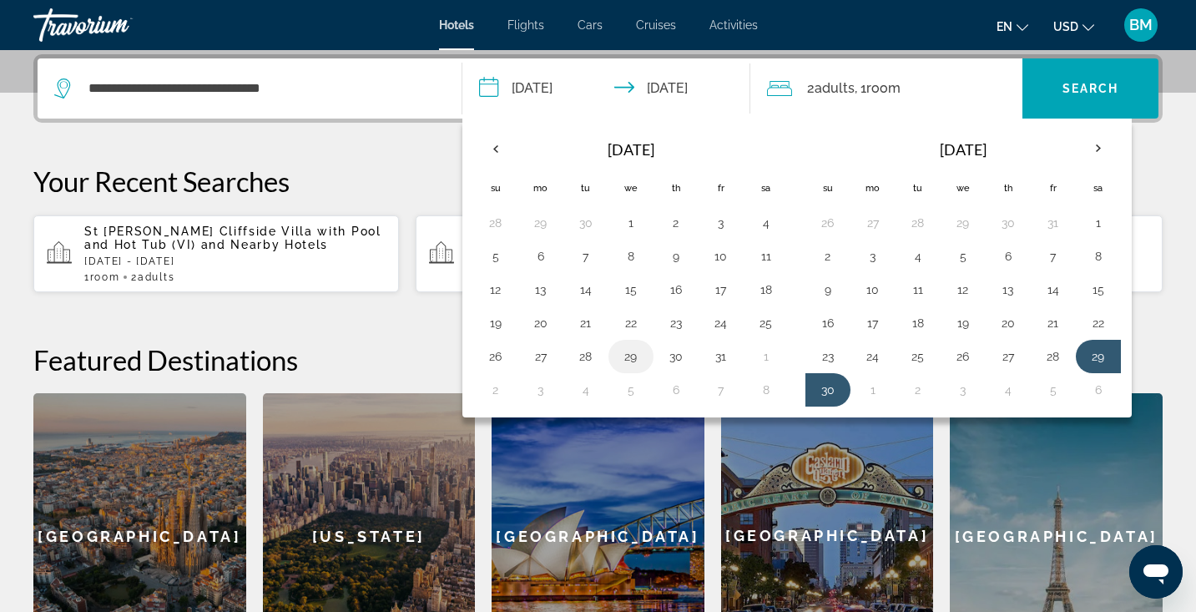
click at [638, 356] on button "29" at bounding box center [631, 356] width 27 height 23
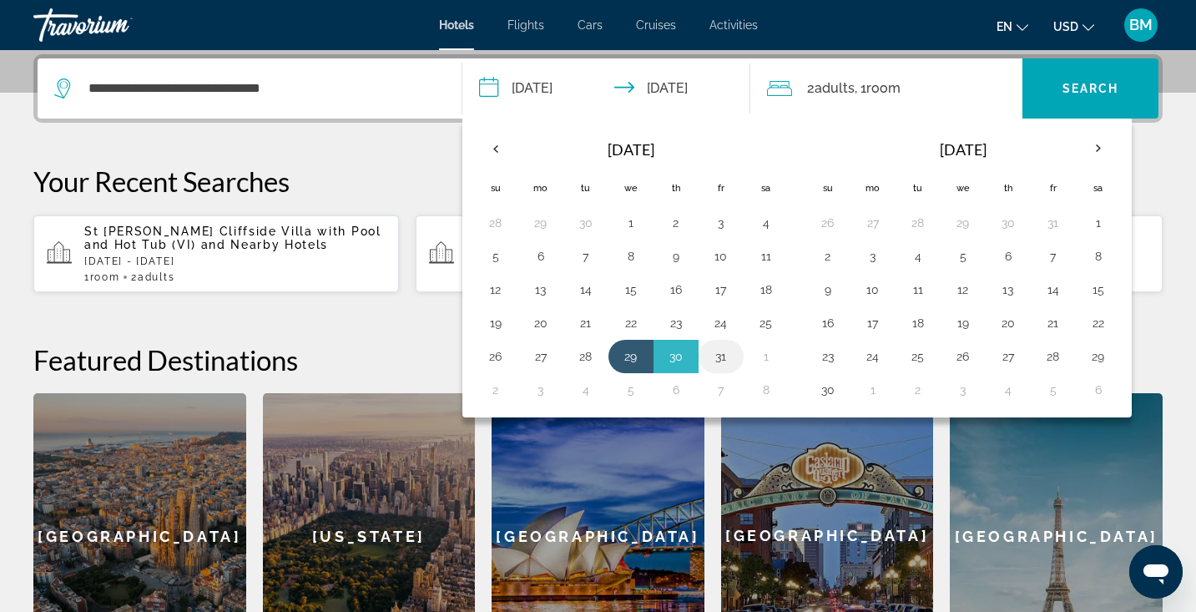
click at [727, 356] on button "31" at bounding box center [721, 356] width 27 height 23
type input "**********"
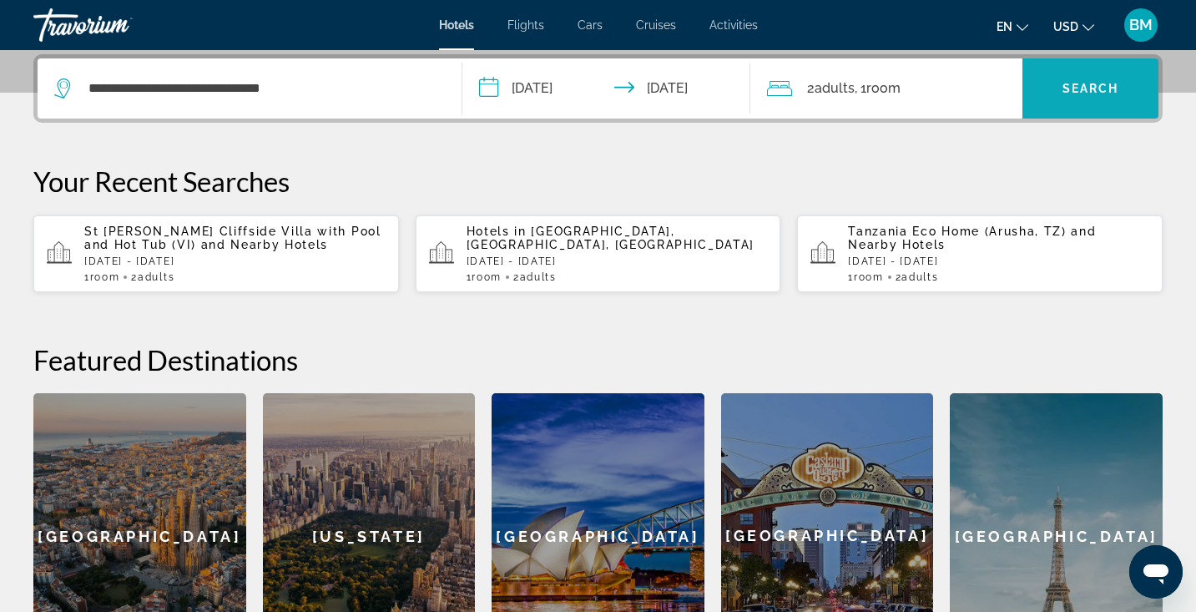
click at [1074, 88] on span "Search" at bounding box center [1091, 88] width 57 height 13
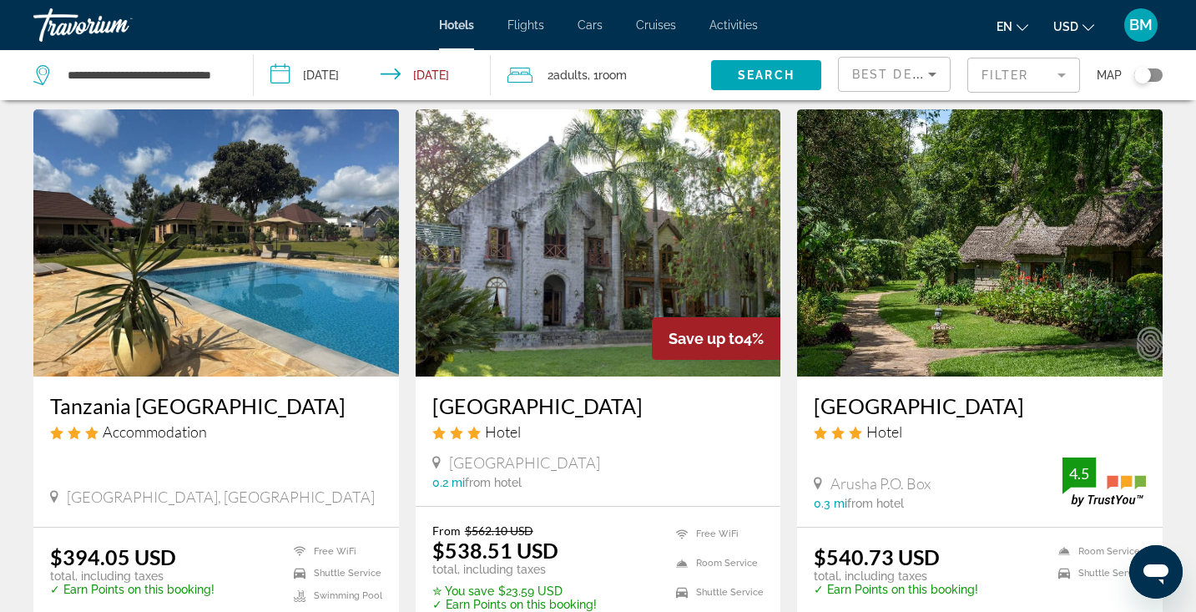
scroll to position [48, 0]
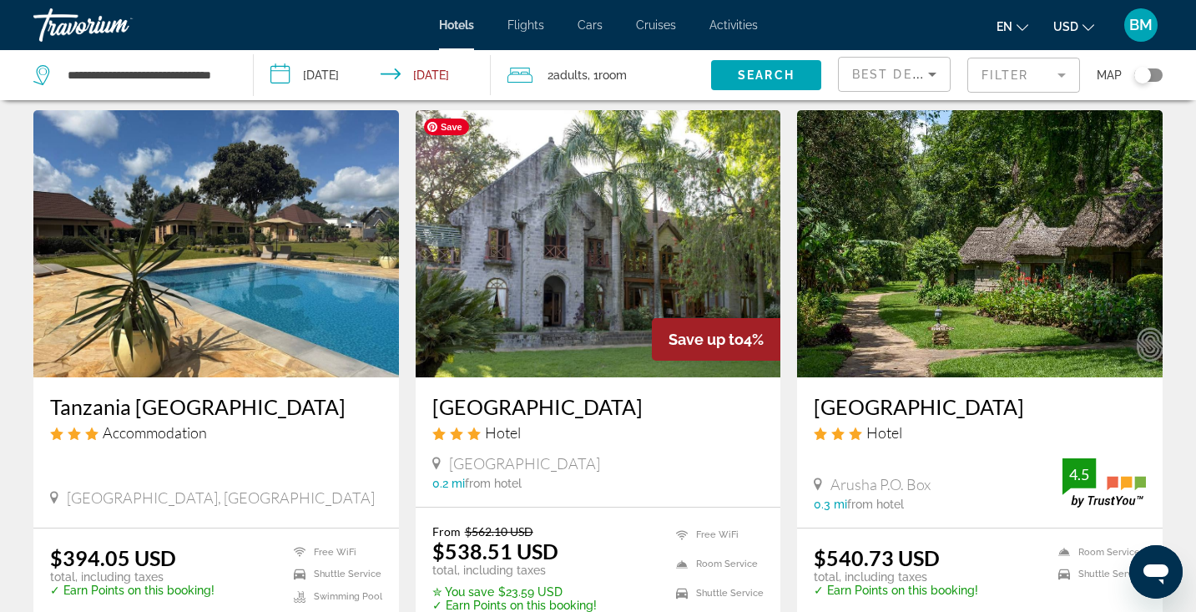
click at [513, 291] on img "Main content" at bounding box center [599, 243] width 366 height 267
